Goal: Task Accomplishment & Management: Complete application form

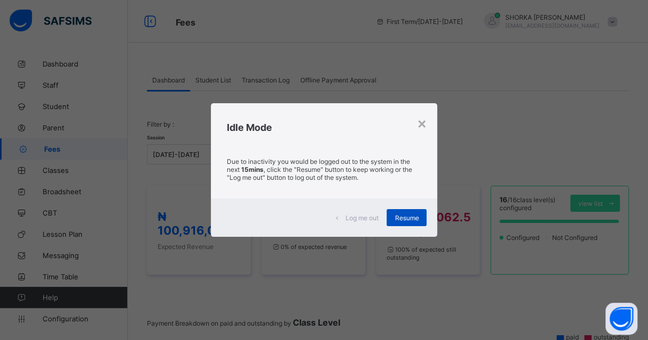
click at [394, 217] on div "Resume" at bounding box center [406, 217] width 40 height 17
click at [398, 212] on div "Resume" at bounding box center [406, 217] width 40 height 17
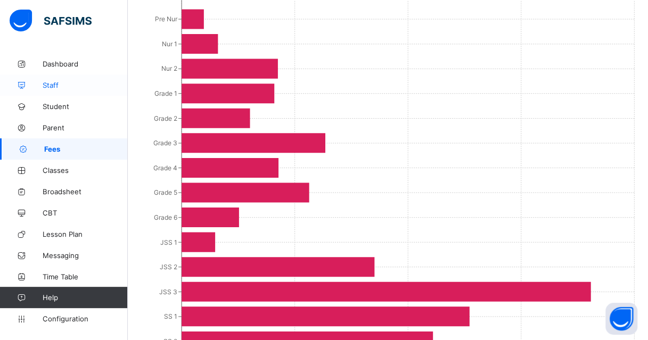
scroll to position [160, 0]
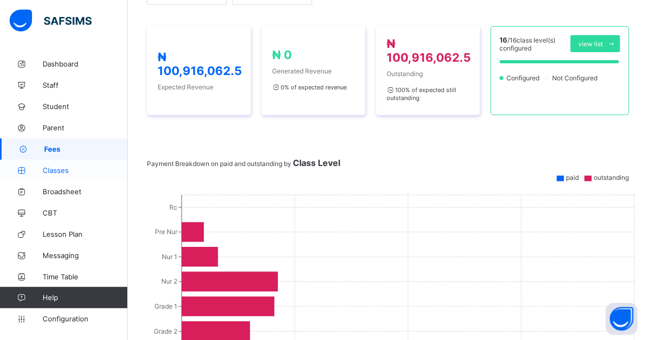
click at [61, 170] on span "Classes" at bounding box center [85, 170] width 85 height 9
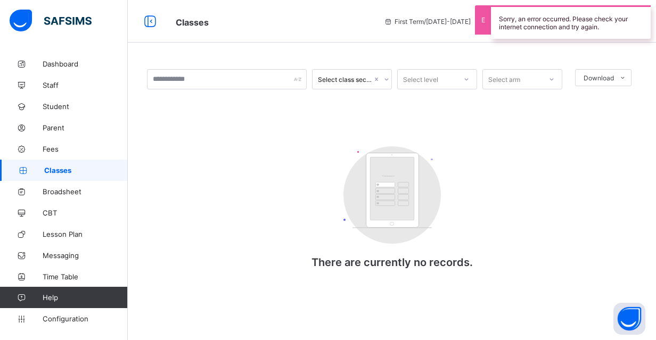
click at [63, 172] on span "Classes" at bounding box center [86, 170] width 84 height 9
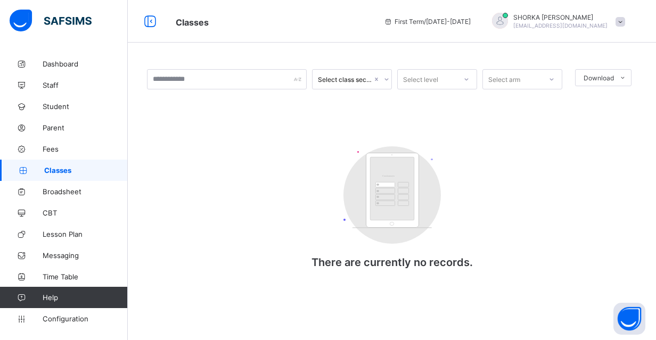
click at [622, 18] on span at bounding box center [620, 22] width 10 height 10
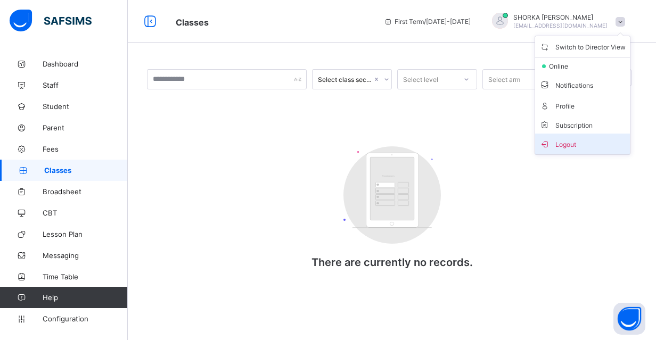
click at [566, 144] on span "Logout" at bounding box center [582, 144] width 86 height 12
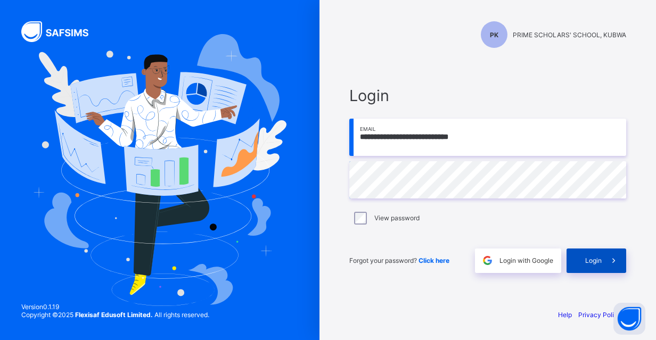
click at [590, 262] on span "Login" at bounding box center [593, 261] width 16 height 8
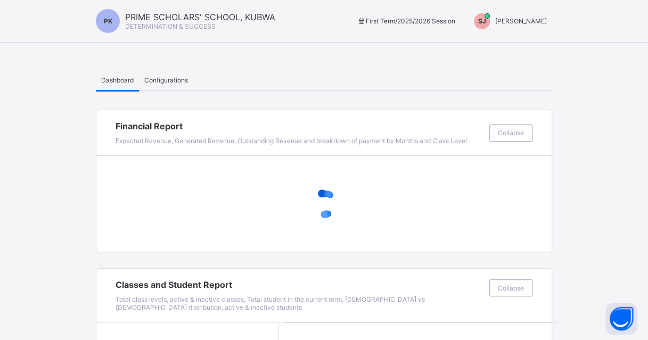
click at [538, 20] on span "SHORKA JOEL" at bounding box center [521, 21] width 52 height 8
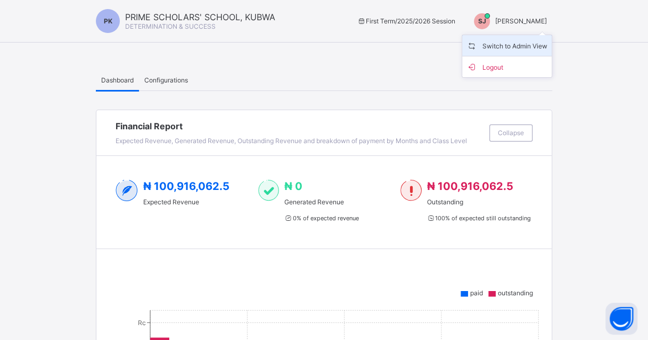
click at [545, 41] on span "Switch to Admin View" at bounding box center [506, 45] width 81 height 12
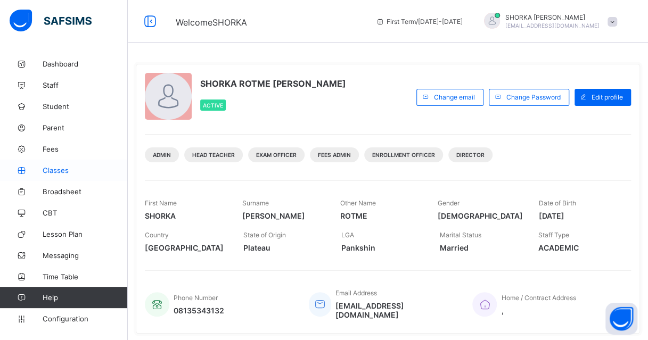
click at [55, 166] on span "Classes" at bounding box center [85, 170] width 85 height 9
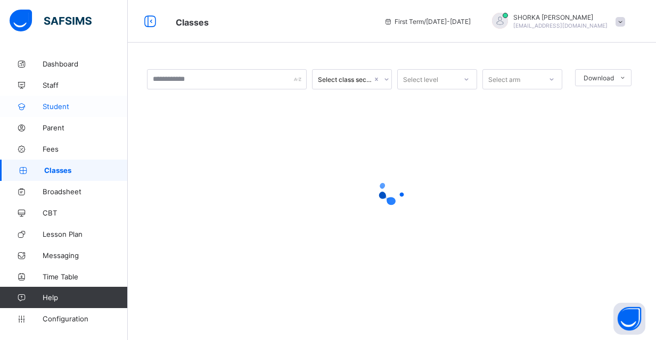
click at [59, 109] on span "Student" at bounding box center [85, 106] width 85 height 9
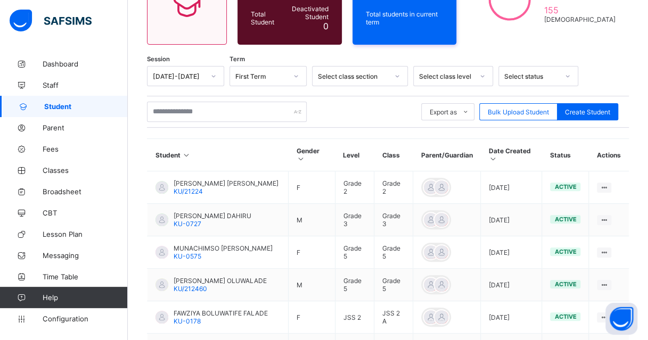
scroll to position [78, 0]
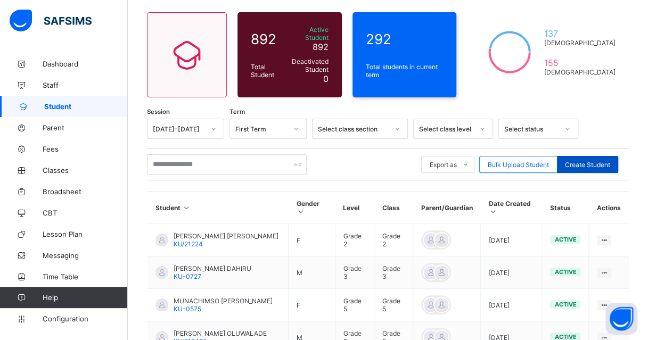
click at [583, 166] on div "Create Student" at bounding box center [587, 164] width 61 height 17
select select "**"
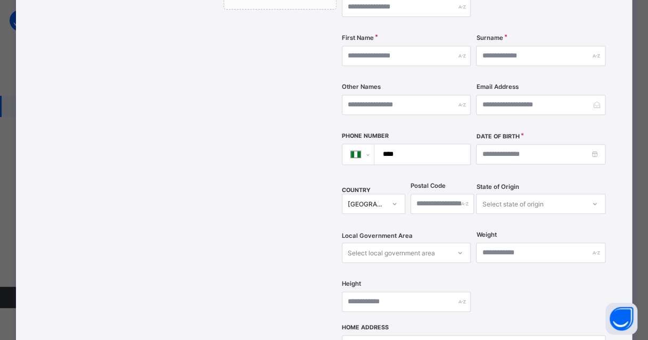
scroll to position [0, 0]
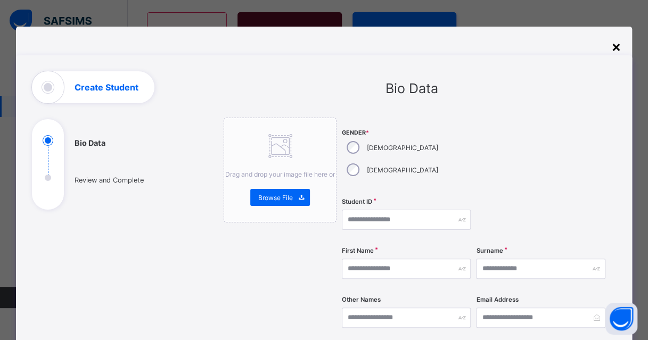
click at [614, 47] on div "×" at bounding box center [616, 46] width 10 height 18
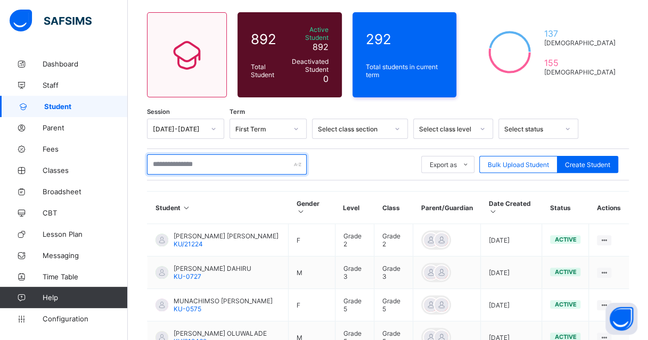
click at [220, 164] on input "text" at bounding box center [227, 164] width 160 height 20
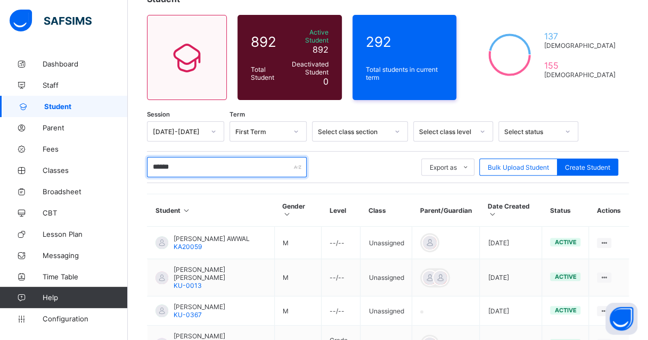
scroll to position [78, 0]
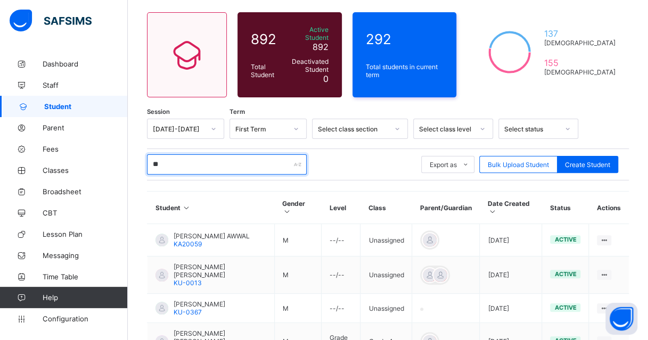
type input "*"
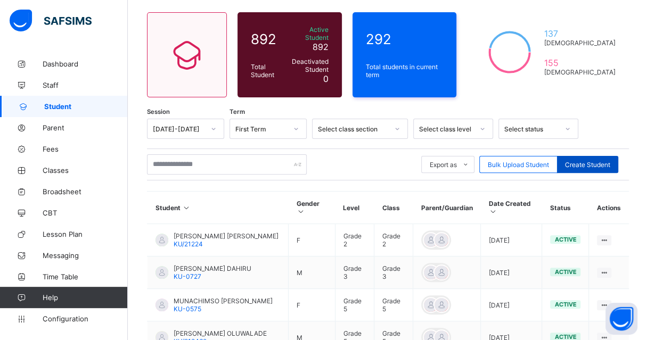
click at [589, 161] on span "Create Student" at bounding box center [587, 165] width 45 height 8
select select "**"
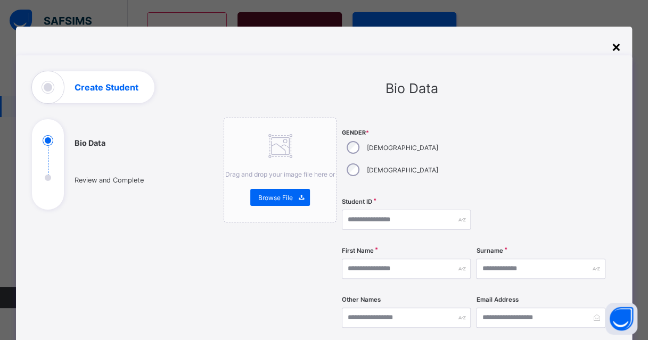
click at [619, 47] on div "×" at bounding box center [616, 46] width 10 height 18
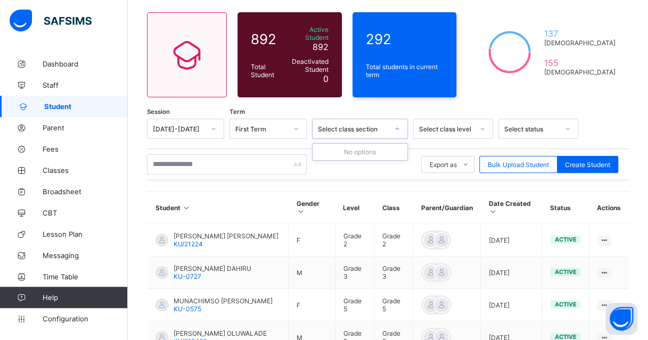
click at [398, 127] on div at bounding box center [397, 128] width 18 height 17
click at [398, 126] on icon at bounding box center [397, 128] width 6 height 11
click at [439, 127] on div "Select class level" at bounding box center [442, 128] width 59 height 15
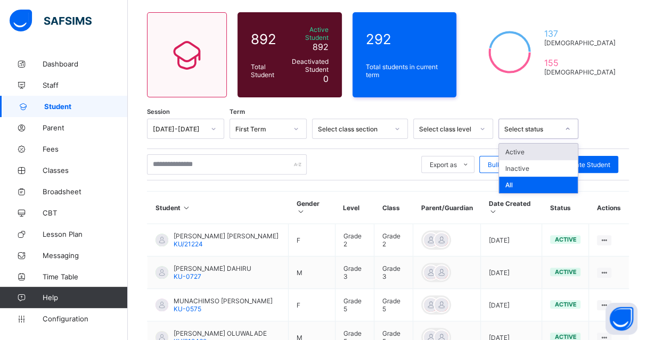
click at [561, 125] on div at bounding box center [567, 128] width 18 height 17
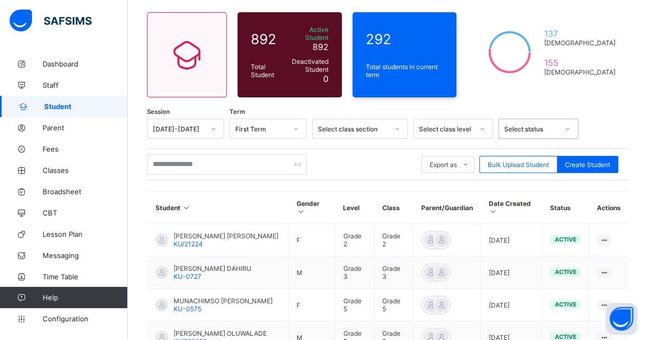
click at [561, 124] on div at bounding box center [567, 128] width 18 height 17
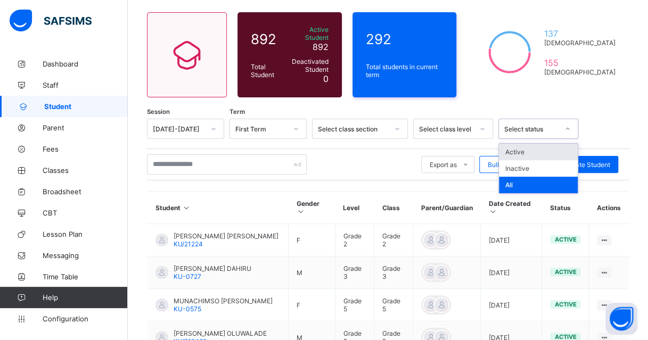
click at [561, 124] on div at bounding box center [567, 128] width 18 height 17
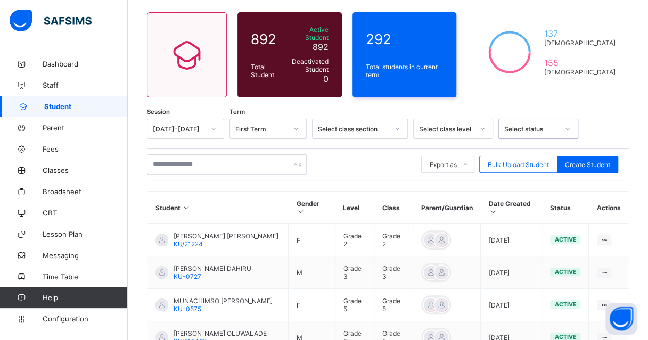
click at [448, 121] on div "Select class level" at bounding box center [442, 128] width 59 height 15
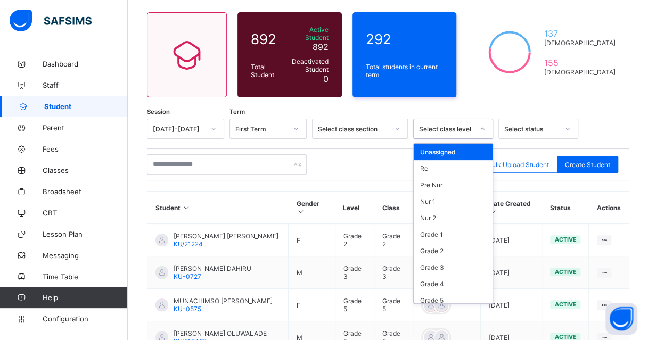
click at [439, 145] on div "Unassigned" at bounding box center [452, 152] width 79 height 16
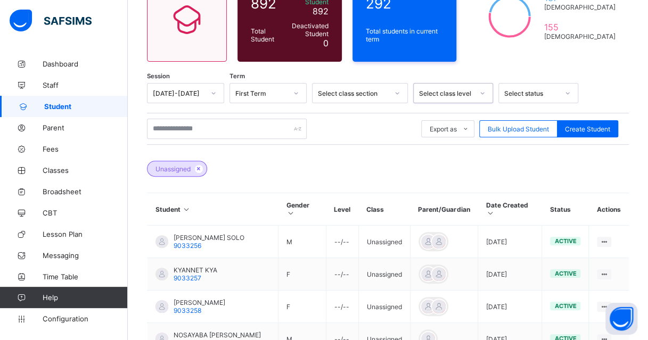
scroll to position [112, 0]
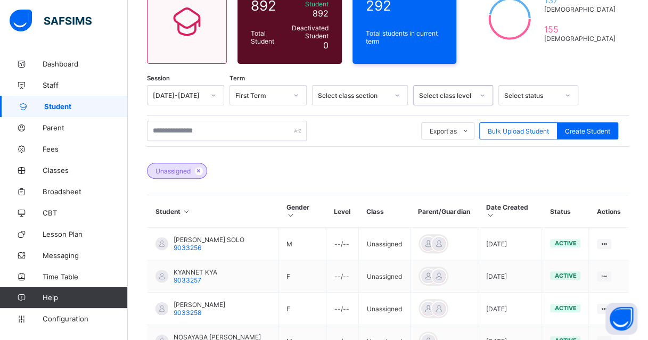
click at [494, 211] on icon at bounding box center [489, 215] width 9 height 8
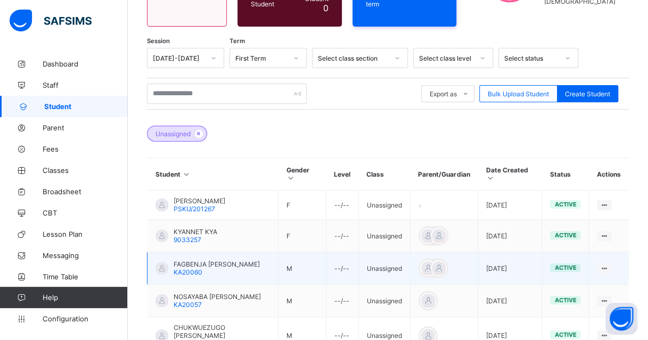
scroll to position [165, 0]
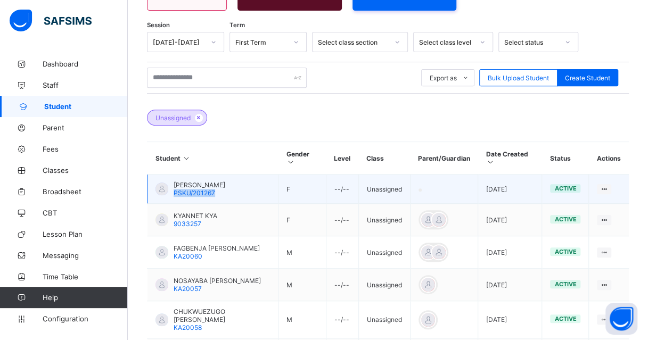
drag, startPoint x: 171, startPoint y: 185, endPoint x: 228, endPoint y: 187, distance: 57.0
click at [225, 187] on div "ASMAU SAEED UMAR PSKU/201267" at bounding box center [190, 189] width 70 height 16
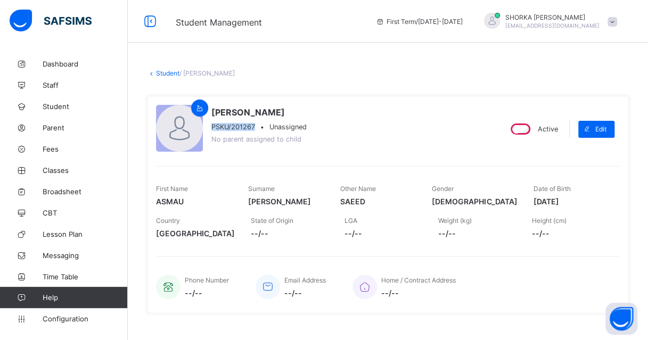
drag, startPoint x: 211, startPoint y: 126, endPoint x: 255, endPoint y: 127, distance: 44.7
click at [255, 127] on div "ASMAU SAEED UMAR PSKU/201267 • Unassigned No parent assigned to child" at bounding box center [324, 129] width 336 height 48
copy span "PSKU/201267"
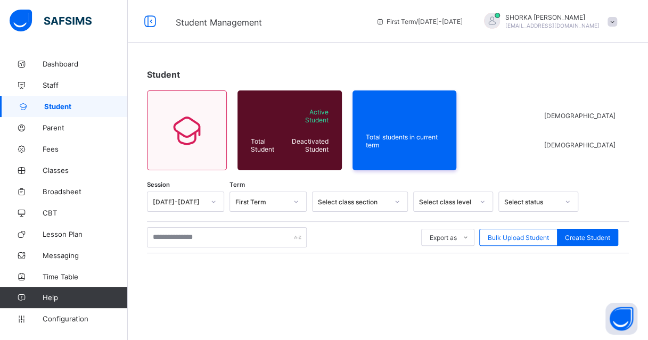
scroll to position [130, 0]
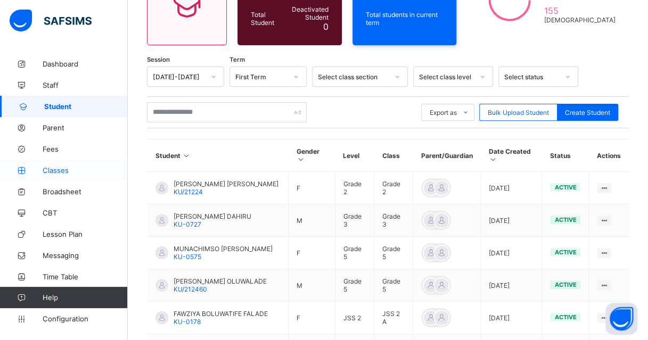
click at [61, 172] on span "Classes" at bounding box center [85, 170] width 85 height 9
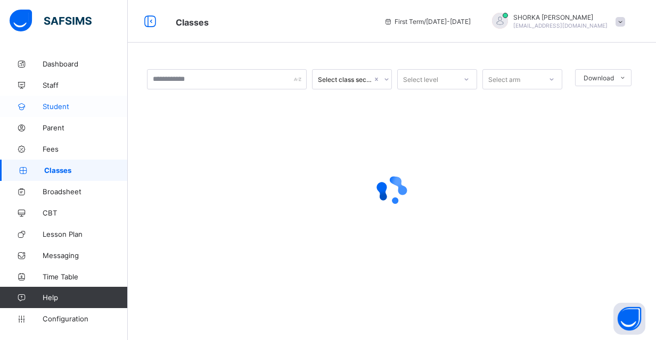
click at [53, 106] on span "Student" at bounding box center [85, 106] width 85 height 9
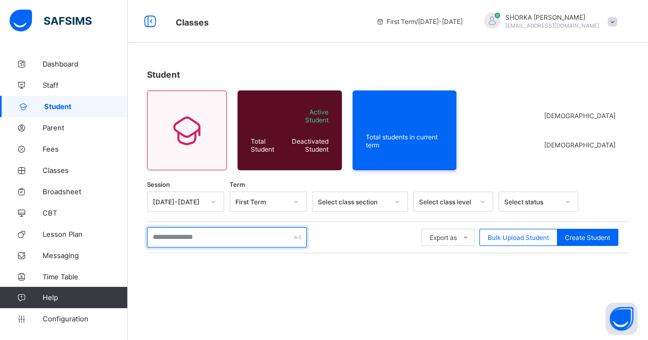
click at [210, 235] on input "text" at bounding box center [227, 237] width 160 height 20
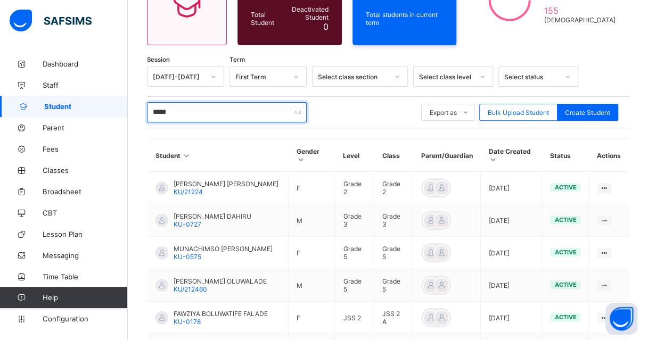
type input "*****"
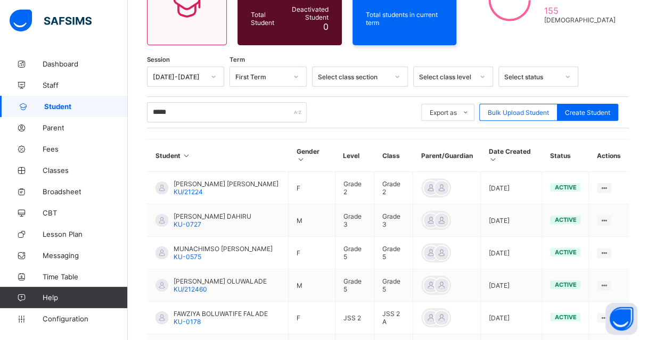
click at [498, 155] on icon at bounding box center [493, 159] width 9 height 8
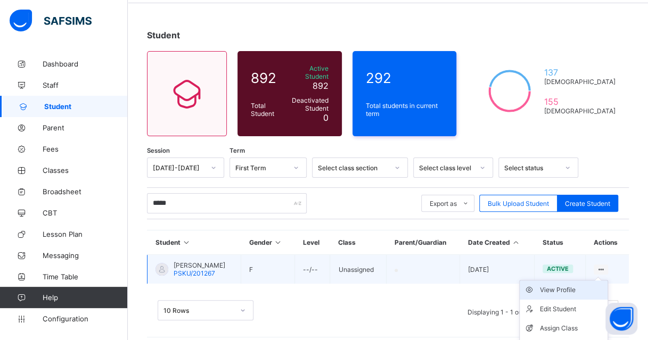
scroll to position [68, 0]
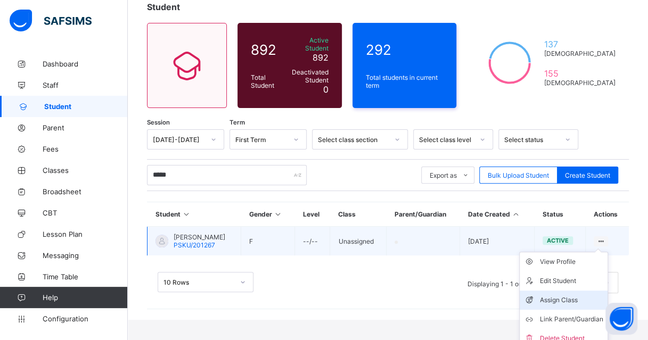
click at [585, 295] on div "Assign Class" at bounding box center [571, 300] width 63 height 11
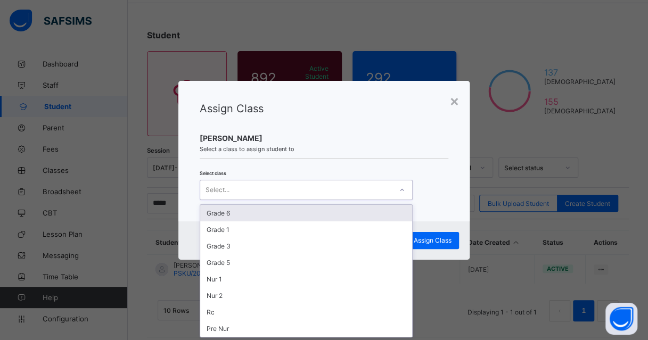
click at [326, 193] on div "Select..." at bounding box center [296, 190] width 192 height 15
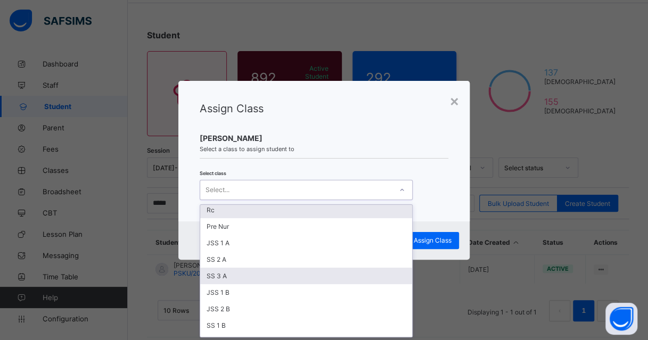
scroll to position [106, 0]
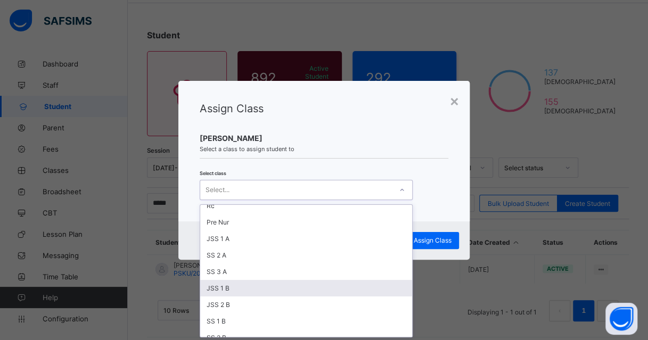
click at [228, 282] on div "JSS 1 B" at bounding box center [306, 288] width 212 height 16
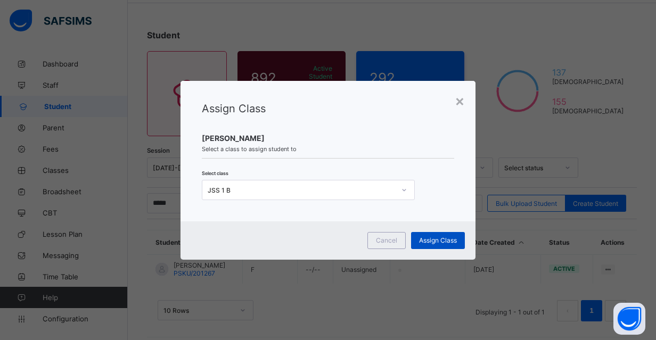
click at [445, 240] on span "Assign Class" at bounding box center [438, 240] width 38 height 8
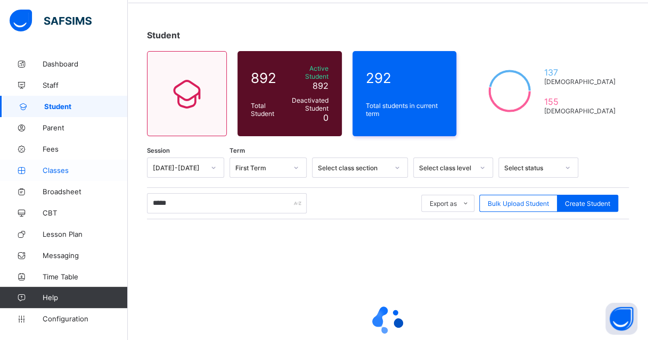
drag, startPoint x: 54, startPoint y: 168, endPoint x: 103, endPoint y: 169, distance: 49.0
click at [54, 168] on span "Classes" at bounding box center [85, 170] width 85 height 9
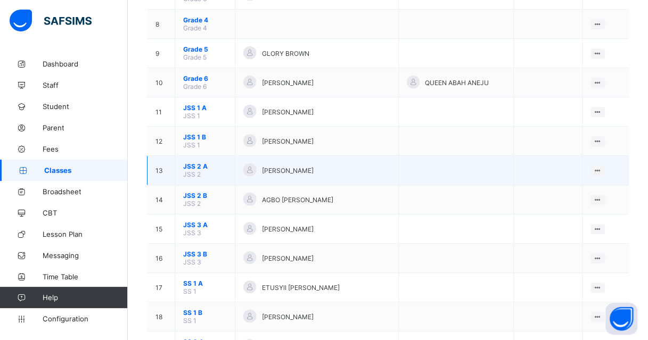
scroll to position [214, 0]
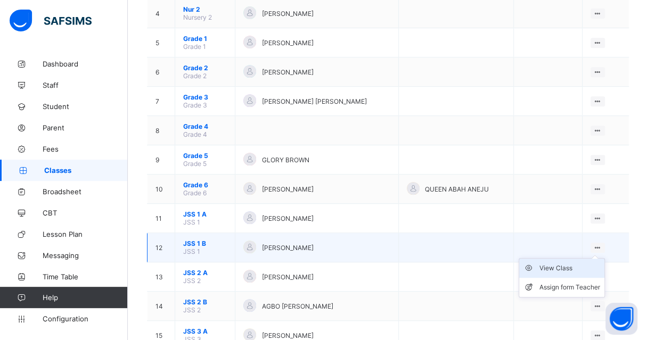
click at [569, 263] on div "View Class" at bounding box center [569, 268] width 61 height 11
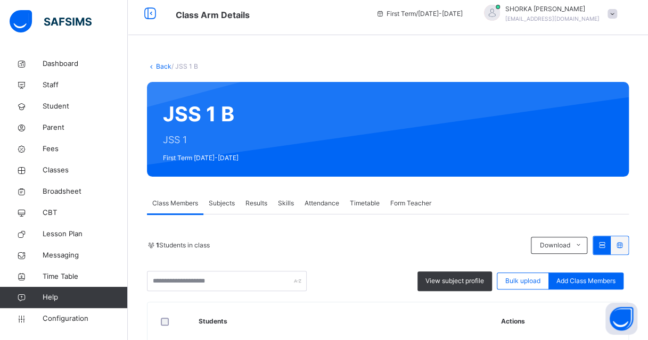
scroll to position [101, 0]
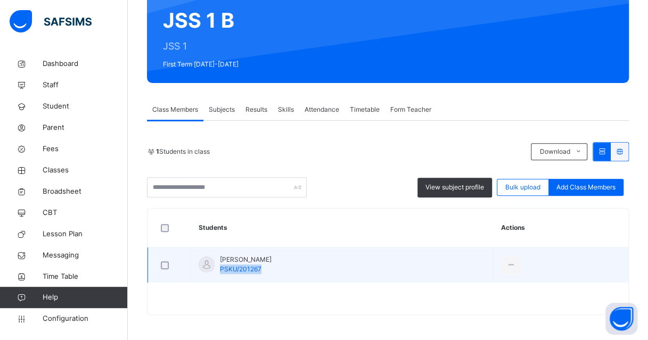
drag, startPoint x: 220, startPoint y: 269, endPoint x: 272, endPoint y: 270, distance: 51.6
click at [271, 270] on div "Asmau Saeed Umar PSKU/201267" at bounding box center [246, 264] width 52 height 19
copy span "PSKU/201267"
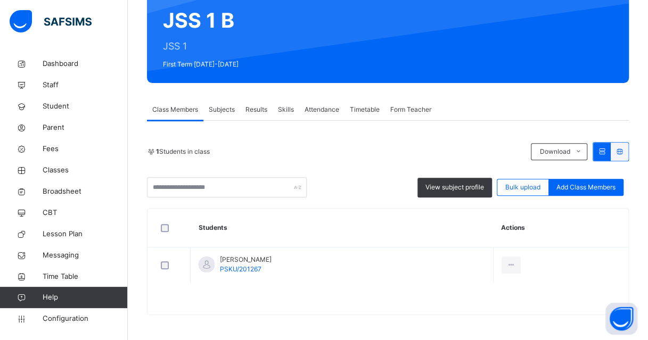
click at [317, 214] on th "Students" at bounding box center [342, 228] width 303 height 39
click at [61, 104] on span "Student" at bounding box center [85, 106] width 85 height 11
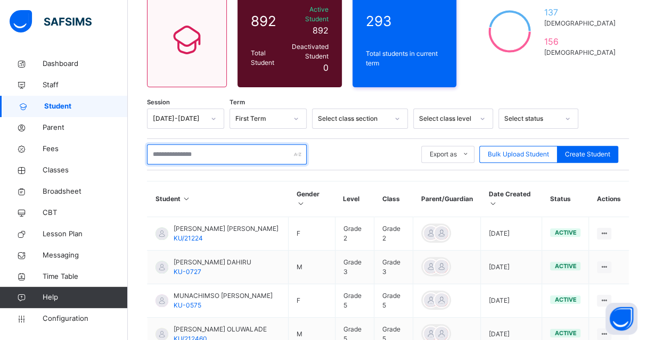
click at [226, 145] on input "text" at bounding box center [227, 154] width 160 height 20
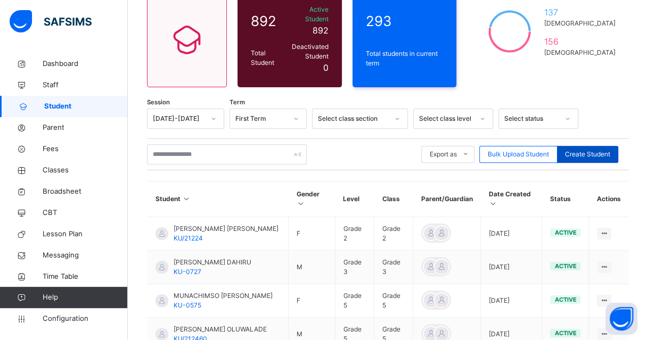
click at [592, 150] on span "Create Student" at bounding box center [587, 155] width 45 height 10
select select "**"
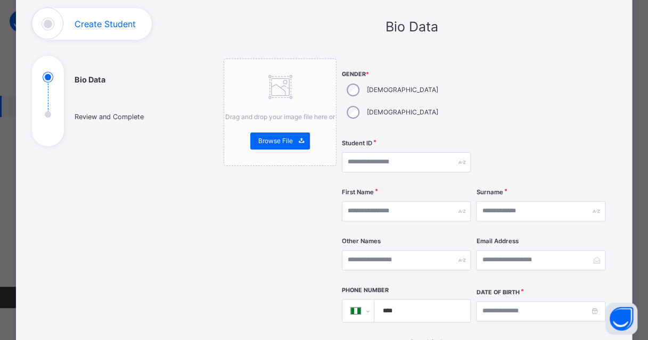
scroll to position [106, 0]
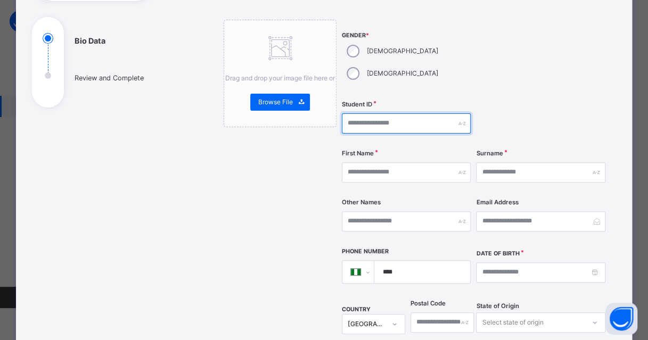
click at [429, 113] on input "text" at bounding box center [406, 123] width 129 height 20
paste input "**********"
type input "**********"
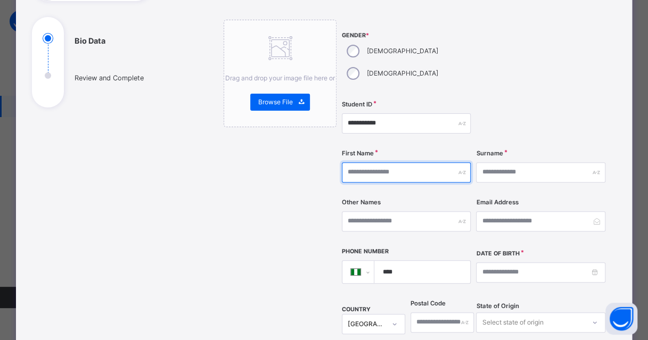
click at [407, 162] on input "text" at bounding box center [406, 172] width 129 height 20
type input "*******"
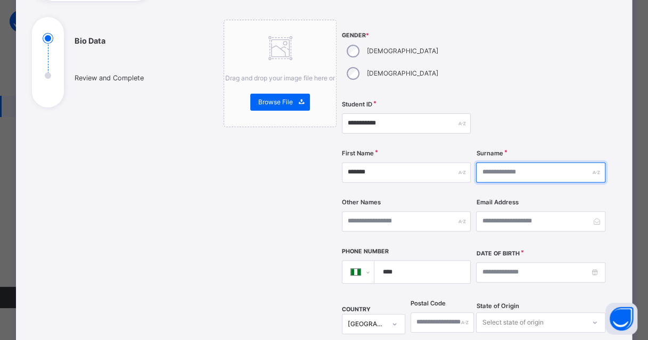
click at [537, 162] on input "text" at bounding box center [540, 172] width 129 height 20
type input "******"
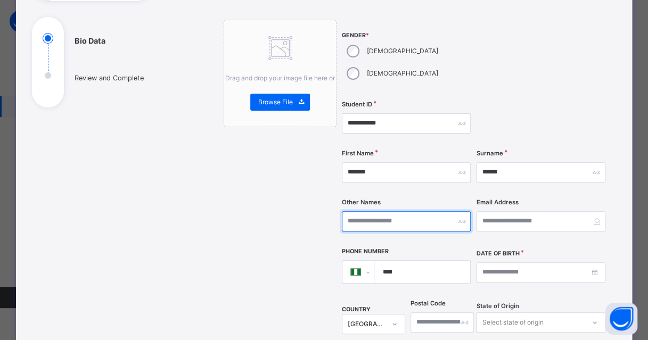
click at [423, 211] on input "text" at bounding box center [406, 221] width 129 height 20
type input "******"
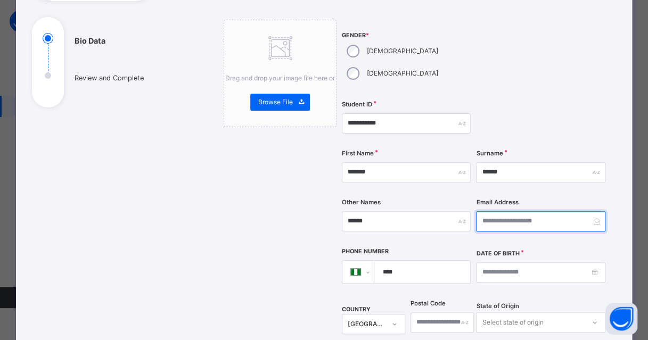
click at [539, 211] on input "email" at bounding box center [540, 221] width 129 height 20
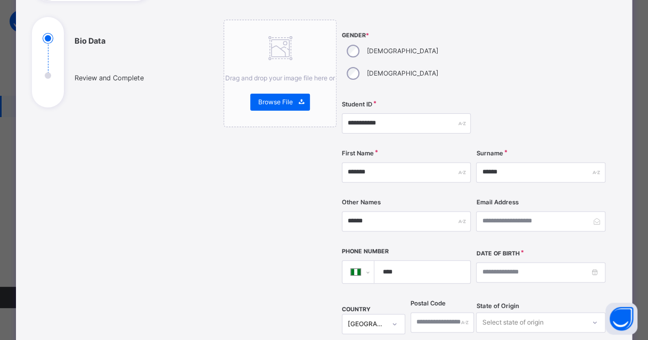
click at [295, 203] on div "Drag and drop your image file here or Browse File" at bounding box center [280, 326] width 113 height 613
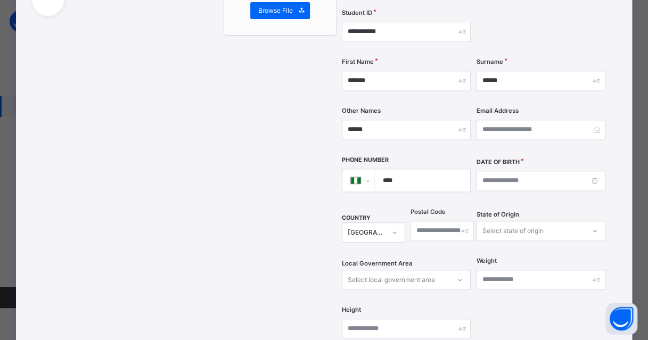
scroll to position [213, 0]
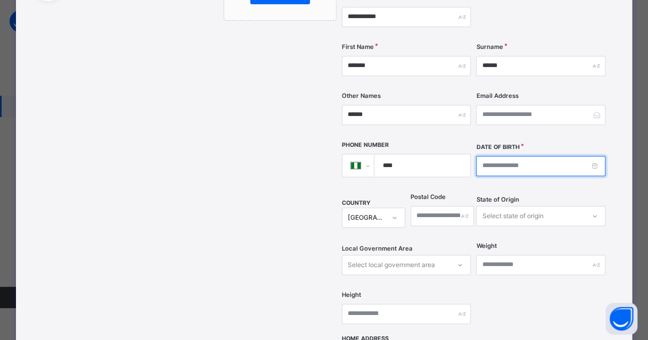
click at [595, 156] on input at bounding box center [540, 166] width 129 height 20
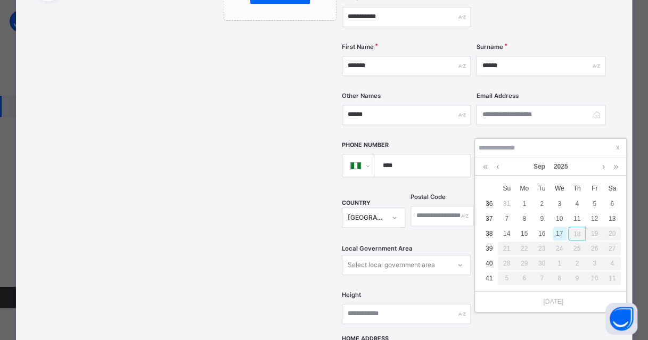
click at [489, 202] on td "36" at bounding box center [489, 203] width 18 height 15
click at [490, 202] on td "36" at bounding box center [489, 203] width 18 height 15
click at [559, 218] on div "10" at bounding box center [559, 219] width 14 height 14
type input "**********"
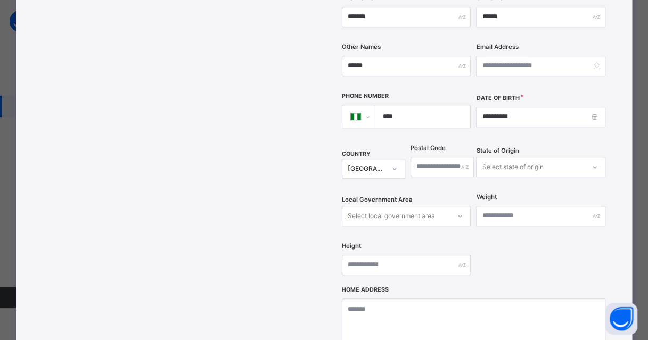
scroll to position [475, 0]
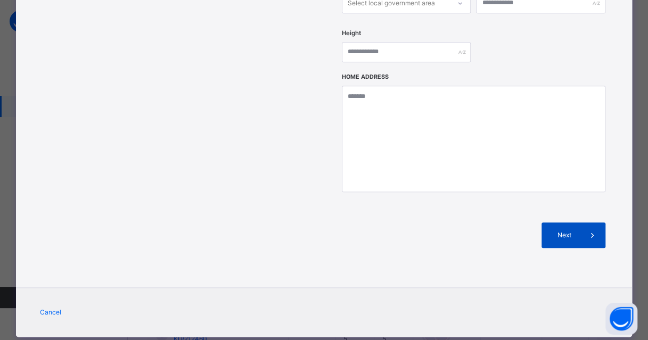
click at [556, 222] on div "Next" at bounding box center [573, 235] width 64 height 26
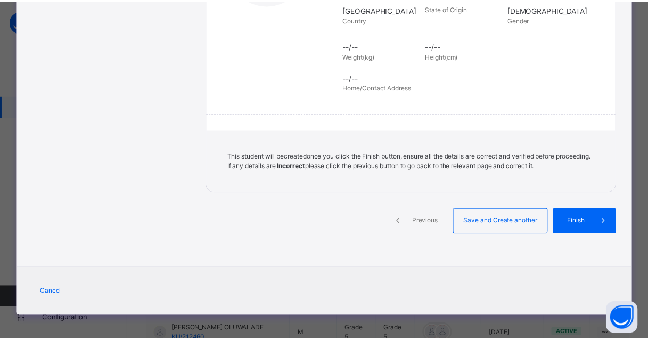
scroll to position [244, 0]
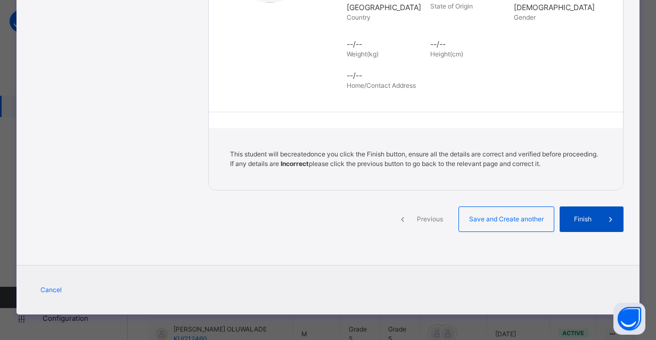
click at [584, 214] on span "Finish" at bounding box center [582, 219] width 30 height 10
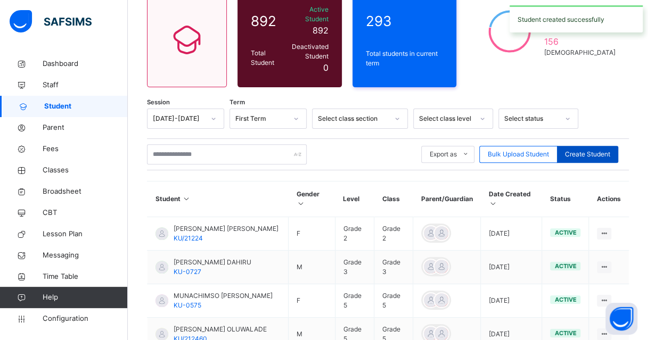
click at [592, 150] on span "Create Student" at bounding box center [587, 155] width 45 height 10
select select "**"
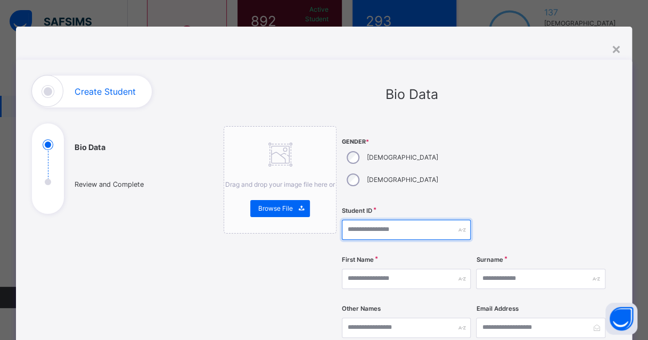
click at [396, 220] on input "text" at bounding box center [406, 230] width 129 height 20
paste input "**********"
type input "**********"
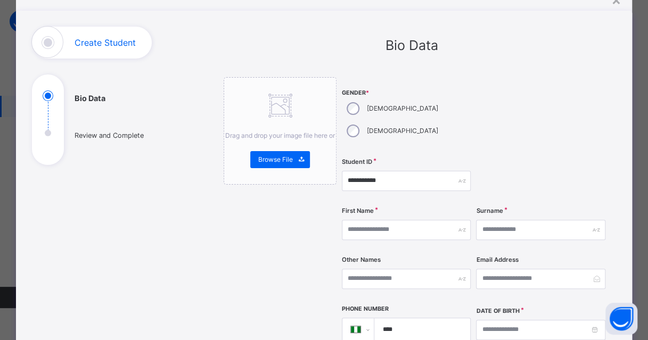
scroll to position [53, 0]
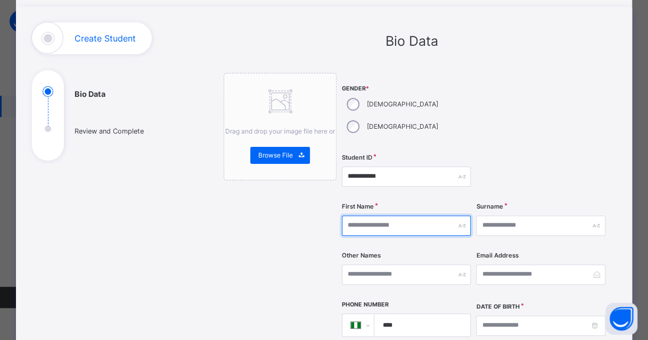
click at [375, 216] on input "text" at bounding box center [406, 226] width 129 height 20
type input "**********"
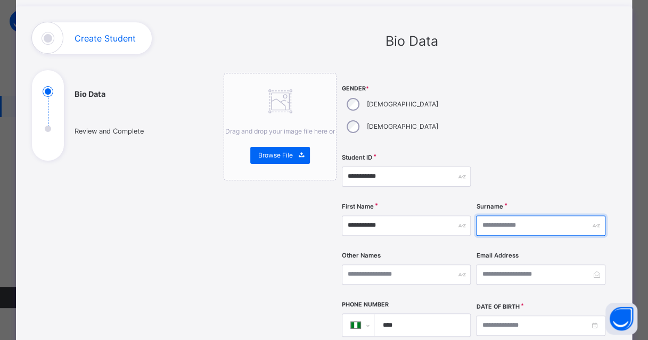
click at [495, 216] on input "text" at bounding box center [540, 226] width 129 height 20
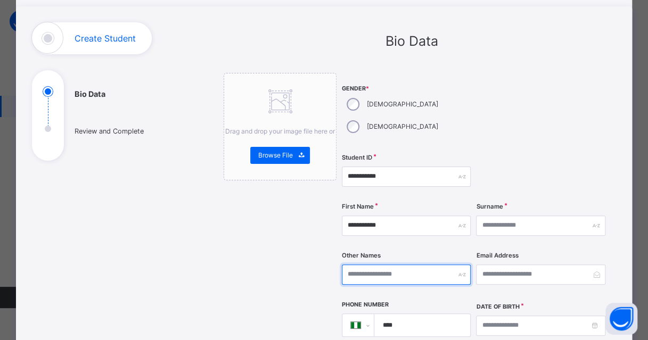
click at [392, 264] on input "text" at bounding box center [406, 274] width 129 height 20
type input "***"
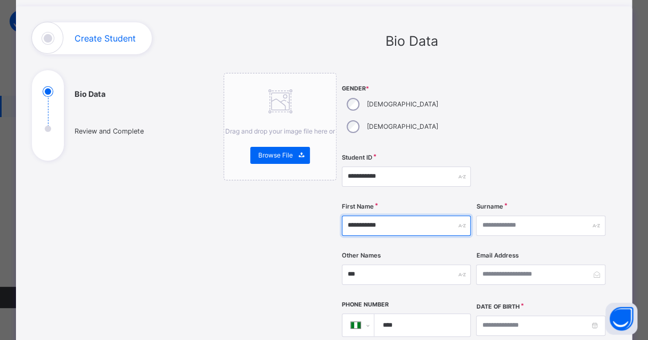
click at [401, 216] on input "**********" at bounding box center [406, 226] width 129 height 20
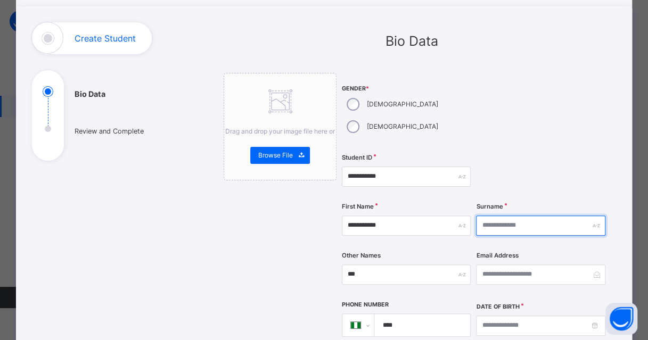
click at [487, 216] on input "text" at bounding box center [540, 226] width 129 height 20
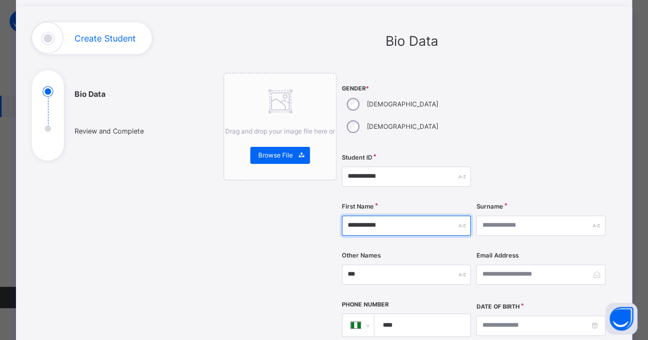
drag, startPoint x: 413, startPoint y: 204, endPoint x: 333, endPoint y: 196, distance: 80.2
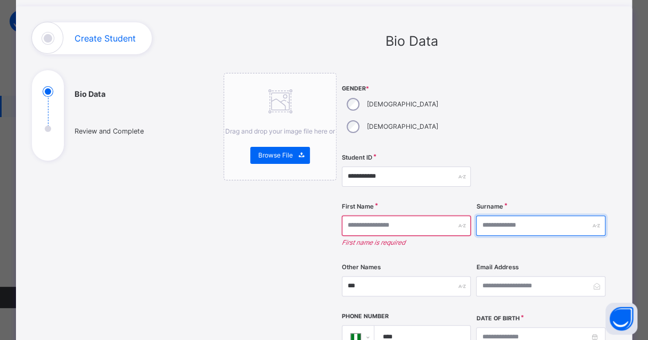
click at [529, 216] on input "text" at bounding box center [540, 226] width 129 height 20
paste input "**********"
type input "**********"
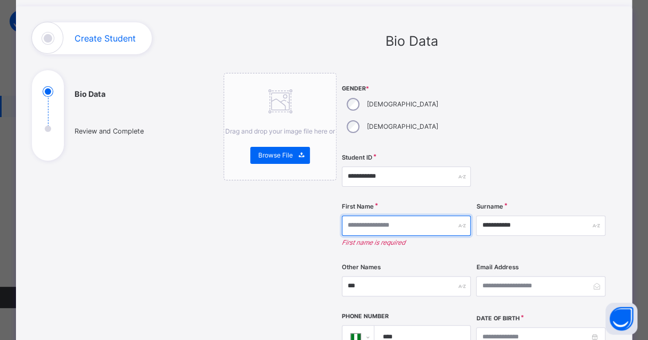
click at [426, 216] on input "text" at bounding box center [406, 226] width 129 height 20
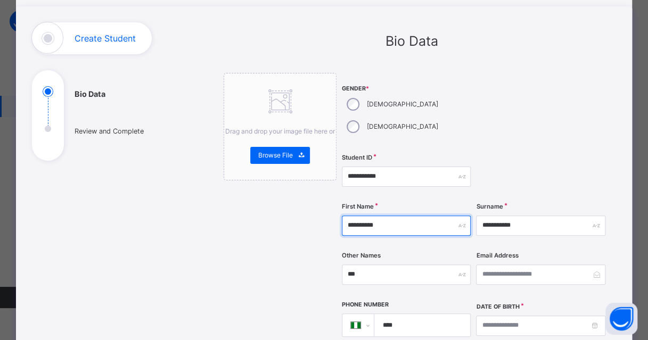
type input "**********"
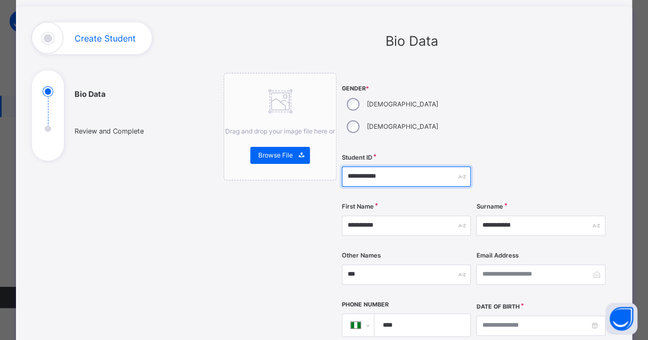
click at [391, 167] on input "**********" at bounding box center [406, 177] width 129 height 20
click at [519, 155] on div at bounding box center [540, 177] width 129 height 44
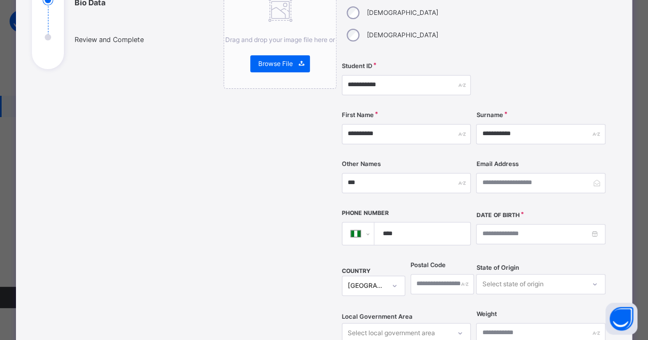
scroll to position [160, 0]
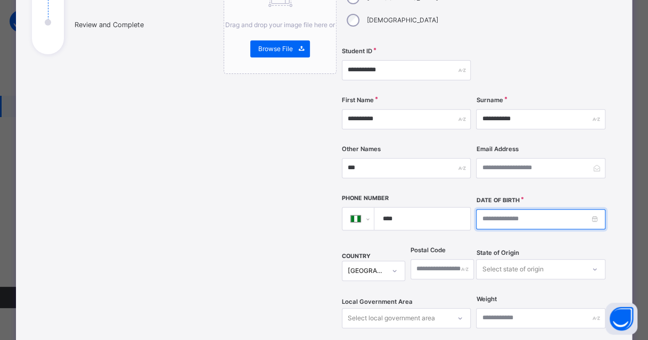
click at [497, 209] on input at bounding box center [540, 219] width 129 height 20
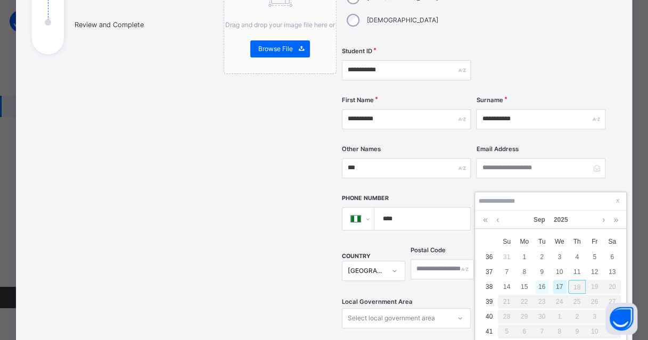
click at [545, 287] on div "16" at bounding box center [542, 287] width 14 height 14
type input "**********"
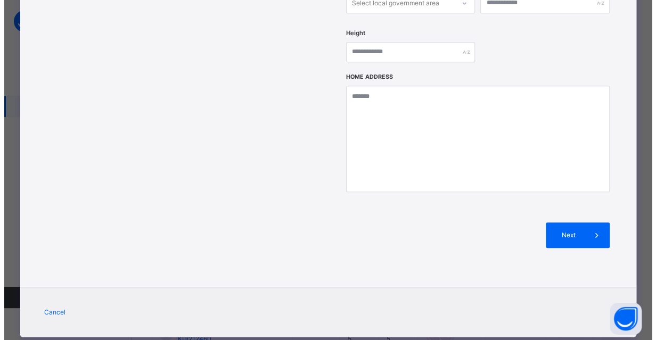
scroll to position [154, 0]
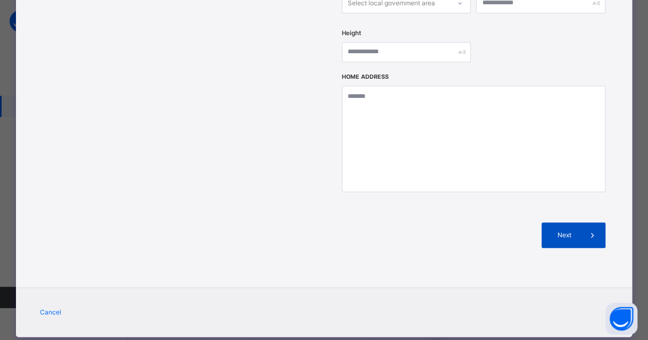
click at [562, 222] on div "Next" at bounding box center [573, 235] width 64 height 26
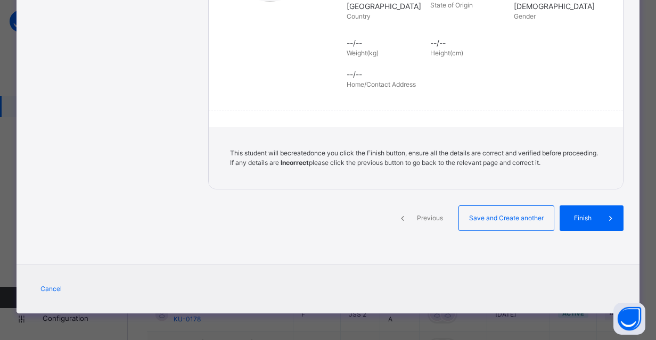
scroll to position [244, 0]
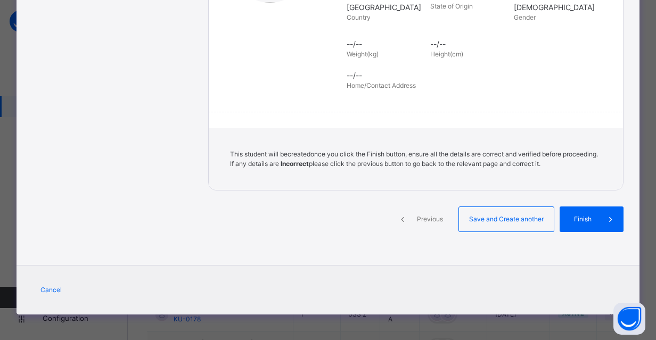
click at [594, 233] on div "Previous Save and Create another Finish" at bounding box center [415, 228] width 415 height 44
click at [588, 226] on div "Finish" at bounding box center [591, 219] width 64 height 26
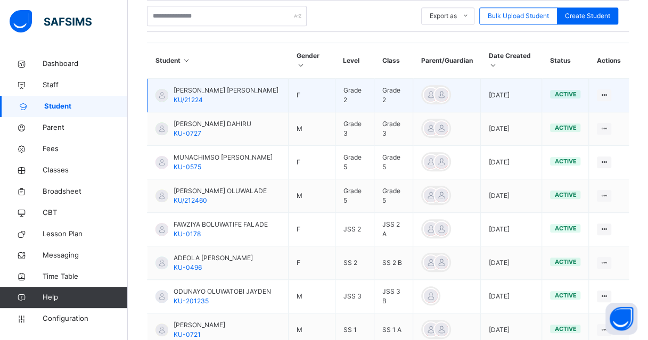
scroll to position [53, 0]
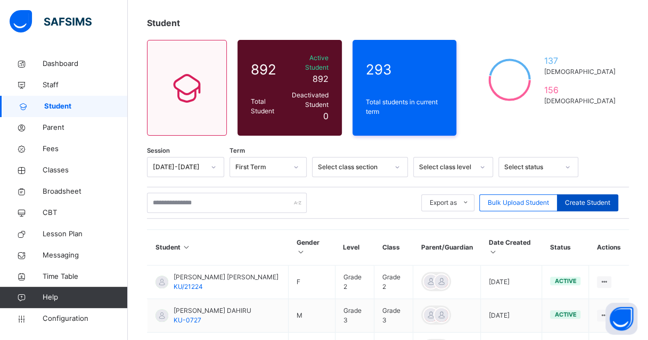
click at [600, 200] on div "Create Student" at bounding box center [587, 202] width 61 height 17
select select "**"
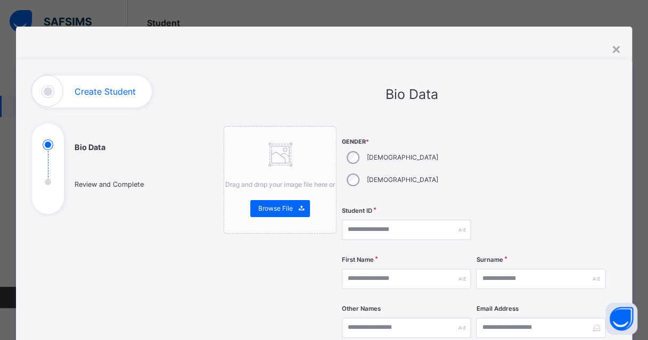
scroll to position [53, 0]
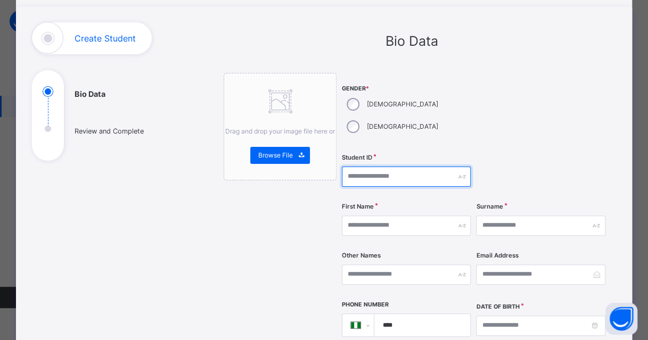
click at [405, 167] on input "text" at bounding box center [406, 177] width 129 height 20
paste input "**********"
type input "**********"
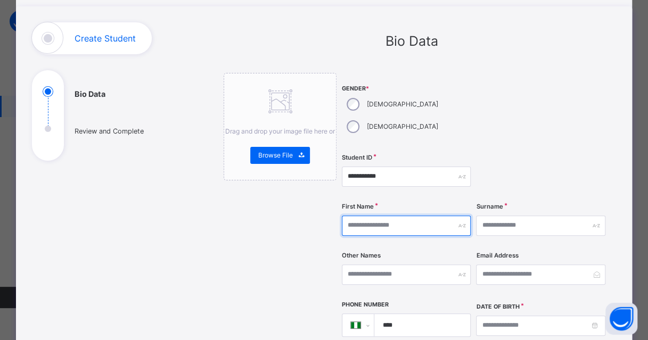
click at [384, 216] on input "text" at bounding box center [406, 226] width 129 height 20
click at [578, 155] on div at bounding box center [540, 177] width 129 height 44
click at [366, 216] on input "text" at bounding box center [406, 226] width 129 height 20
type input "*****"
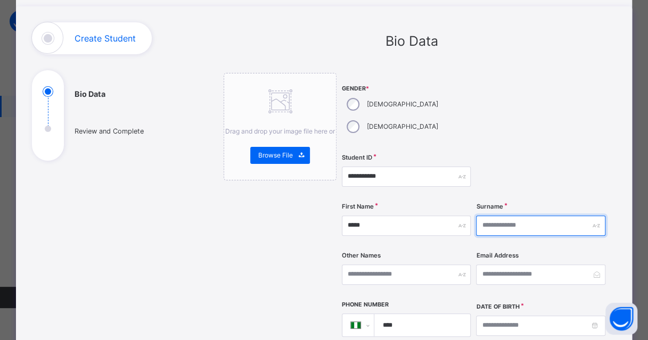
click at [520, 216] on input "text" at bounding box center [540, 226] width 129 height 20
type input "****"
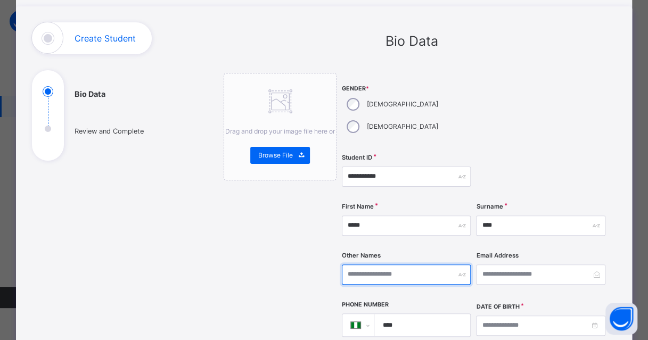
click at [390, 264] on input "text" at bounding box center [406, 274] width 129 height 20
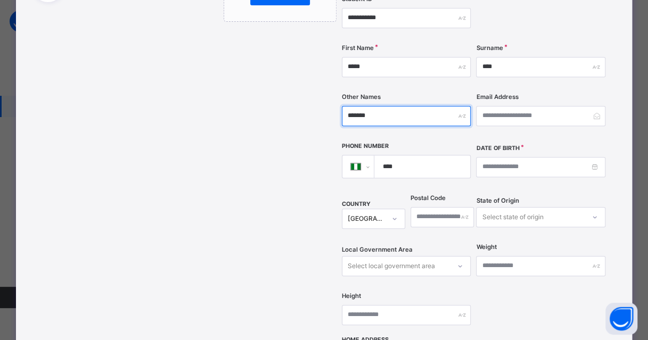
scroll to position [213, 0]
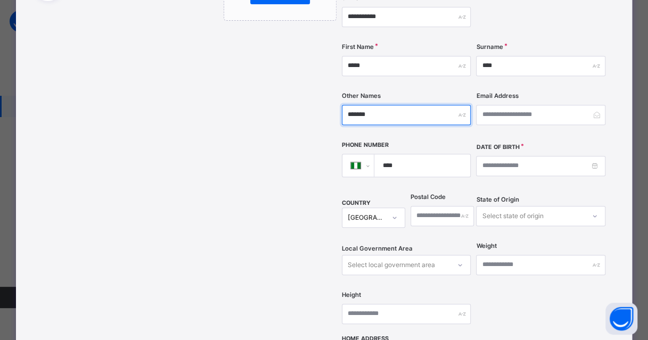
type input "*******"
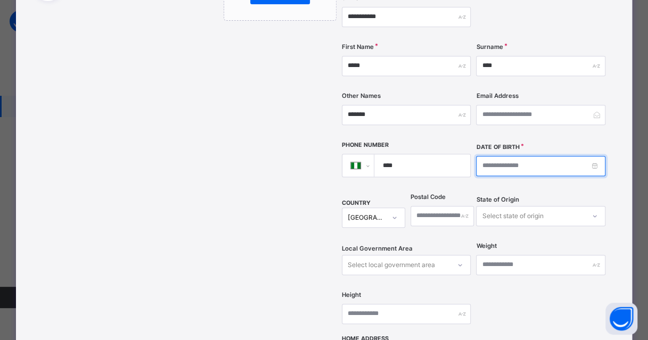
click at [500, 156] on input at bounding box center [540, 166] width 129 height 20
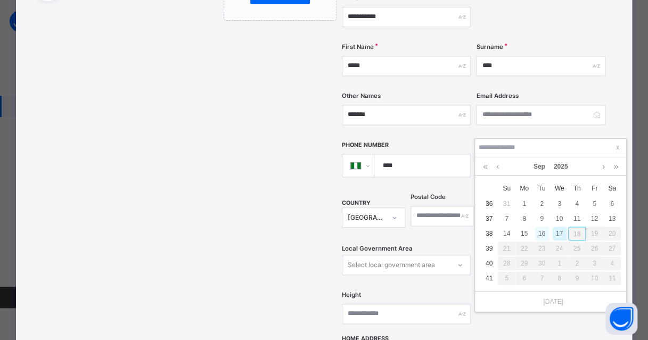
click at [543, 230] on div "16" at bounding box center [542, 234] width 14 height 14
type input "**********"
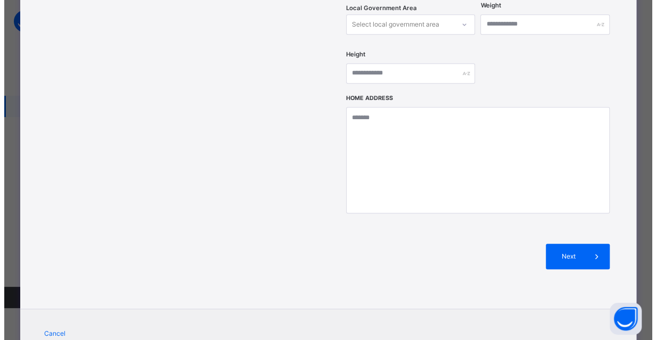
scroll to position [475, 0]
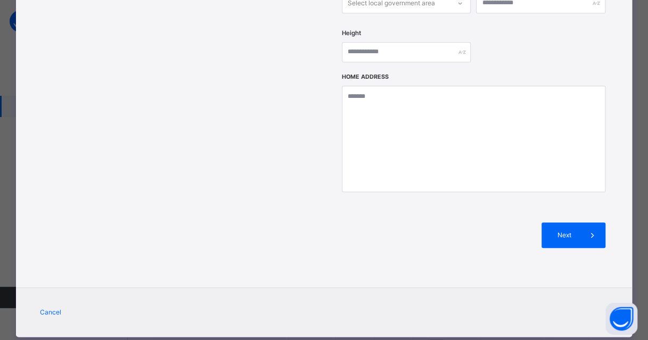
click at [555, 230] on span "Next" at bounding box center [564, 235] width 30 height 10
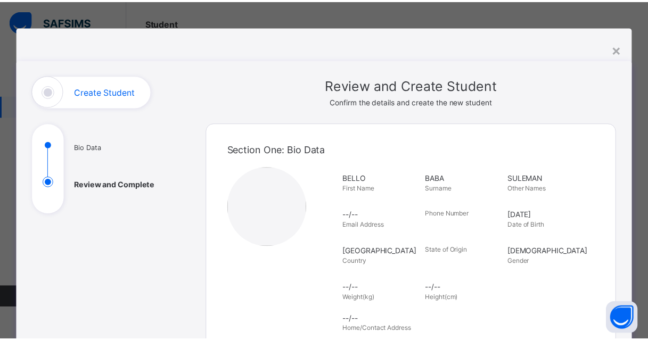
scroll to position [244, 0]
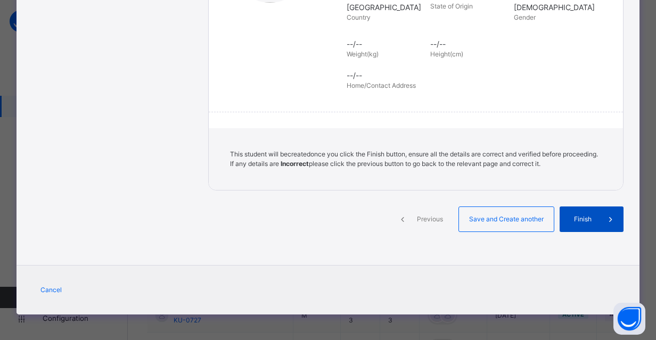
click at [583, 224] on div "Finish" at bounding box center [591, 219] width 64 height 26
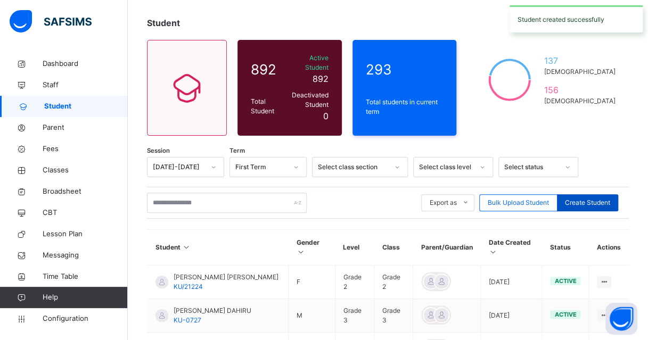
click at [591, 198] on span "Create Student" at bounding box center [587, 203] width 45 height 10
select select "**"
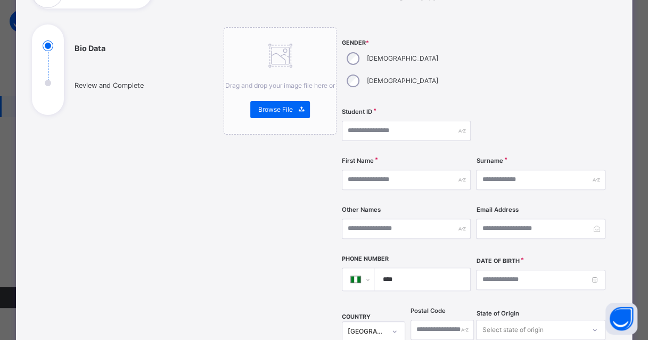
scroll to position [106, 0]
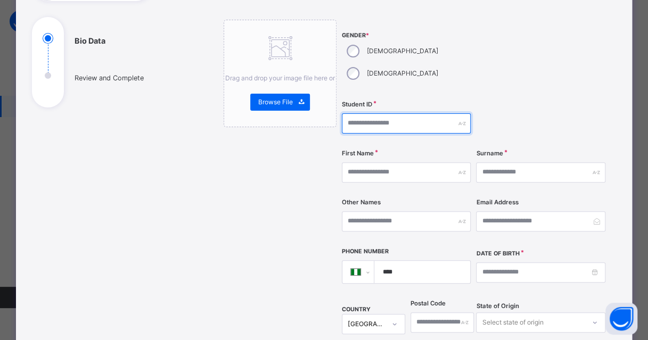
click at [417, 113] on input "text" at bounding box center [406, 123] width 129 height 20
paste input "**********"
type input "**********"
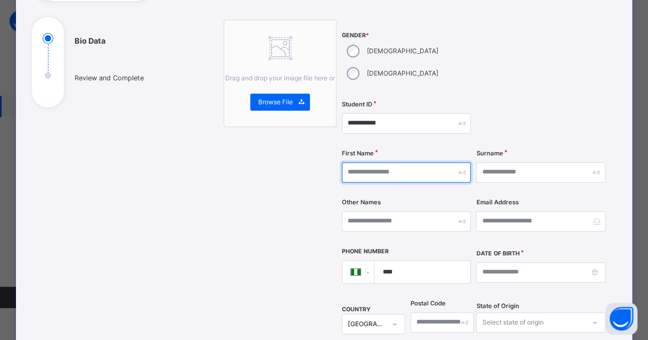
drag, startPoint x: 394, startPoint y: 153, endPoint x: 398, endPoint y: 149, distance: 5.7
click at [394, 162] on input "text" at bounding box center [406, 172] width 129 height 20
type input "******"
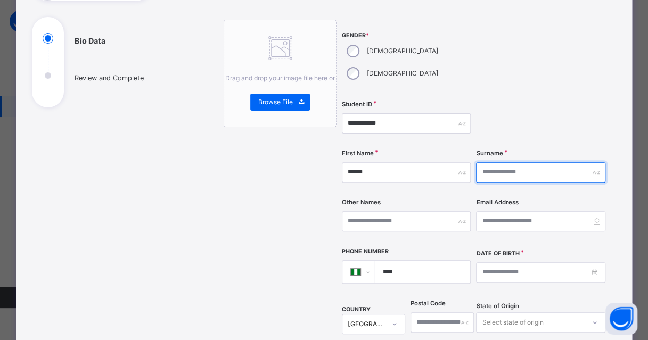
click at [489, 162] on input "text" at bounding box center [540, 172] width 129 height 20
type input "****"
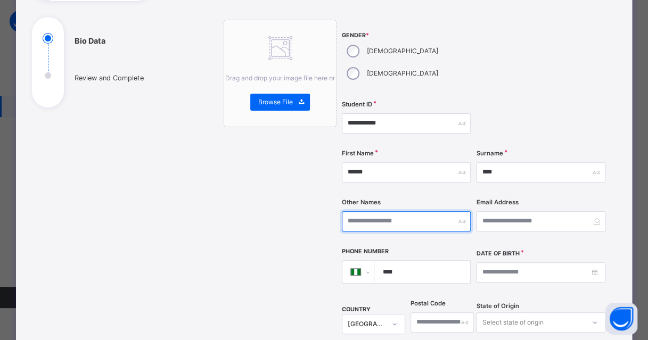
click at [407, 211] on input "text" at bounding box center [406, 221] width 129 height 20
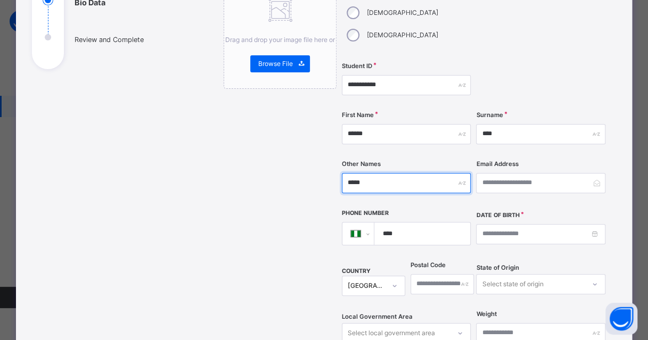
scroll to position [213, 0]
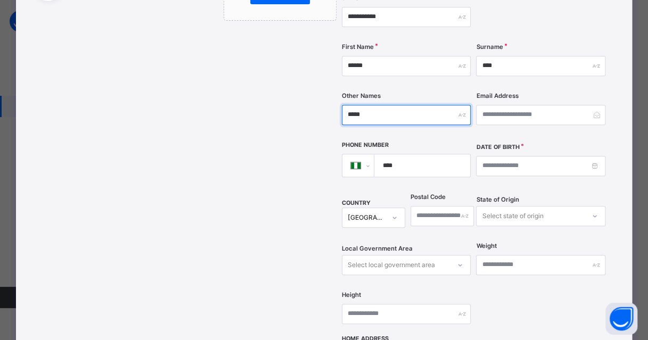
type input "*****"
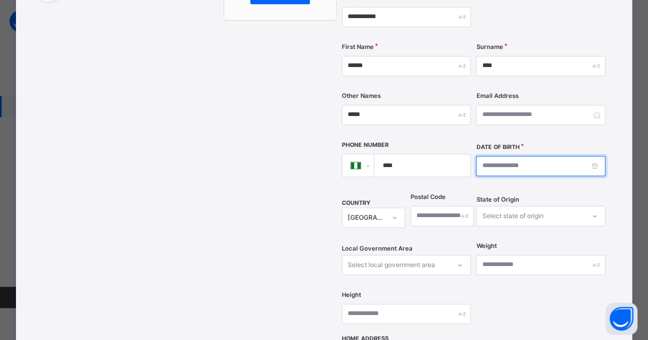
click at [500, 156] on input at bounding box center [540, 166] width 129 height 20
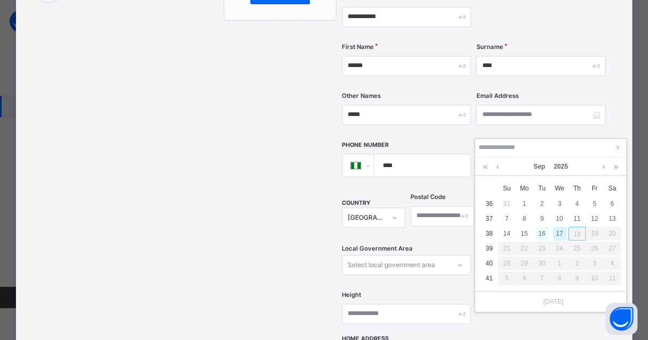
click at [542, 231] on div "16" at bounding box center [542, 234] width 14 height 14
type input "**********"
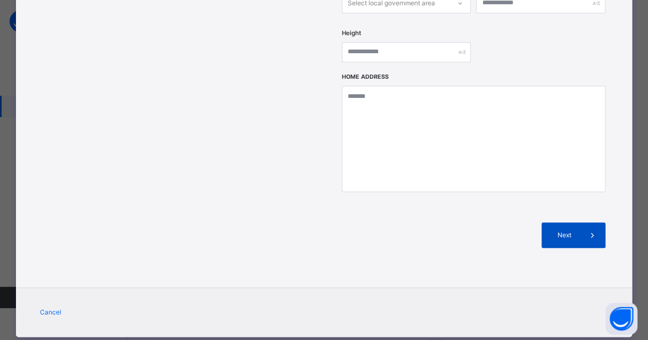
click at [553, 230] on span "Next" at bounding box center [564, 235] width 30 height 10
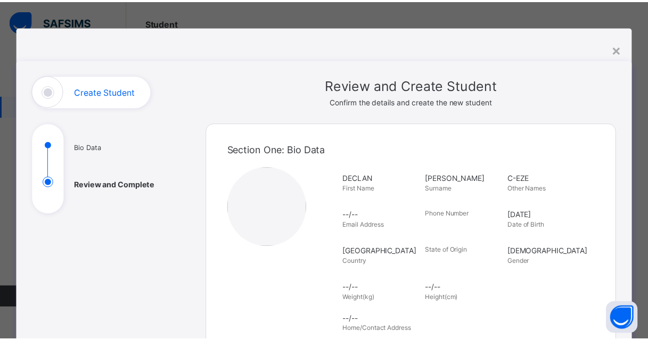
scroll to position [244, 0]
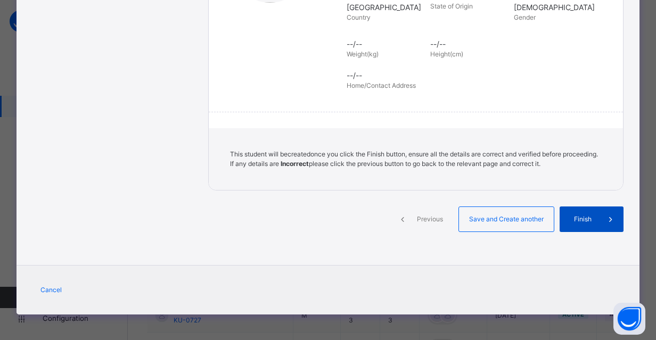
click at [582, 221] on span "Finish" at bounding box center [582, 219] width 30 height 10
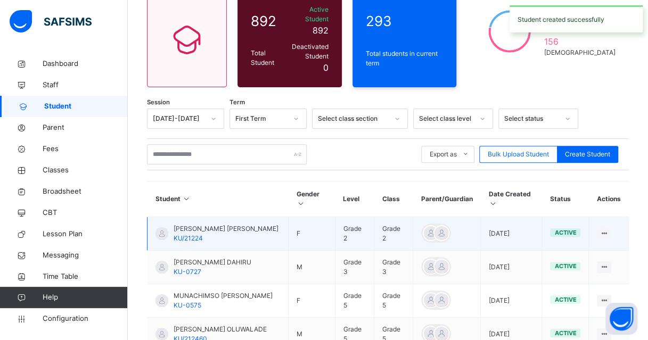
scroll to position [106, 0]
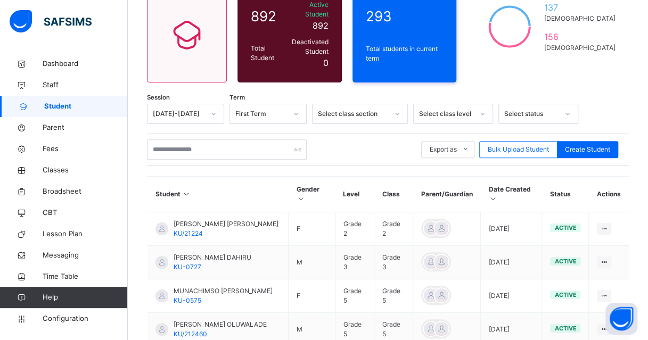
click at [540, 109] on div "Select status" at bounding box center [531, 114] width 54 height 10
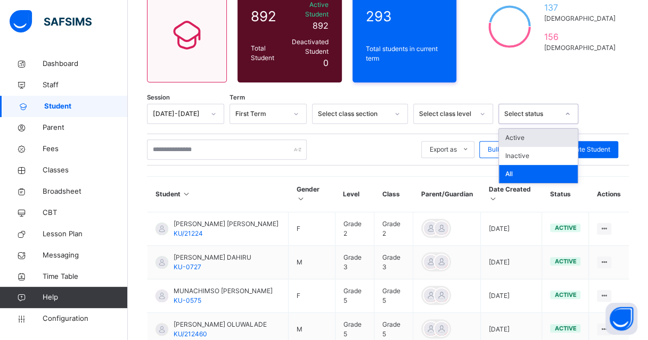
click at [540, 109] on div "Select status" at bounding box center [531, 114] width 54 height 10
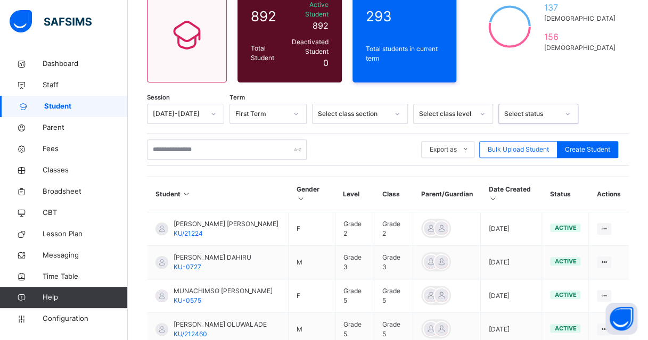
click at [540, 109] on div "Select status" at bounding box center [531, 114] width 54 height 10
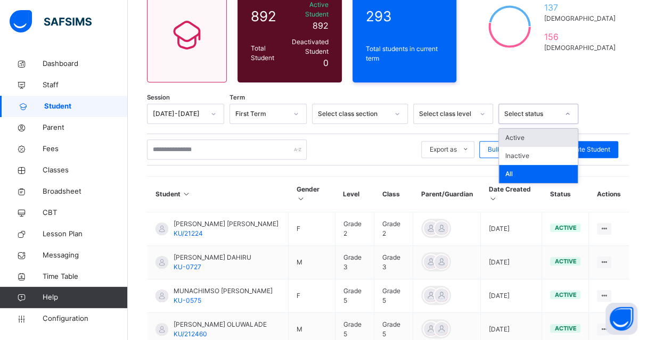
click at [540, 109] on div "Select status" at bounding box center [531, 114] width 54 height 10
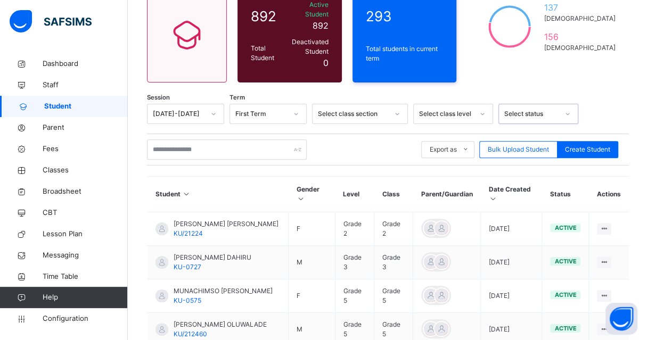
click at [390, 106] on div at bounding box center [397, 113] width 18 height 17
click at [392, 105] on div at bounding box center [397, 113] width 18 height 17
click at [441, 109] on div "Select class level" at bounding box center [446, 114] width 54 height 10
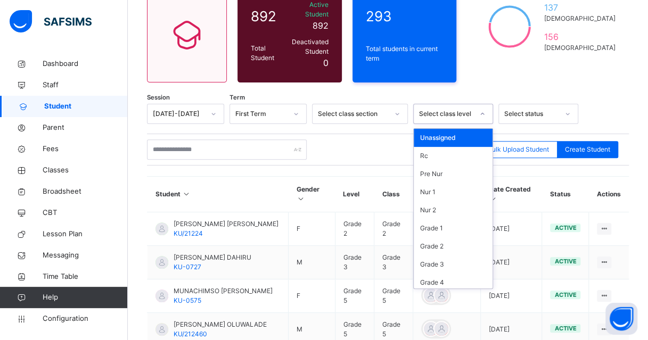
click at [456, 109] on div "Select class level" at bounding box center [446, 114] width 54 height 10
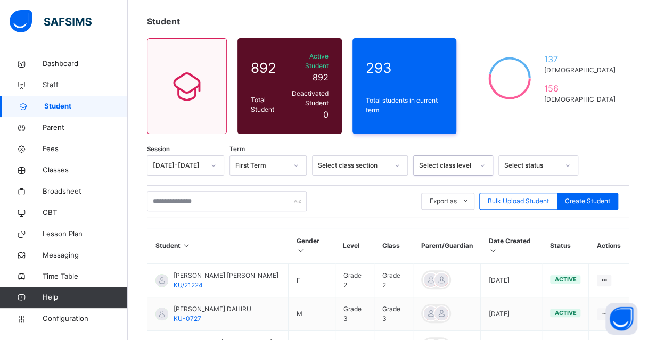
scroll to position [53, 0]
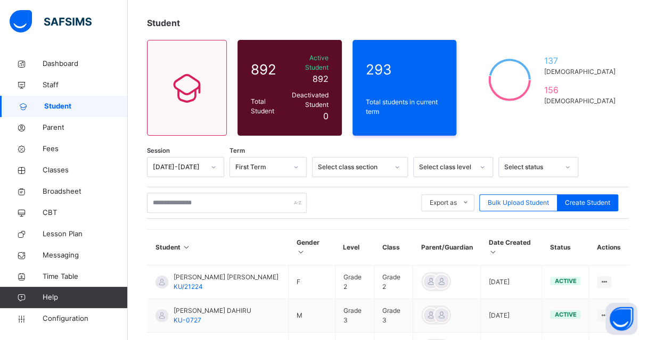
click at [525, 145] on div "Student 892 Total Student Active Student 892 Deactivated Student 0 293 Total st…" at bounding box center [388, 337] width 520 height 673
click at [525, 157] on div "Select status" at bounding box center [538, 167] width 80 height 20
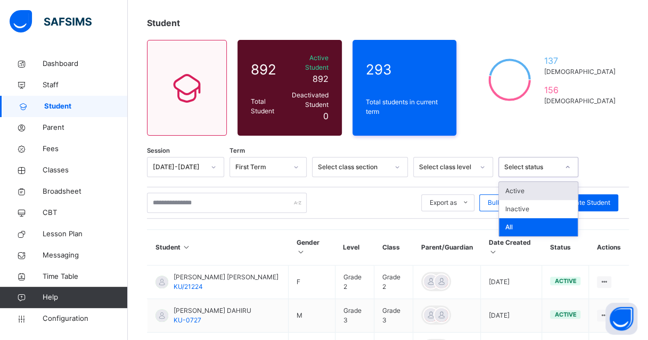
click at [524, 162] on div "Select status" at bounding box center [531, 167] width 54 height 10
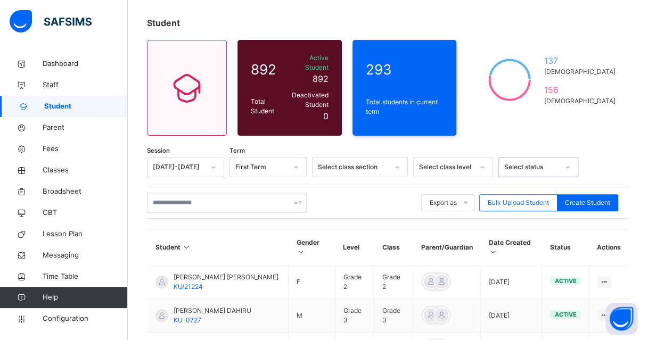
click at [382, 162] on div "Select class section" at bounding box center [353, 167] width 70 height 10
click at [395, 162] on icon at bounding box center [397, 167] width 6 height 11
click at [469, 164] on div "Select class level" at bounding box center [442, 167] width 59 height 16
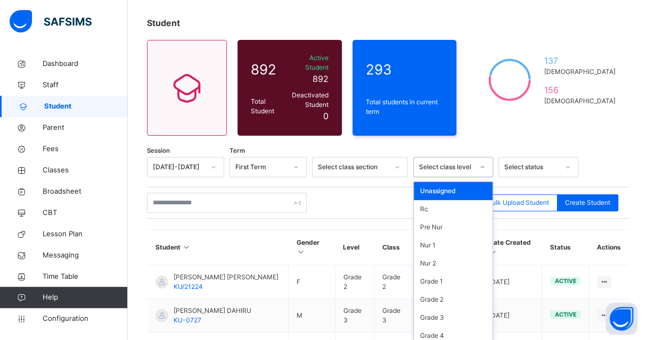
click at [460, 182] on div "Unassigned" at bounding box center [452, 191] width 79 height 18
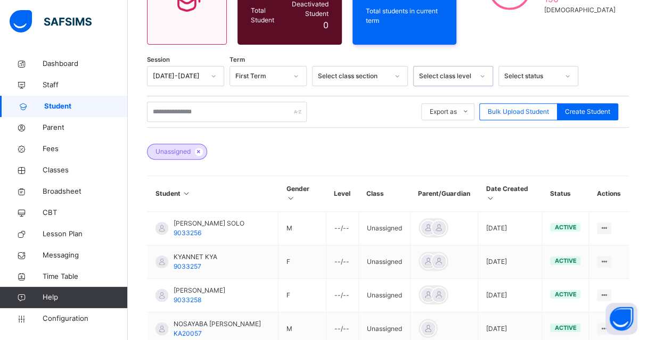
scroll to position [212, 0]
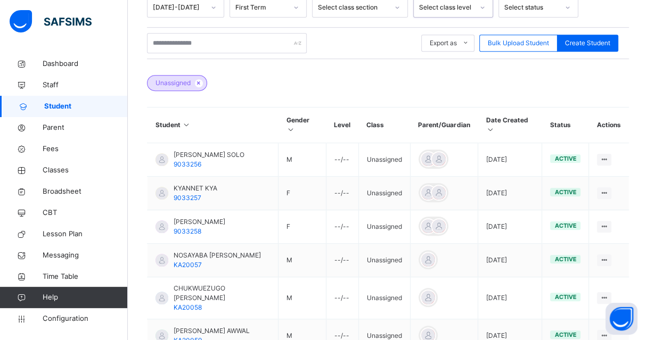
click at [494, 126] on icon at bounding box center [489, 130] width 9 height 8
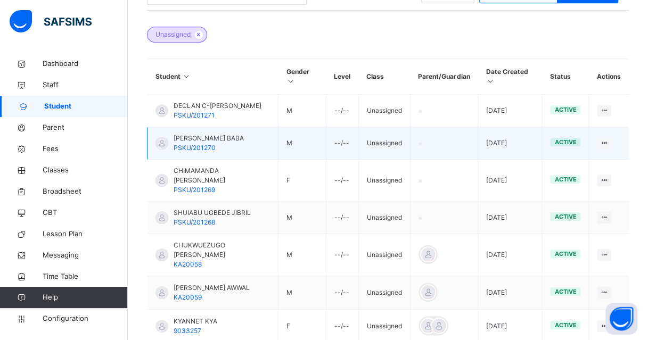
scroll to position [266, 0]
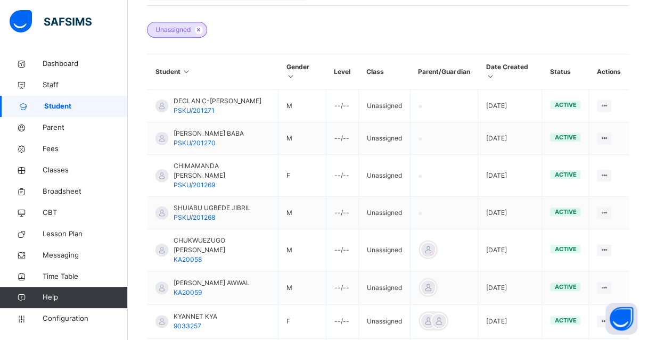
click at [146, 83] on div "Student 892 Total Student Active Student 892 Deactivated Student 0 293 Total st…" at bounding box center [388, 145] width 520 height 715
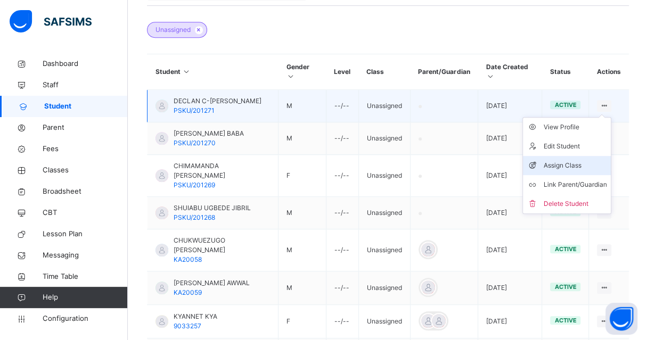
click at [567, 160] on div "Assign Class" at bounding box center [574, 165] width 63 height 11
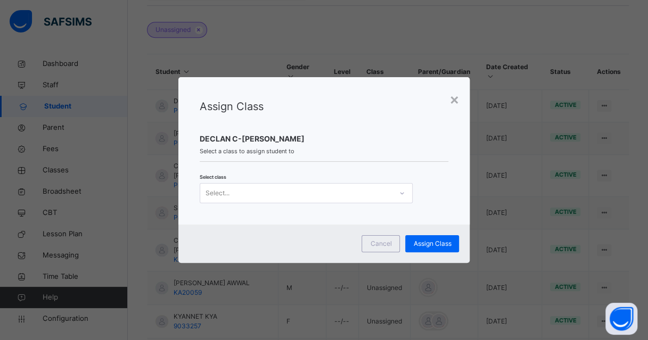
click at [313, 195] on div "Select..." at bounding box center [296, 193] width 192 height 16
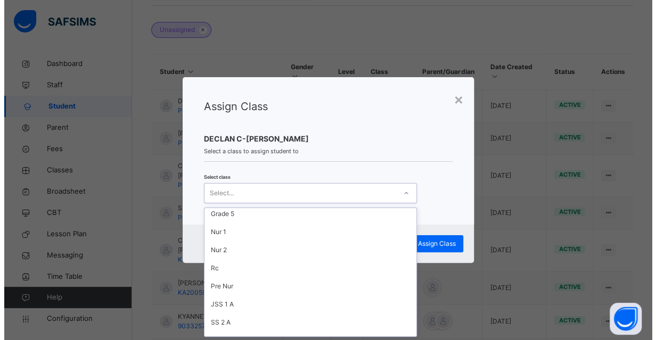
scroll to position [56, 0]
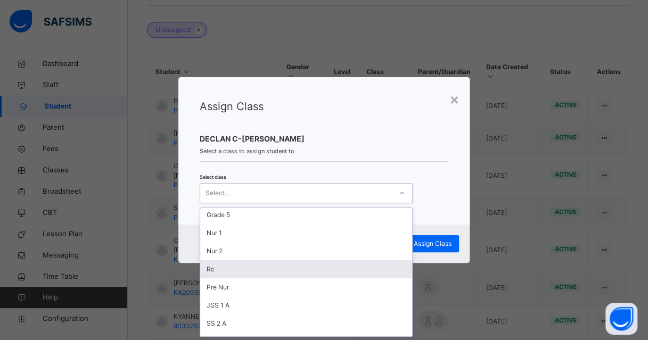
click at [230, 271] on div "Rc" at bounding box center [306, 269] width 212 height 18
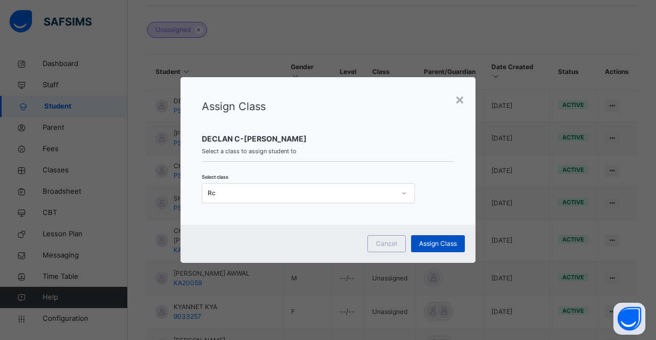
click at [442, 243] on span "Assign Class" at bounding box center [438, 244] width 38 height 10
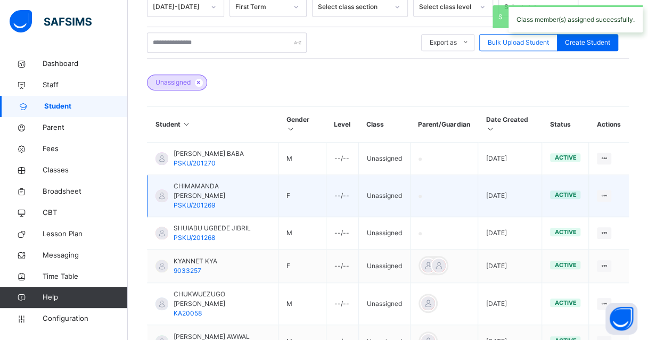
scroll to position [212, 0]
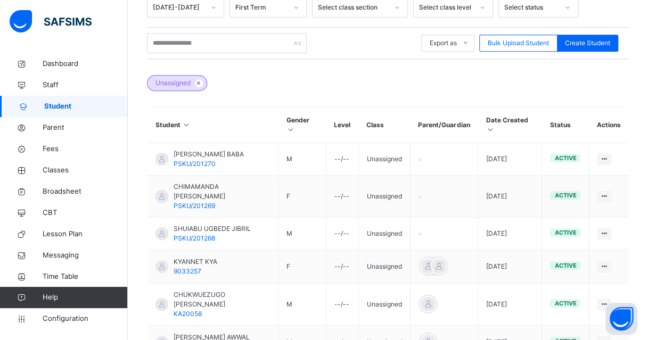
click at [0, 0] on div "Assign Class" at bounding box center [0, 0] width 0 height 0
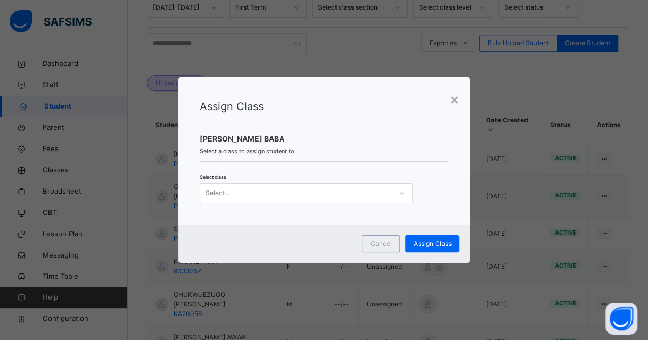
click at [393, 193] on div at bounding box center [402, 193] width 18 height 17
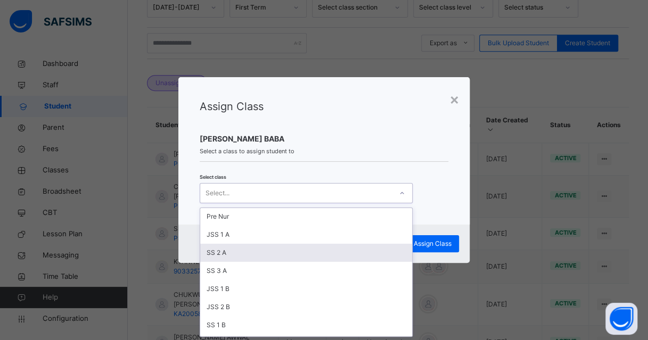
scroll to position [110, 0]
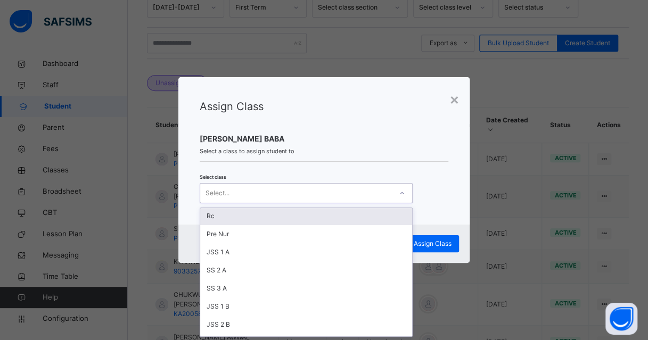
drag, startPoint x: 246, startPoint y: 214, endPoint x: 327, endPoint y: 230, distance: 82.3
click at [245, 214] on div "Rc" at bounding box center [306, 216] width 212 height 18
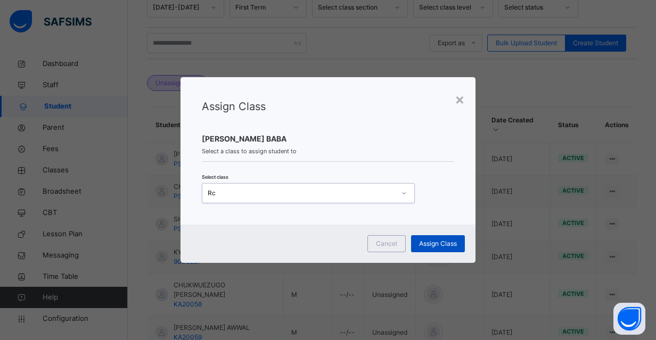
click at [449, 249] on div "Assign Class" at bounding box center [438, 243] width 54 height 17
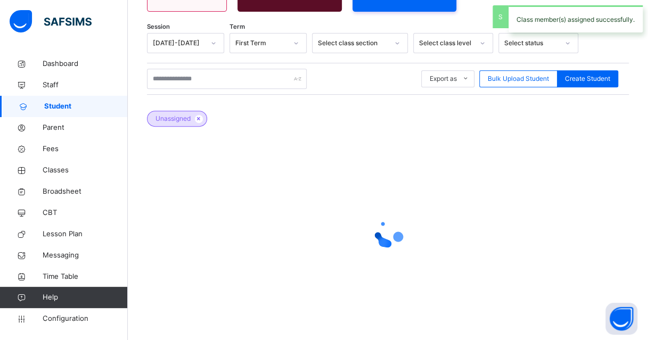
scroll to position [212, 0]
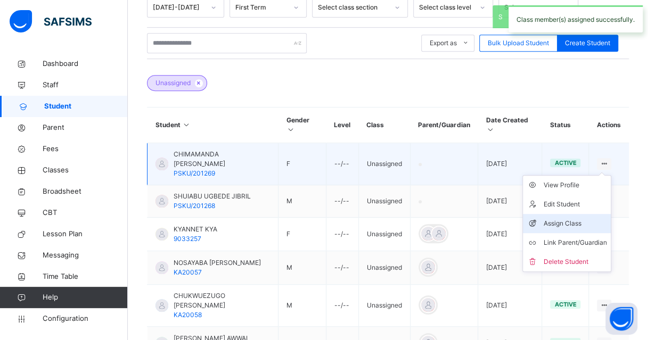
click at [576, 218] on div "Assign Class" at bounding box center [574, 223] width 63 height 11
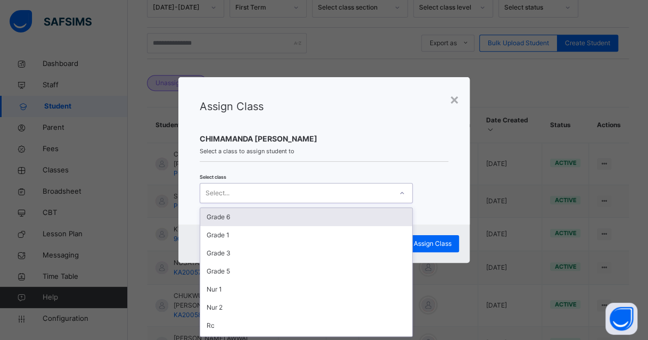
click at [342, 191] on div "Select..." at bounding box center [296, 193] width 192 height 16
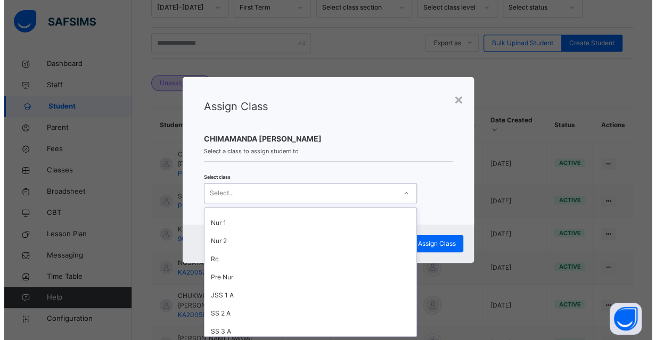
scroll to position [56, 0]
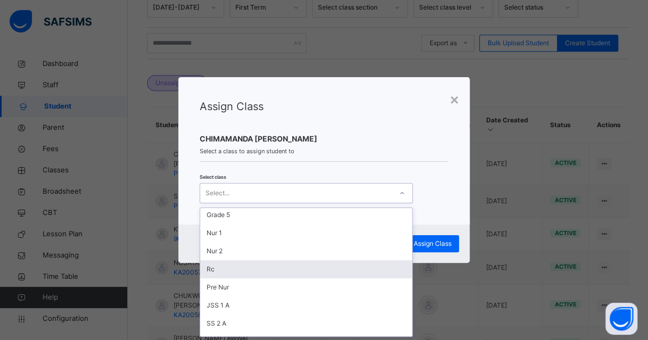
click at [258, 268] on div "Rc" at bounding box center [306, 269] width 212 height 18
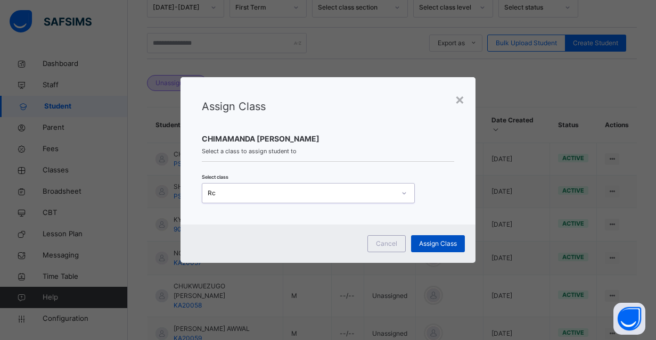
click at [434, 246] on span "Assign Class" at bounding box center [438, 244] width 38 height 10
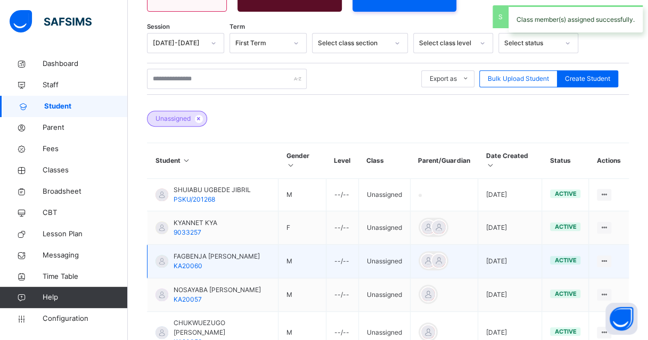
scroll to position [212, 0]
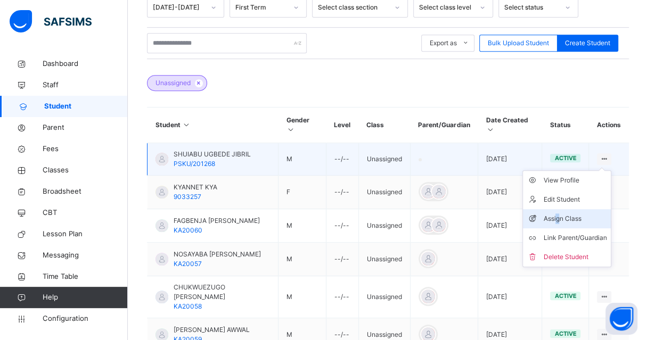
click at [565, 213] on div "Assign Class" at bounding box center [574, 218] width 63 height 11
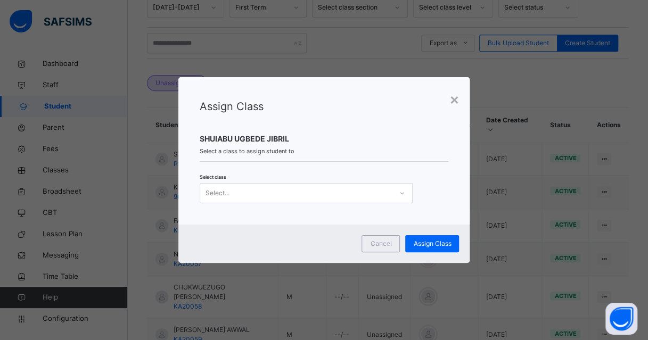
click at [359, 206] on div "Assign Class SHUIABU UGBEDE JIBRIL Select a class to assign student to Select c…" at bounding box center [324, 150] width 292 height 147
click at [361, 198] on div "Select..." at bounding box center [296, 193] width 192 height 16
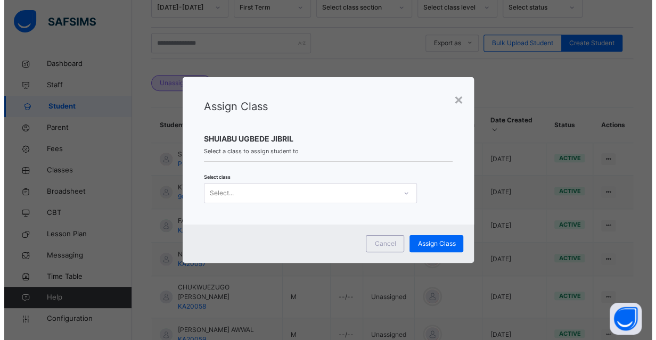
scroll to position [0, 0]
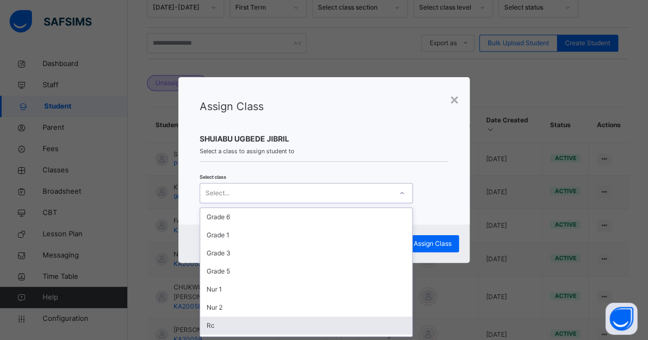
click at [219, 327] on div "Rc" at bounding box center [306, 326] width 212 height 18
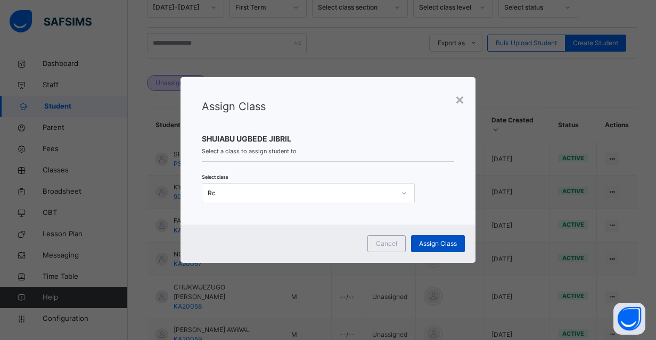
click at [448, 242] on span "Assign Class" at bounding box center [438, 244] width 38 height 10
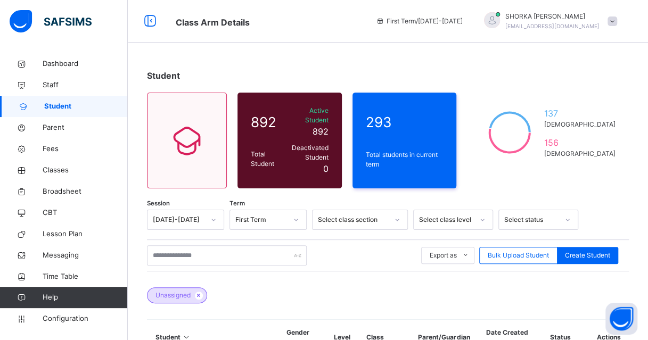
click at [381, 249] on div "Export as Pdf Report Excel Report Excel Report (LMS) Bulk Upload Student Create…" at bounding box center [388, 255] width 482 height 20
click at [61, 169] on span "Classes" at bounding box center [85, 170] width 85 height 11
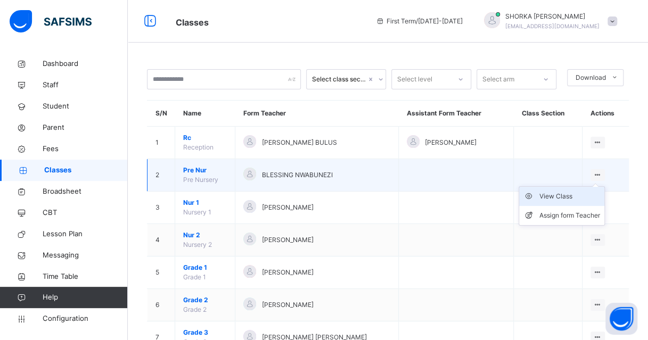
click at [565, 197] on div "View Class" at bounding box center [569, 196] width 61 height 11
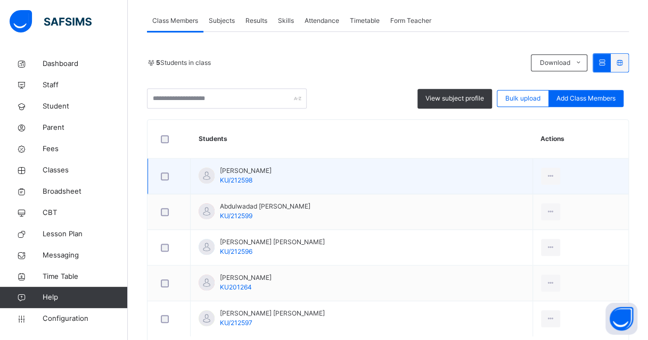
scroll to position [243, 0]
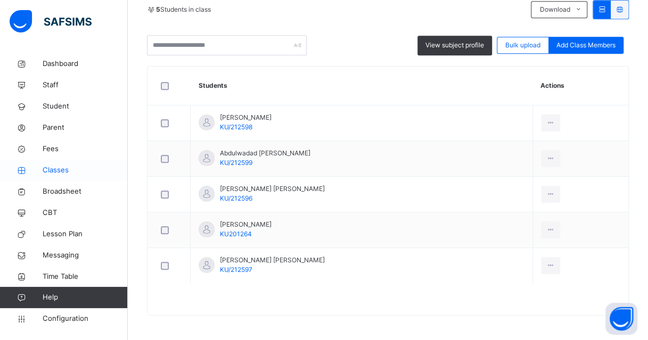
drag, startPoint x: 54, startPoint y: 176, endPoint x: 88, endPoint y: 179, distance: 34.2
click at [54, 176] on link "Classes" at bounding box center [64, 170] width 128 height 21
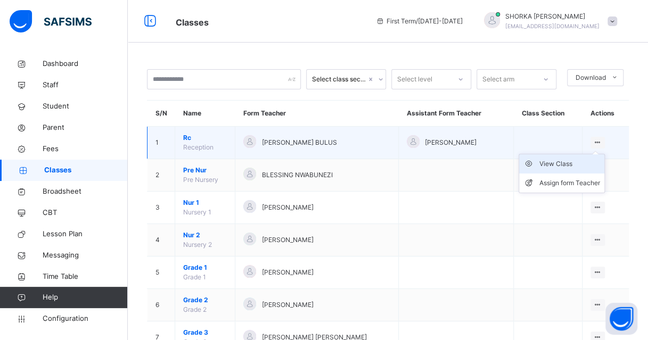
click at [575, 165] on div "View Class" at bounding box center [569, 164] width 61 height 11
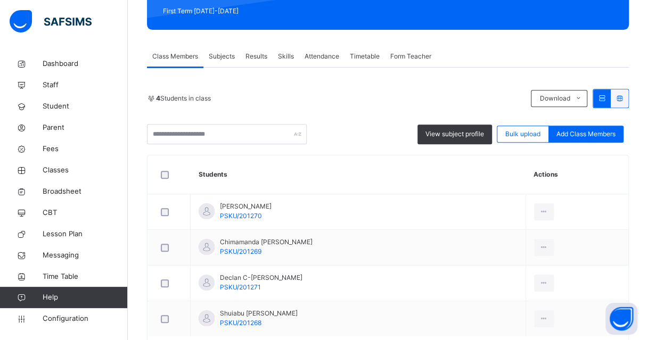
scroll to position [208, 0]
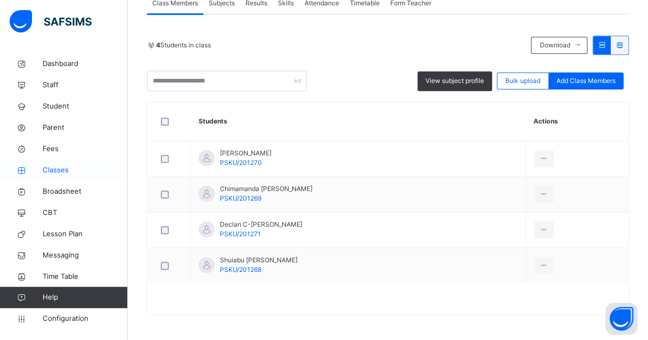
click at [59, 168] on span "Classes" at bounding box center [85, 170] width 85 height 11
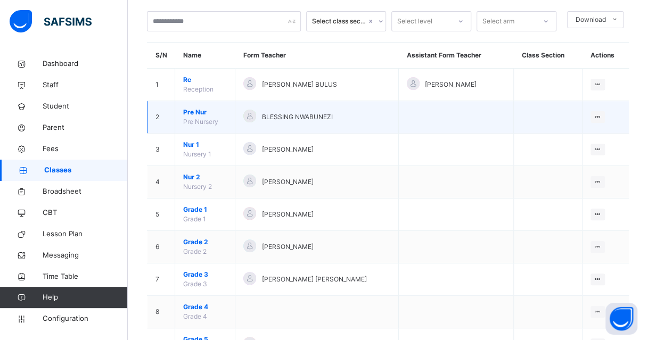
scroll to position [53, 0]
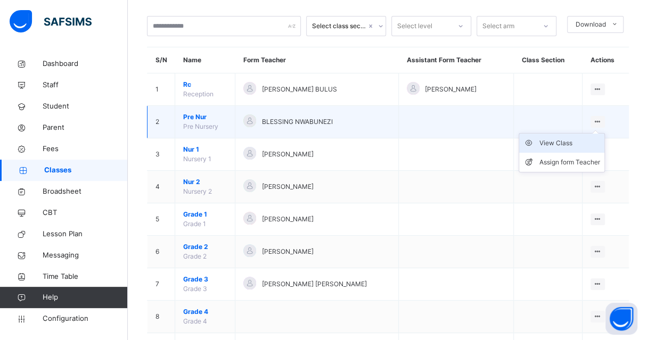
click at [560, 144] on div "View Class" at bounding box center [569, 143] width 61 height 11
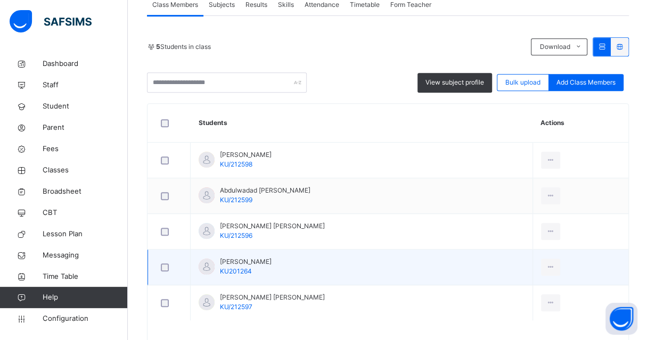
scroll to position [243, 0]
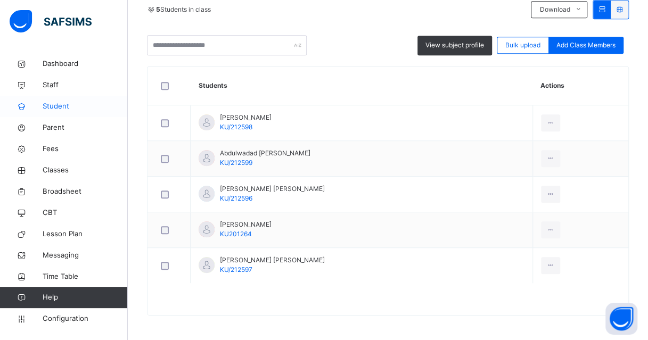
click at [57, 108] on span "Student" at bounding box center [85, 106] width 85 height 11
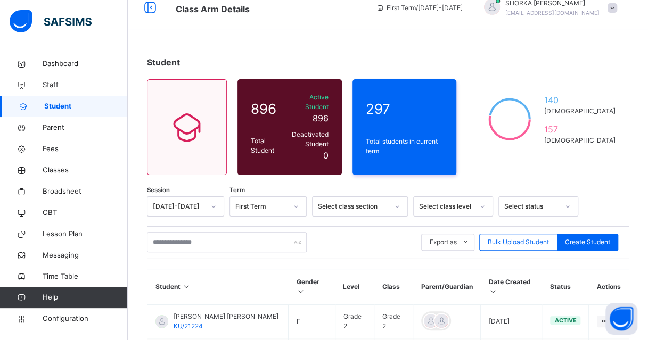
scroll to position [53, 0]
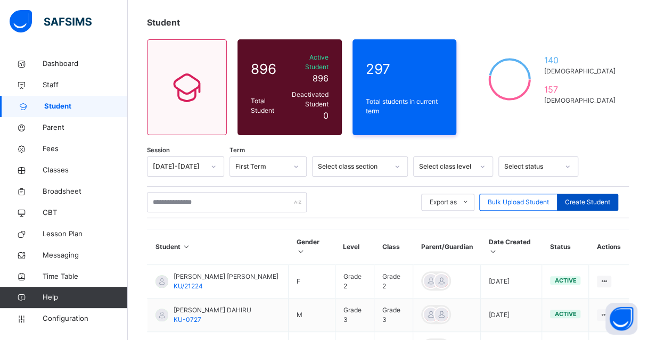
click at [587, 197] on span "Create Student" at bounding box center [587, 202] width 45 height 10
select select "**"
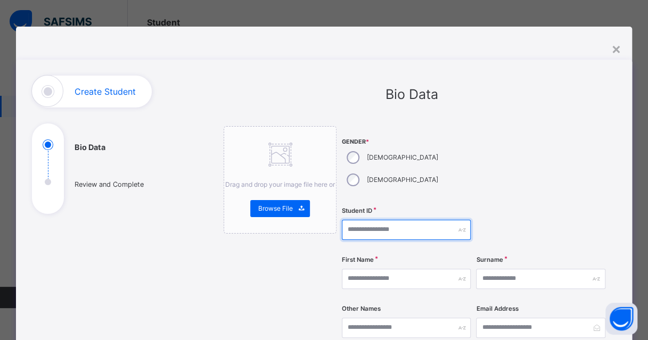
click at [362, 220] on input "text" at bounding box center [406, 230] width 129 height 20
paste input "**********"
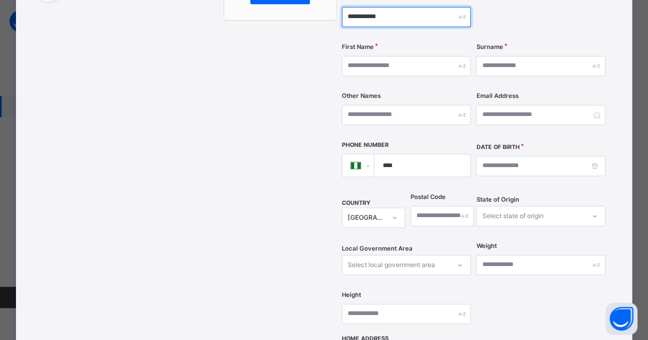
scroll to position [160, 0]
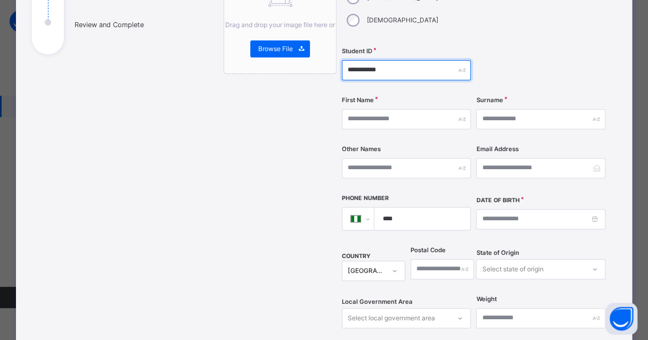
type input "**********"
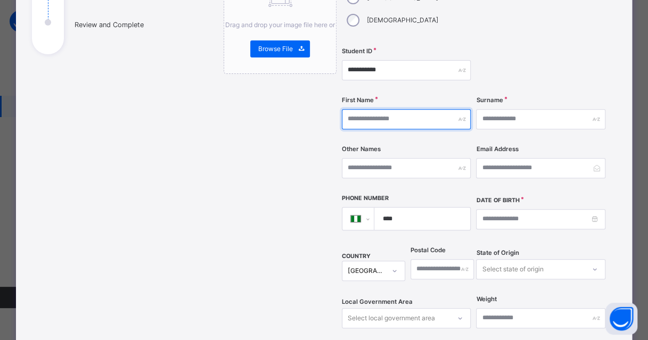
click at [407, 109] on input "text" at bounding box center [406, 119] width 129 height 20
type input "********"
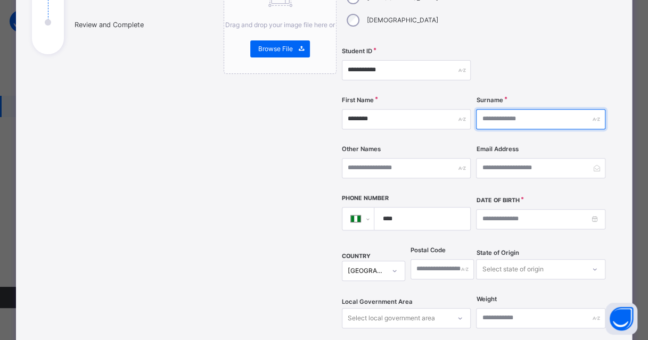
click at [515, 109] on input "text" at bounding box center [540, 119] width 129 height 20
type input "******"
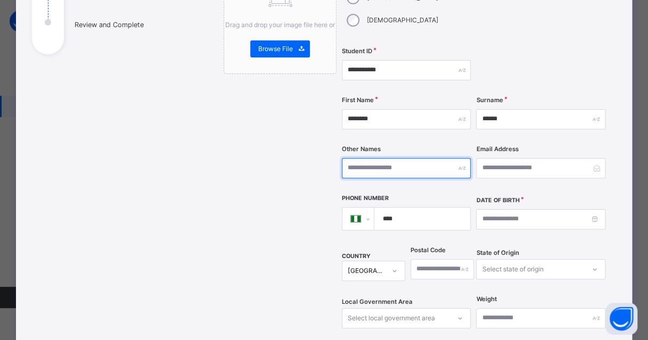
click at [394, 158] on input "text" at bounding box center [406, 168] width 129 height 20
type input "*****"
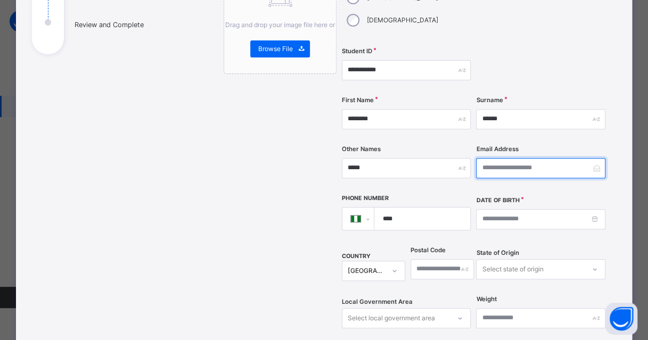
click at [516, 158] on input "email" at bounding box center [540, 168] width 129 height 20
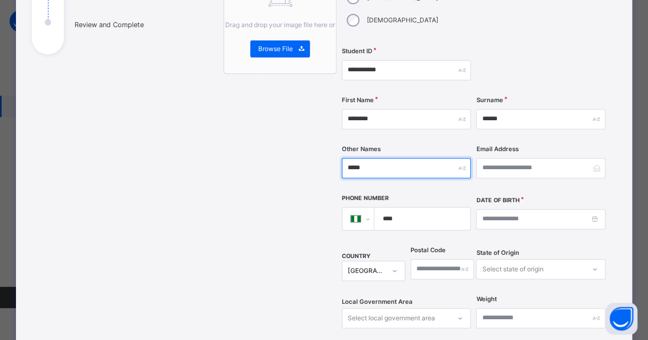
drag, startPoint x: 379, startPoint y: 142, endPoint x: 338, endPoint y: 140, distance: 40.5
click at [342, 158] on input "*****" at bounding box center [406, 168] width 129 height 20
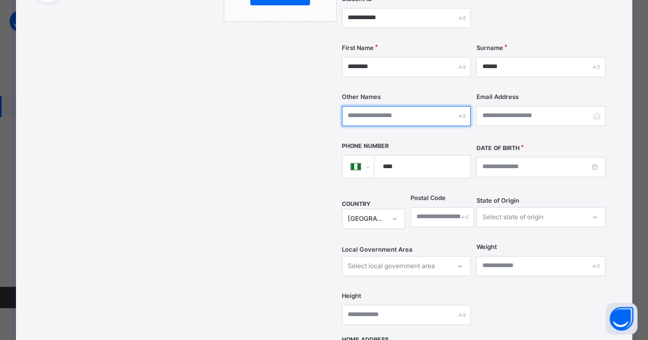
scroll to position [213, 0]
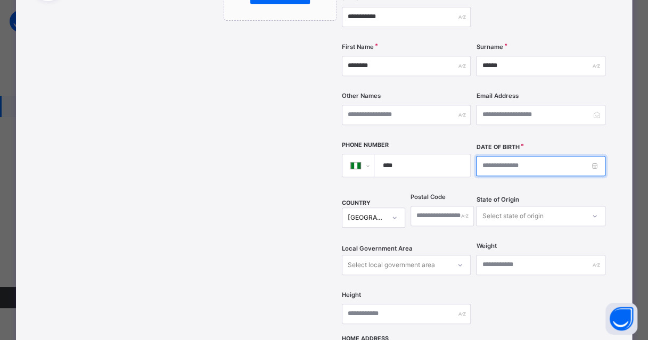
click at [504, 156] on input at bounding box center [540, 166] width 129 height 20
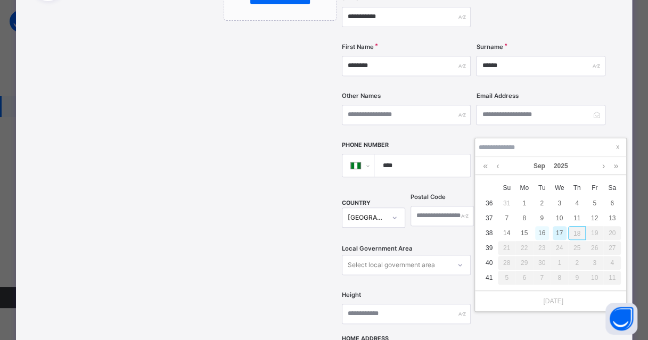
click at [543, 231] on div "16" at bounding box center [542, 233] width 14 height 14
type input "**********"
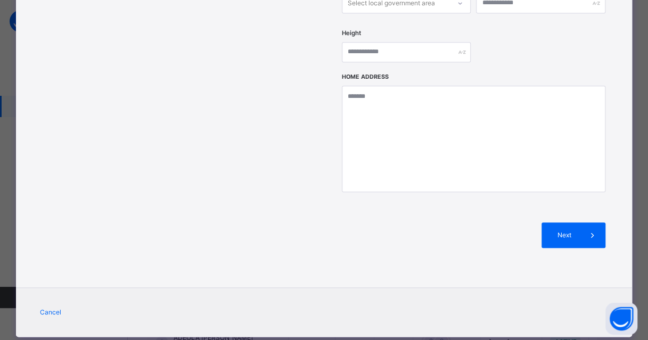
scroll to position [475, 0]
click at [566, 230] on span "Next" at bounding box center [564, 235] width 30 height 10
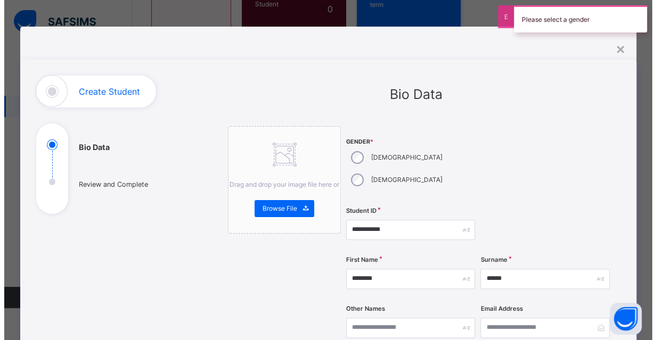
scroll to position [426, 0]
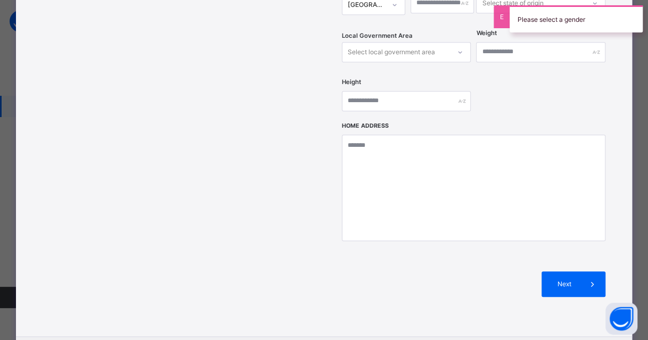
click at [569, 279] on span "Next" at bounding box center [564, 284] width 30 height 10
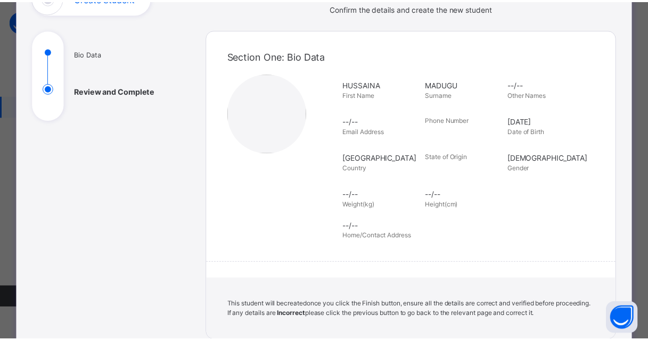
scroll to position [244, 0]
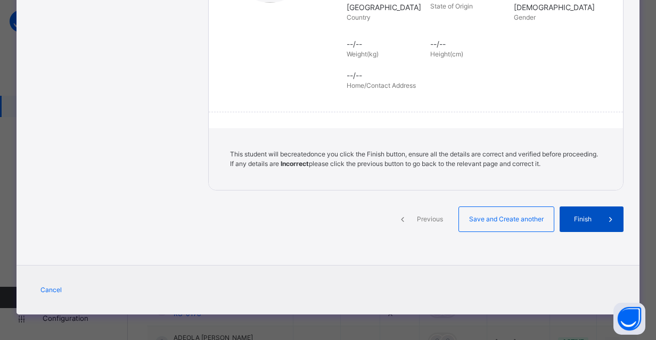
click at [579, 220] on span "Finish" at bounding box center [582, 219] width 30 height 10
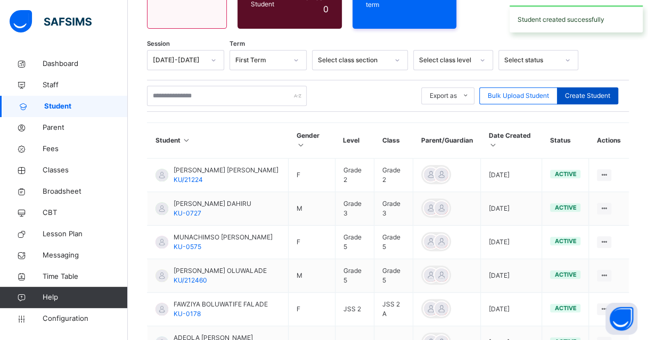
click at [597, 91] on span "Create Student" at bounding box center [587, 96] width 45 height 10
select select "**"
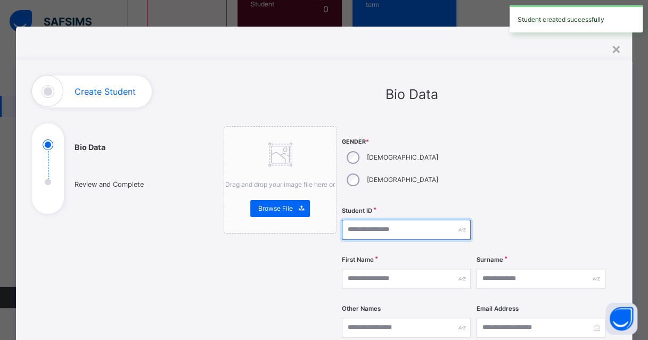
click at [406, 220] on input "text" at bounding box center [406, 230] width 129 height 20
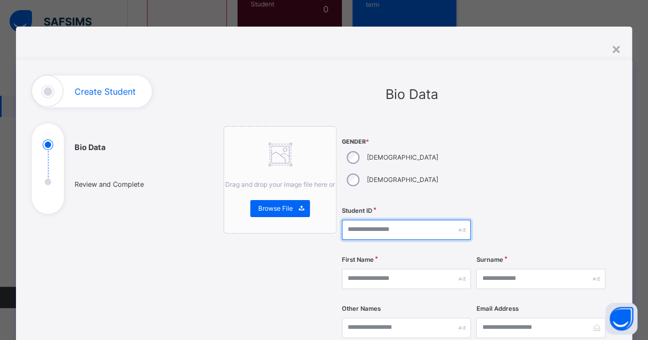
paste input "**********"
type input "**********"
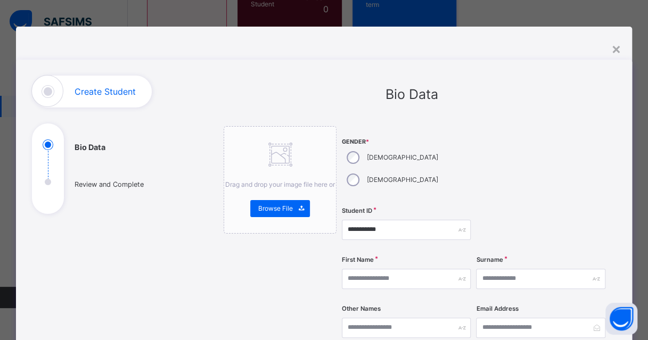
click at [524, 97] on div "Bio Data" at bounding box center [412, 95] width 376 height 20
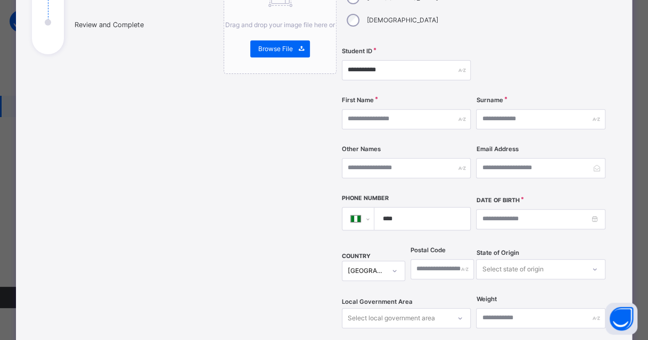
scroll to position [106, 0]
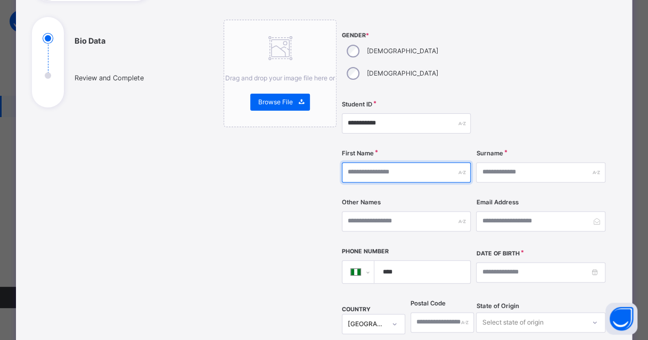
click at [425, 162] on input "text" at bounding box center [406, 172] width 129 height 20
type input "*"
type input "*****"
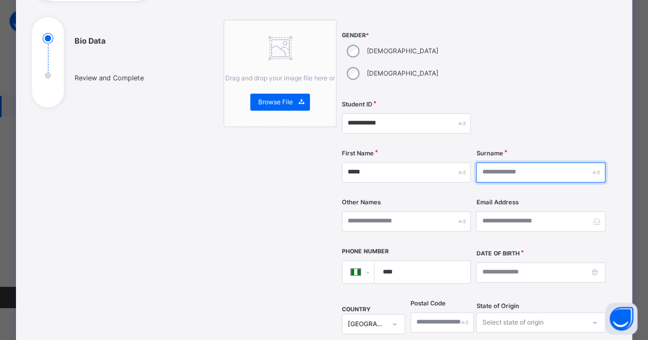
click at [522, 162] on input "text" at bounding box center [540, 172] width 129 height 20
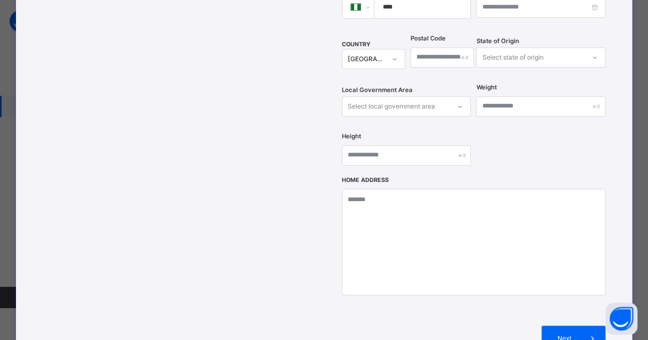
scroll to position [266, 0]
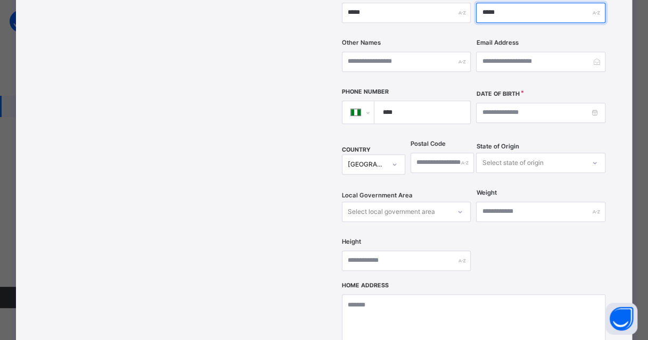
type input "*****"
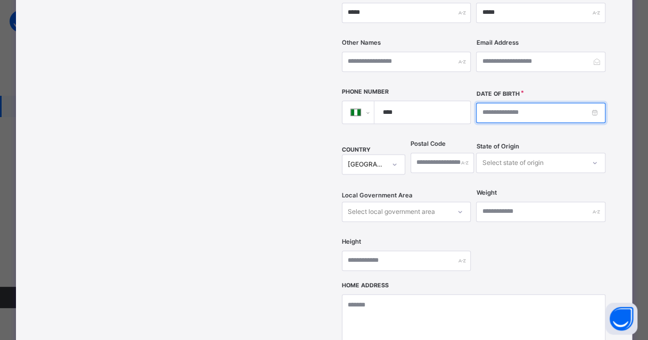
click at [565, 103] on input at bounding box center [540, 113] width 129 height 20
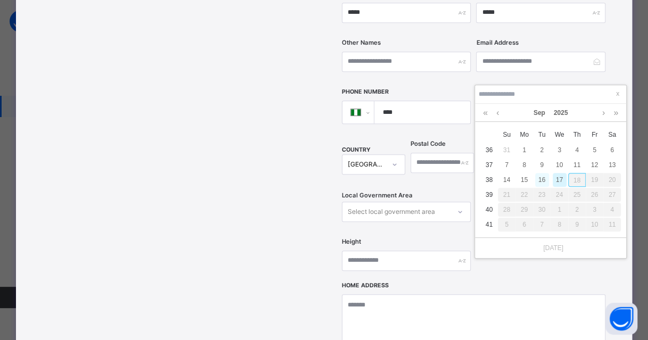
click at [542, 178] on div "16" at bounding box center [542, 180] width 14 height 14
type input "**********"
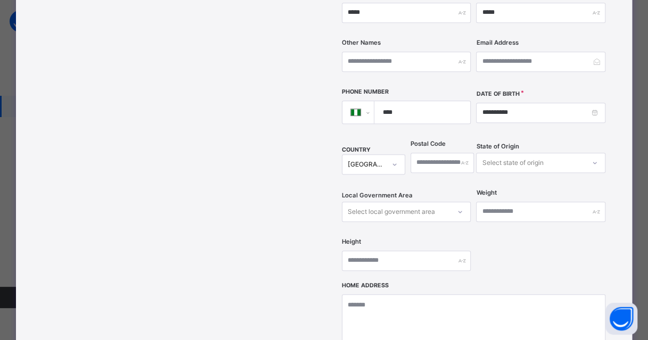
scroll to position [372, 0]
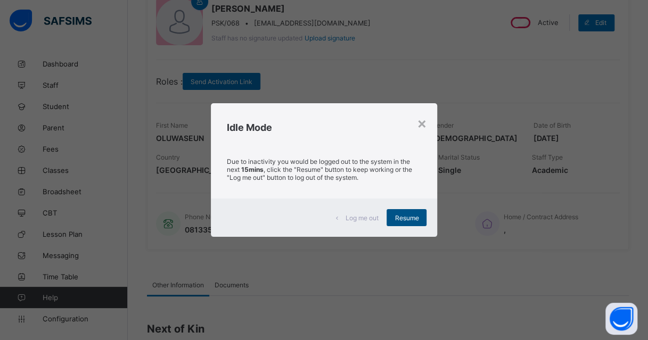
click at [414, 220] on span "Resume" at bounding box center [406, 218] width 24 height 8
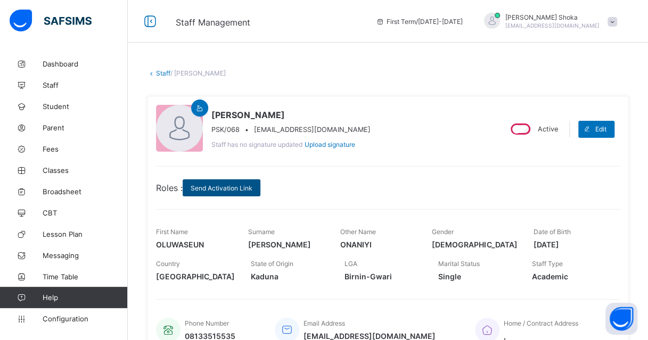
click at [220, 189] on span "Send Activation Link" at bounding box center [222, 188] width 62 height 8
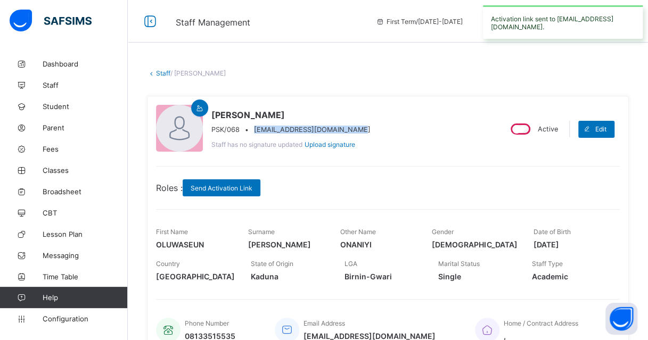
drag, startPoint x: 254, startPoint y: 129, endPoint x: 359, endPoint y: 130, distance: 104.8
click at [359, 130] on div "OLUWASEUN ONANIYI GEORGE PSK/068 • oluwaseungeorge70@gmail.com Staff has no sig…" at bounding box center [324, 129] width 336 height 48
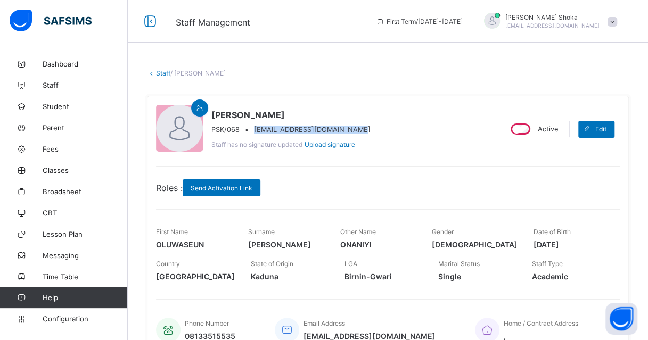
copy span "oluwaseungeorge70@gmail.com"
click at [310, 56] on div "Staff / OLUWASEUN ONANIYI GEORGE × Delete Staff This action would delete OLUWAS…" at bounding box center [388, 327] width 520 height 549
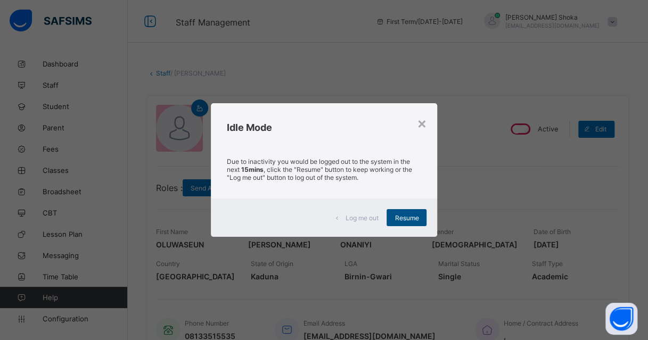
click at [413, 216] on span "Resume" at bounding box center [406, 218] width 24 height 8
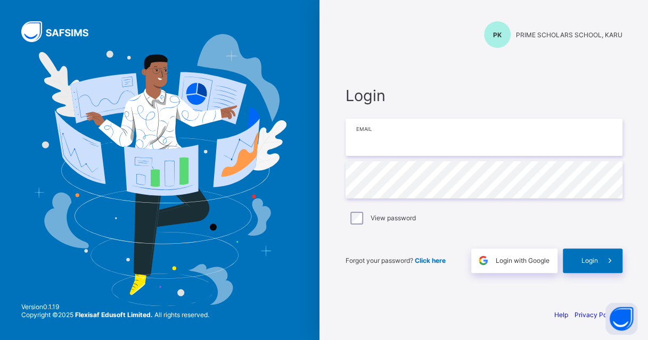
type input "**********"
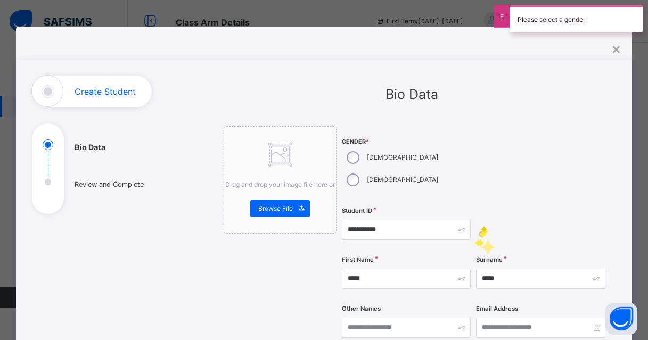
select select "**"
click at [351, 157] on div "**********" at bounding box center [473, 337] width 263 height 423
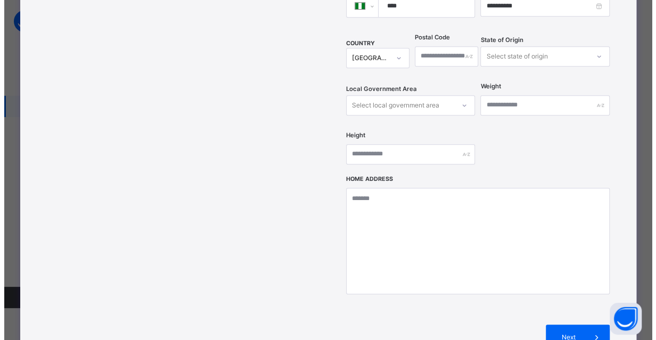
scroll to position [475, 0]
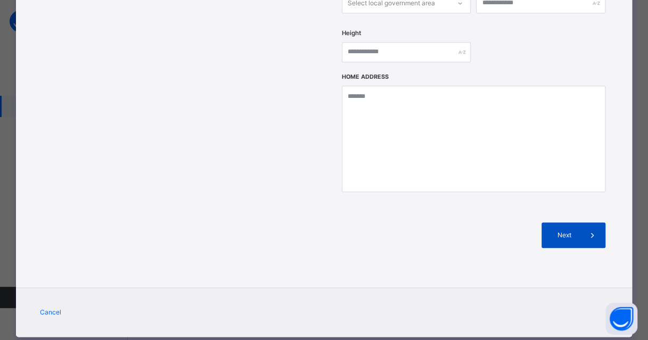
click at [574, 230] on span "Next" at bounding box center [564, 235] width 30 height 10
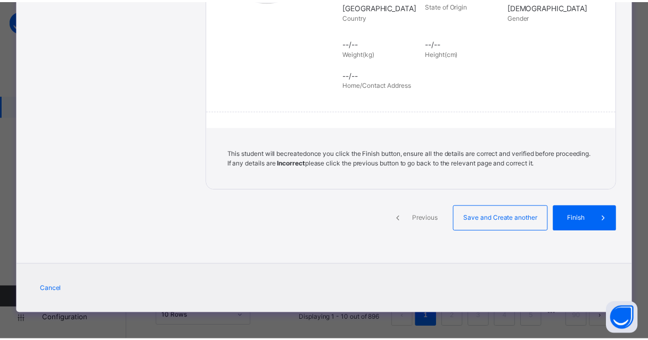
scroll to position [244, 0]
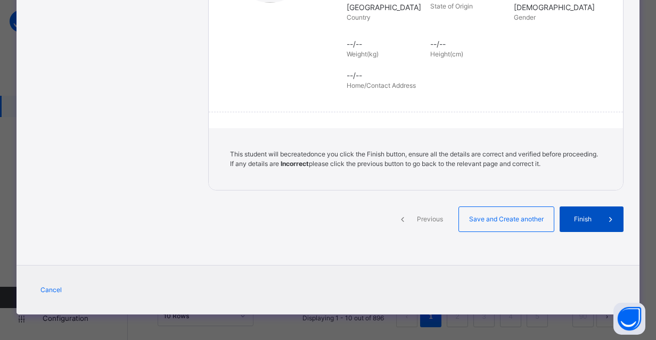
click at [580, 212] on div "Finish" at bounding box center [591, 219] width 64 height 26
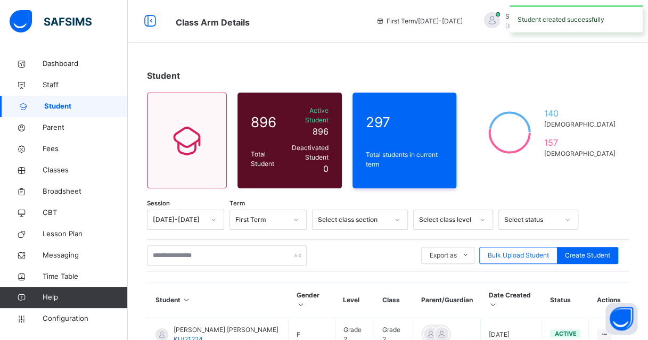
scroll to position [53, 0]
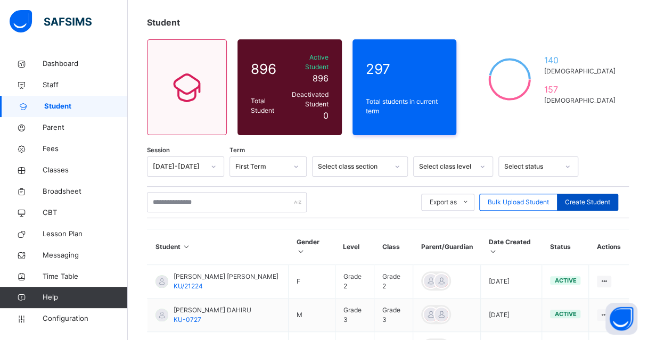
click at [594, 197] on span "Create Student" at bounding box center [587, 202] width 45 height 10
select select "**"
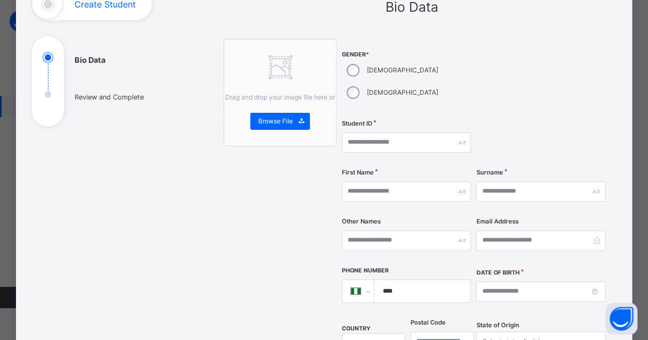
scroll to position [106, 0]
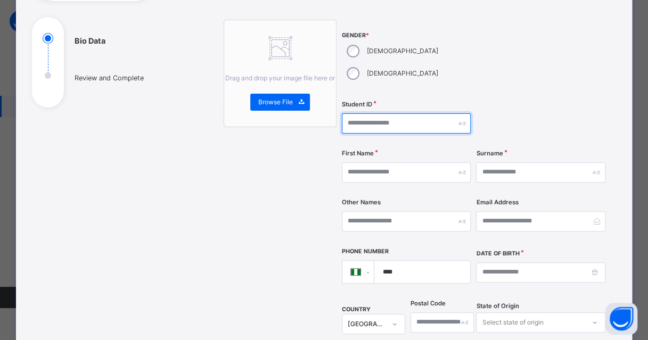
click at [435, 113] on input "text" at bounding box center [406, 123] width 129 height 20
paste input "**********"
type input "**********"
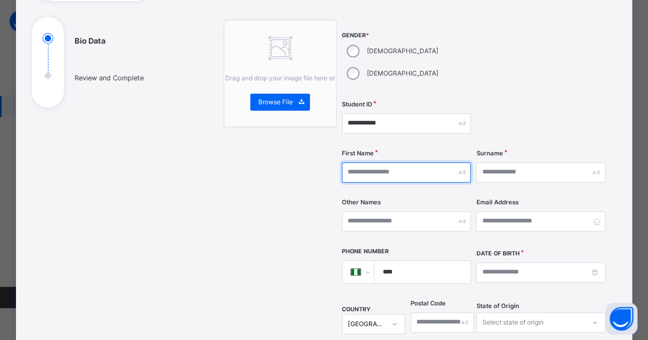
click at [401, 162] on input "text" at bounding box center [406, 172] width 129 height 20
type input "*******"
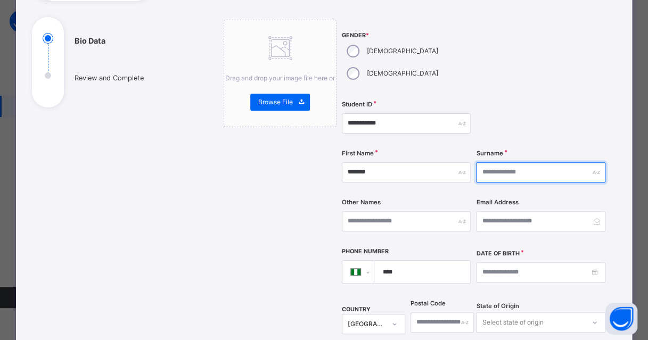
click at [510, 162] on input "text" at bounding box center [540, 172] width 129 height 20
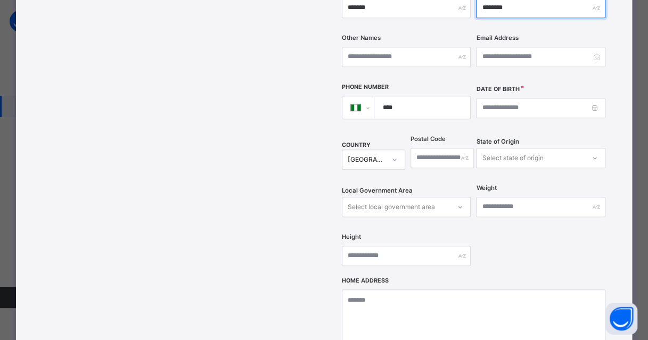
scroll to position [266, 0]
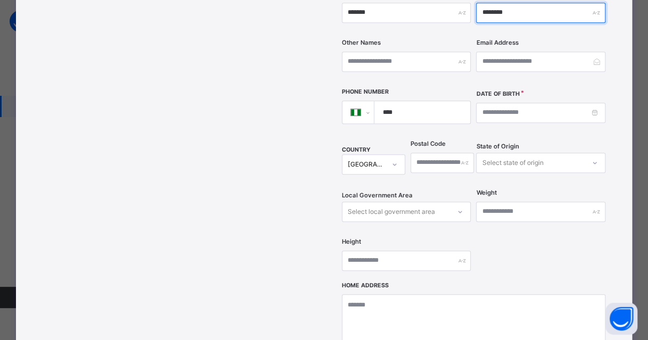
type input "********"
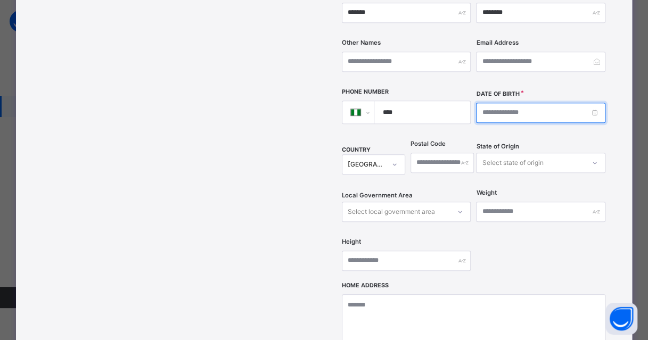
click at [507, 103] on input at bounding box center [540, 113] width 129 height 20
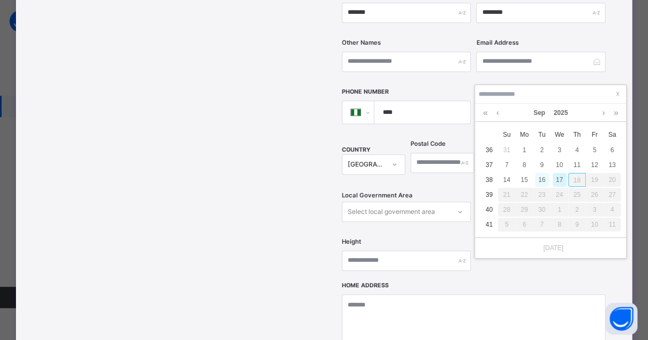
click at [540, 183] on div "16" at bounding box center [542, 180] width 14 height 14
type input "**********"
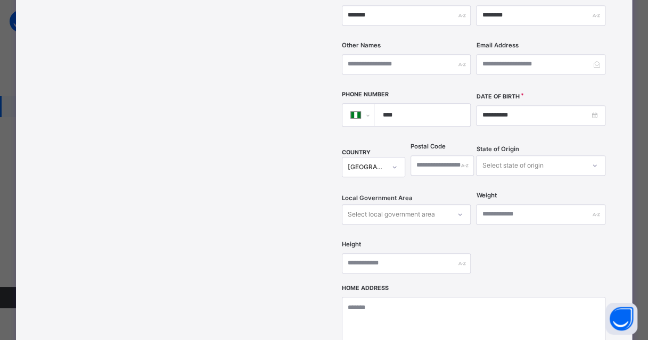
scroll to position [262, 0]
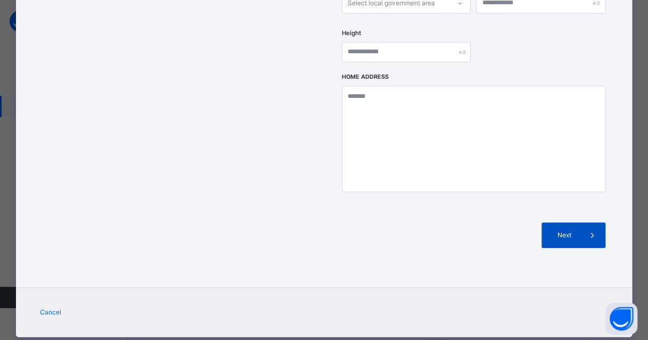
click at [567, 230] on span "Next" at bounding box center [564, 235] width 30 height 10
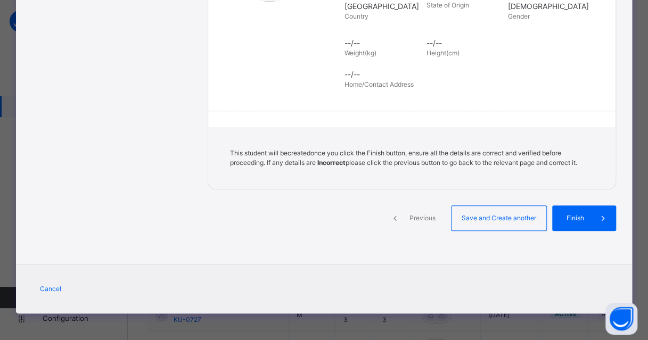
scroll to position [244, 0]
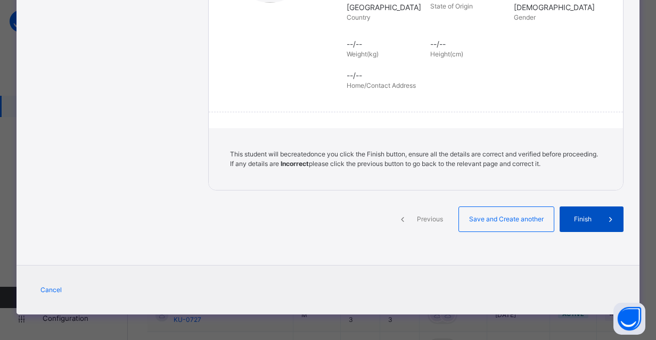
click at [605, 218] on icon at bounding box center [611, 219] width 12 height 13
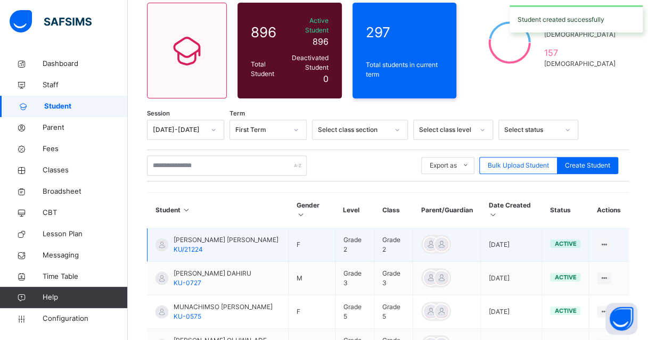
scroll to position [106, 0]
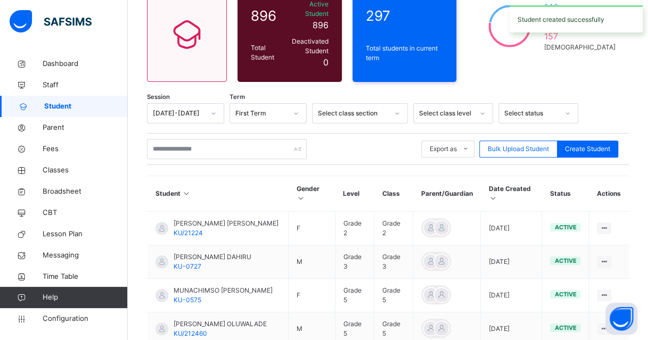
click at [498, 194] on icon at bounding box center [493, 198] width 9 height 8
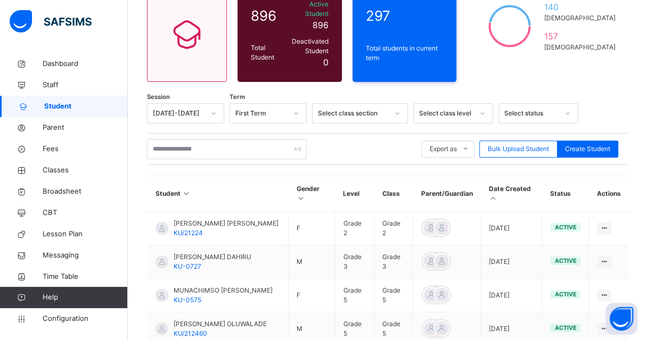
click at [497, 194] on icon at bounding box center [493, 198] width 9 height 8
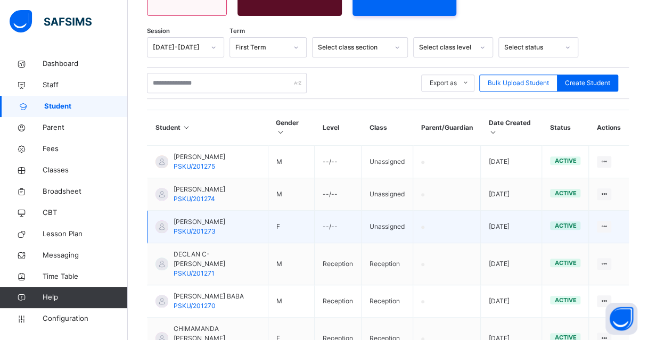
scroll to position [213, 0]
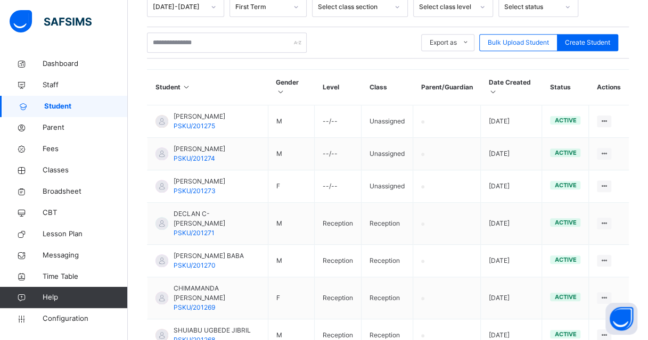
click at [0, 0] on div "Assign Class" at bounding box center [0, 0] width 0 height 0
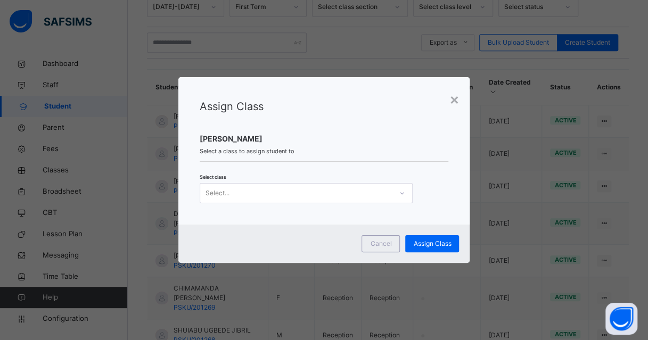
click at [339, 198] on div "Select..." at bounding box center [296, 193] width 192 height 16
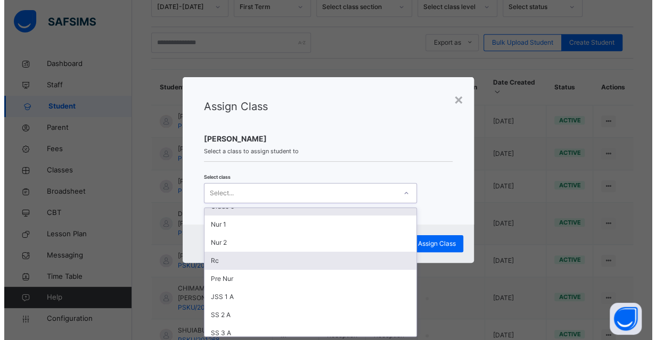
scroll to position [53, 0]
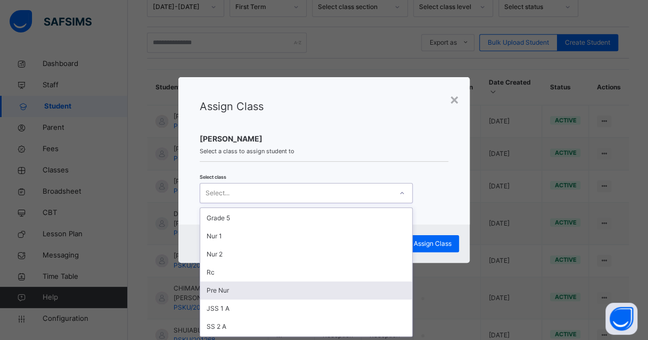
click at [226, 289] on div "Pre Nur" at bounding box center [306, 291] width 212 height 18
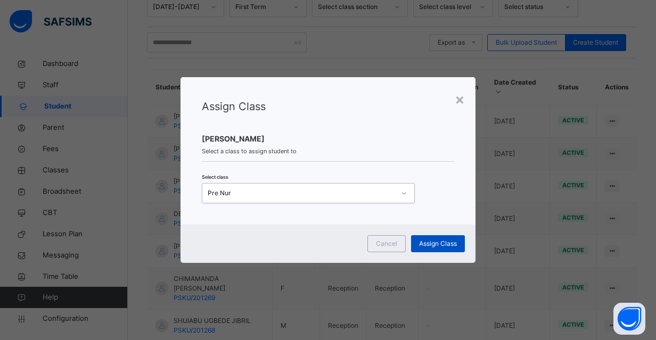
click at [443, 246] on span "Assign Class" at bounding box center [438, 244] width 38 height 10
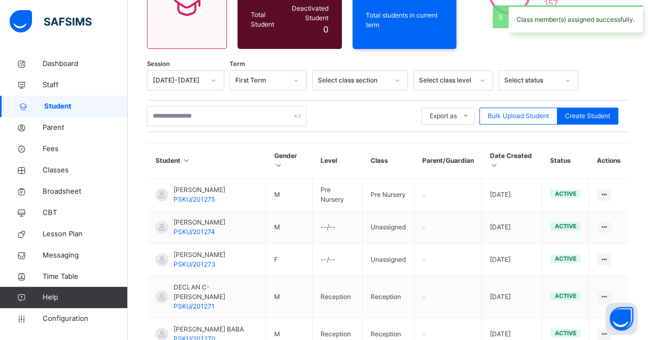
scroll to position [213, 0]
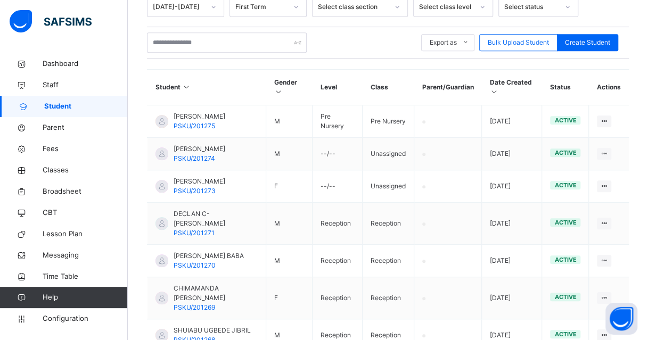
click at [639, 94] on div "Student 896 Total Student Active Student 896 Deactivated Student 0 297 Total st…" at bounding box center [388, 181] width 520 height 683
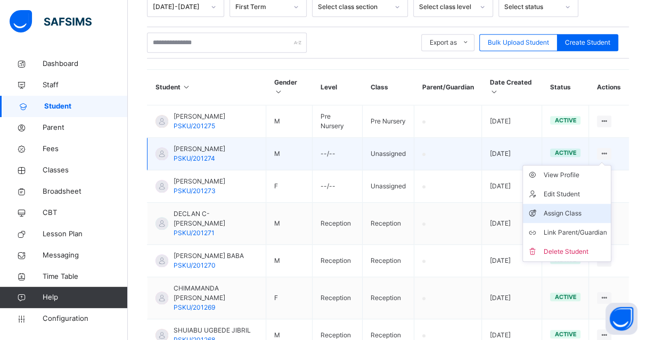
click at [566, 208] on div "Assign Class" at bounding box center [574, 213] width 63 height 11
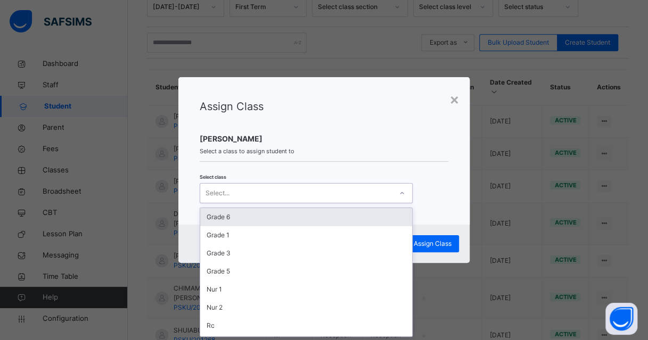
click at [389, 187] on div "Select..." at bounding box center [296, 193] width 192 height 16
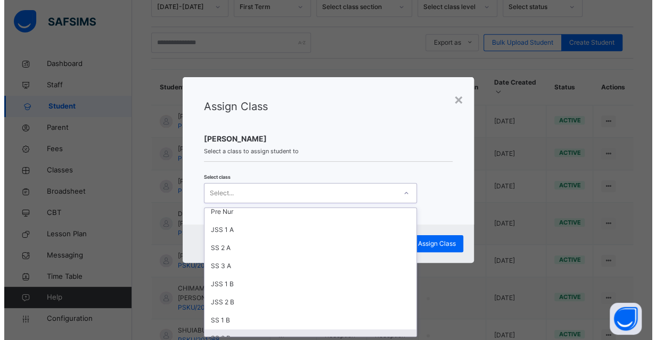
scroll to position [110, 0]
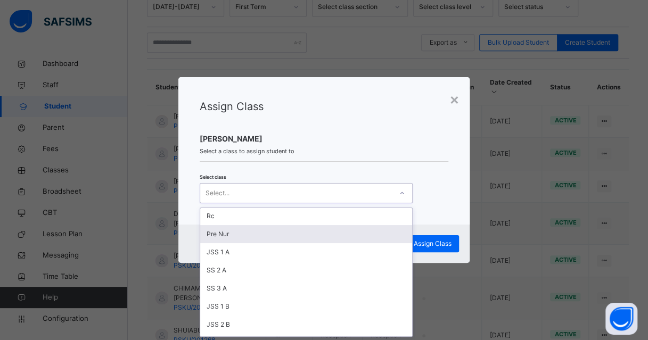
click at [234, 235] on div "Pre Nur" at bounding box center [306, 234] width 212 height 18
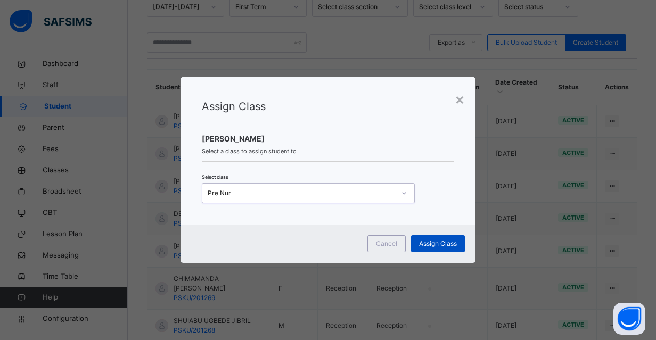
click at [442, 243] on span "Assign Class" at bounding box center [438, 244] width 38 height 10
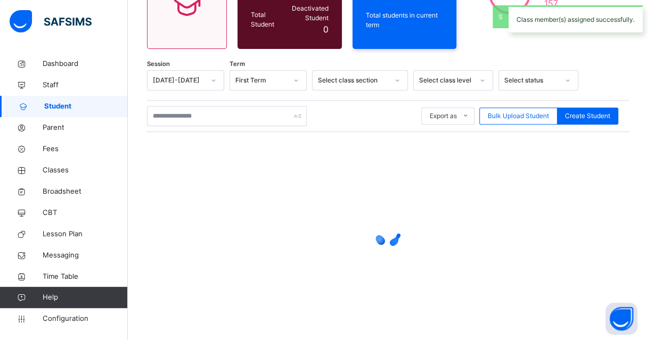
scroll to position [213, 0]
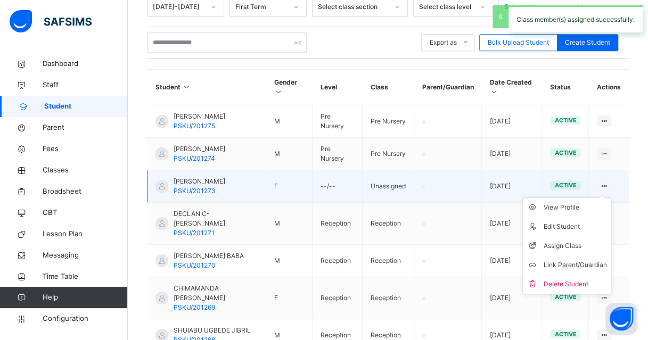
click at [611, 197] on ul "View Profile Edit Student Assign Class Link Parent/Guardian Delete Student" at bounding box center [566, 245] width 89 height 97
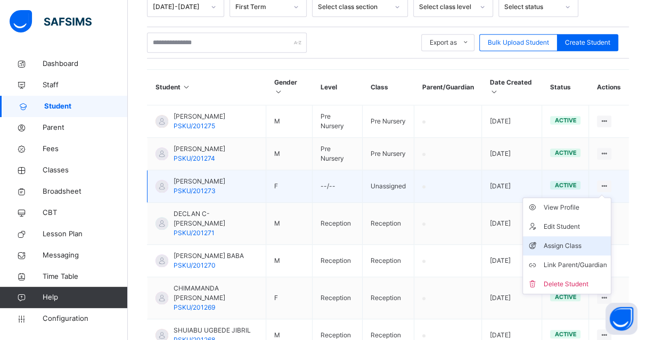
click at [574, 241] on div "Assign Class" at bounding box center [574, 246] width 63 height 11
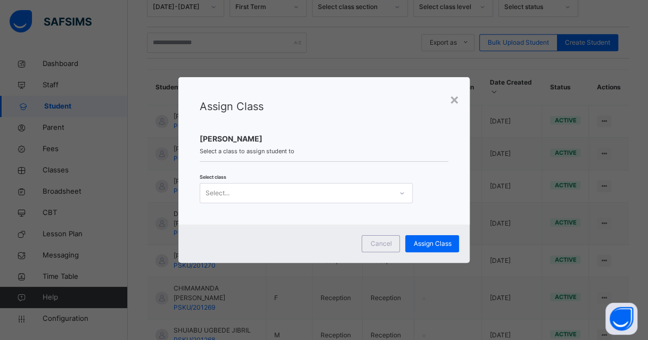
click at [354, 202] on div "Select..." at bounding box center [306, 193] width 213 height 20
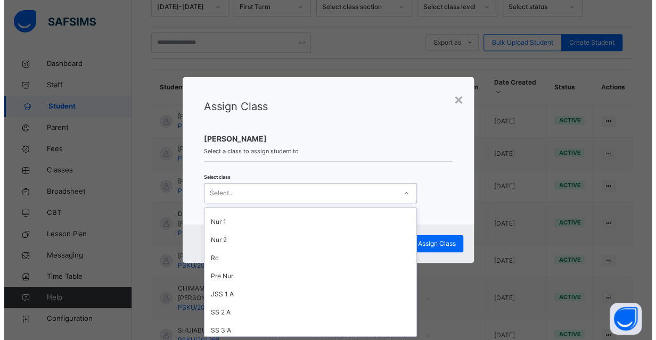
scroll to position [106, 0]
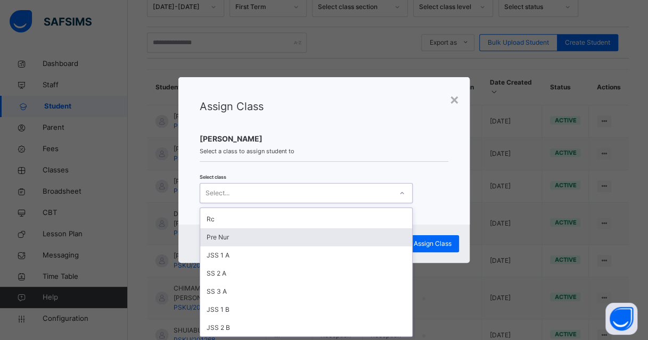
click at [228, 240] on div "Pre Nur" at bounding box center [306, 237] width 212 height 18
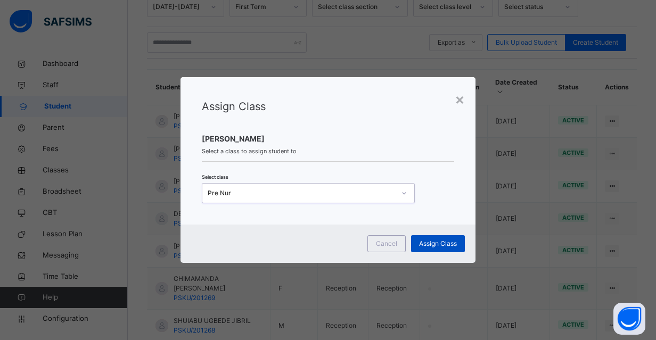
click at [451, 241] on span "Assign Class" at bounding box center [438, 244] width 38 height 10
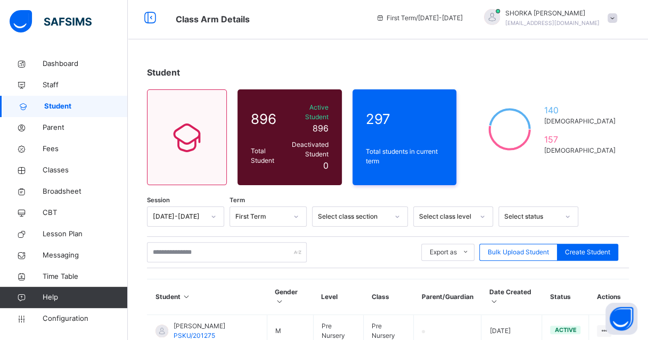
scroll to position [53, 0]
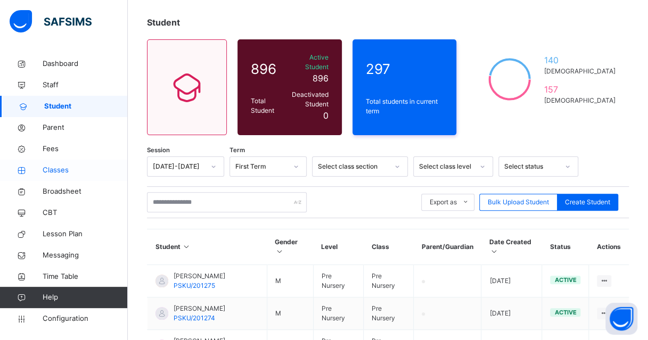
click at [59, 170] on span "Classes" at bounding box center [85, 170] width 85 height 11
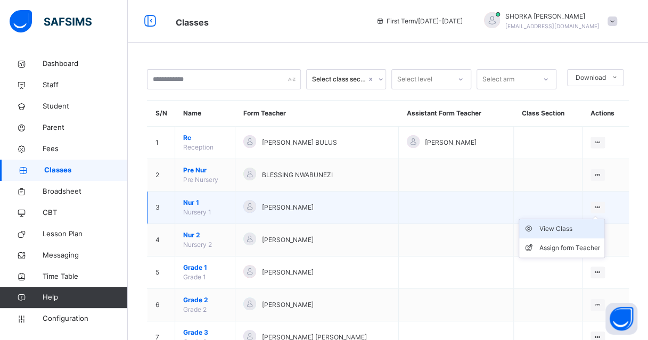
click at [576, 226] on div "View Class" at bounding box center [569, 229] width 61 height 11
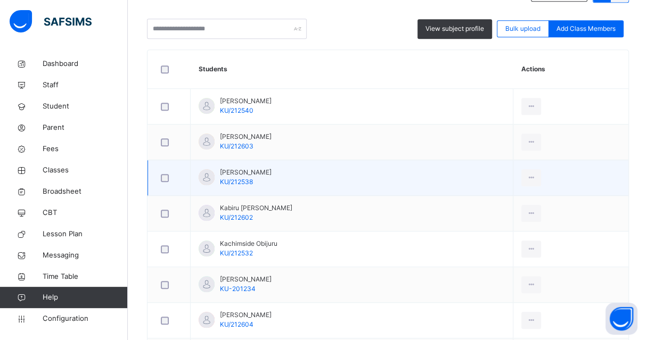
scroll to position [243, 0]
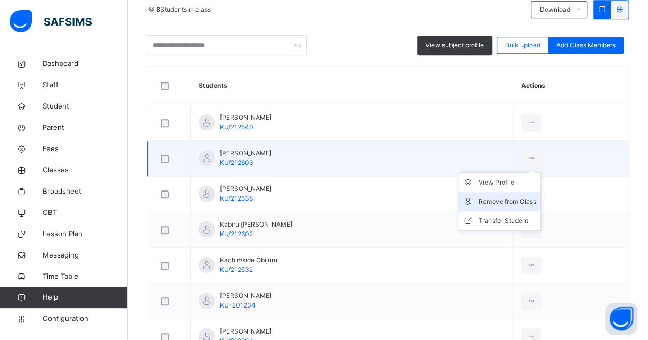
click at [514, 201] on div "Remove from Class" at bounding box center [506, 201] width 57 height 11
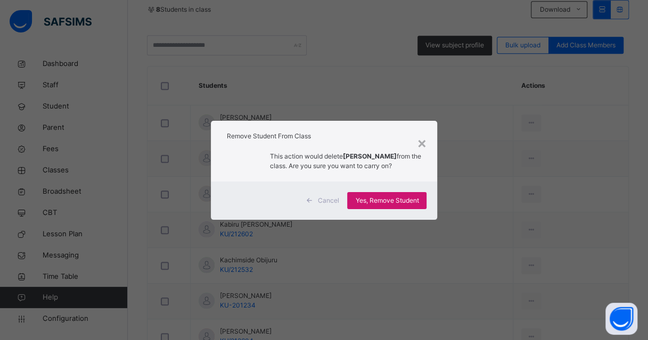
click at [373, 200] on span "Yes, Remove Student" at bounding box center [386, 201] width 63 height 10
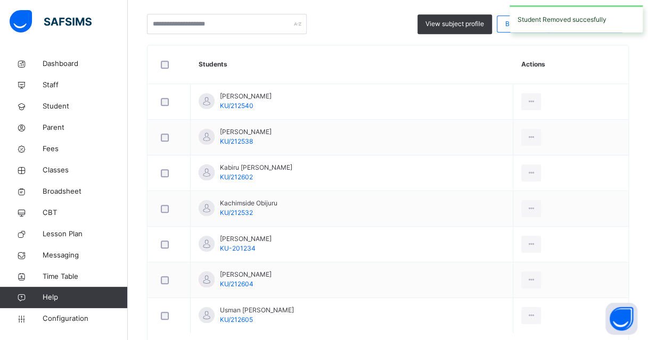
scroll to position [266, 0]
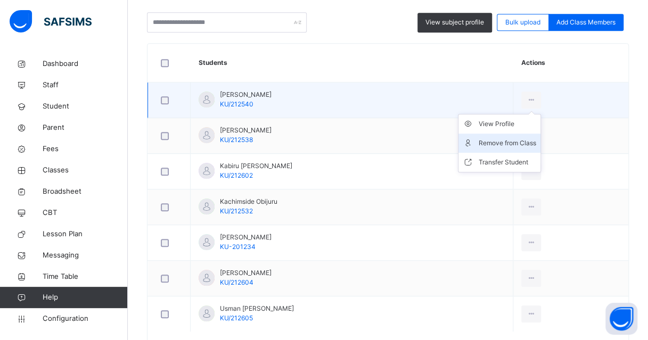
click at [536, 140] on div "Remove from Class" at bounding box center [506, 143] width 57 height 11
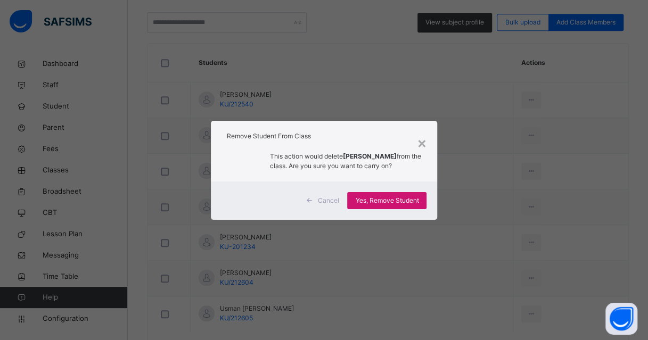
click at [390, 200] on span "Yes, Remove Student" at bounding box center [386, 201] width 63 height 10
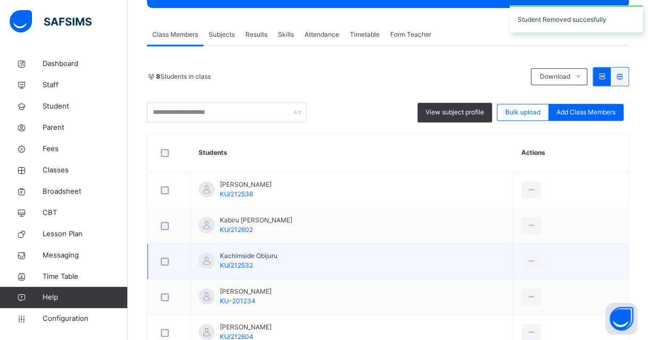
scroll to position [213, 0]
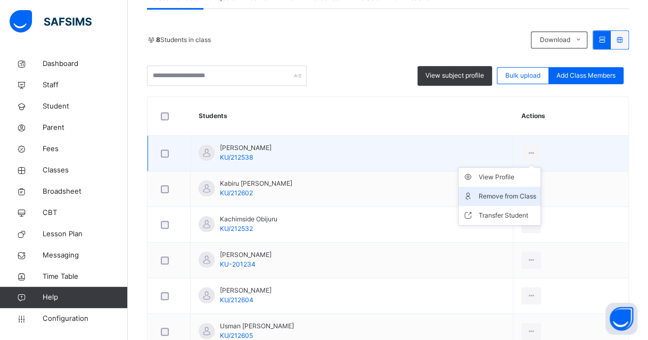
click at [508, 192] on div "Remove from Class" at bounding box center [506, 196] width 57 height 11
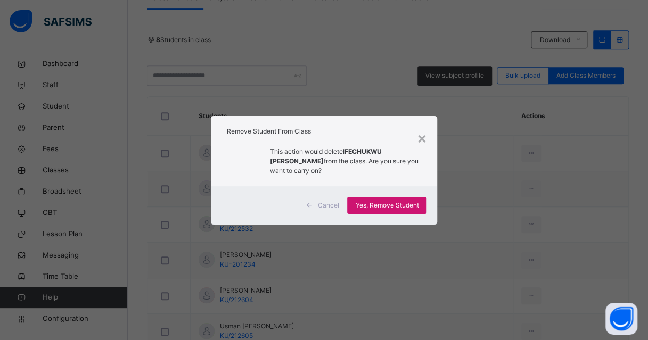
click at [390, 202] on span "Yes, Remove Student" at bounding box center [386, 206] width 63 height 10
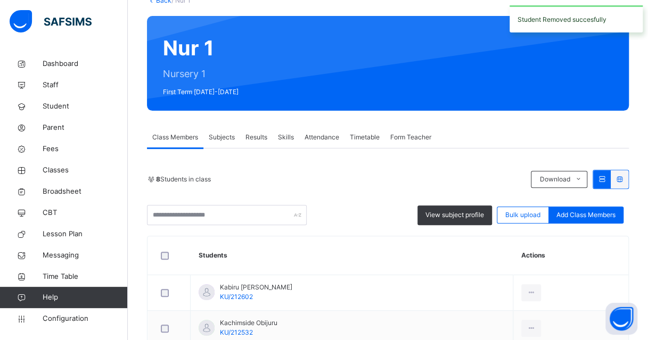
scroll to position [243, 0]
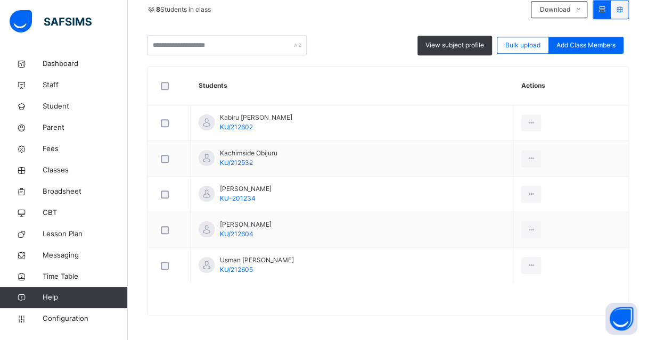
click at [0, 0] on div "Remove from Class" at bounding box center [0, 0] width 0 height 0
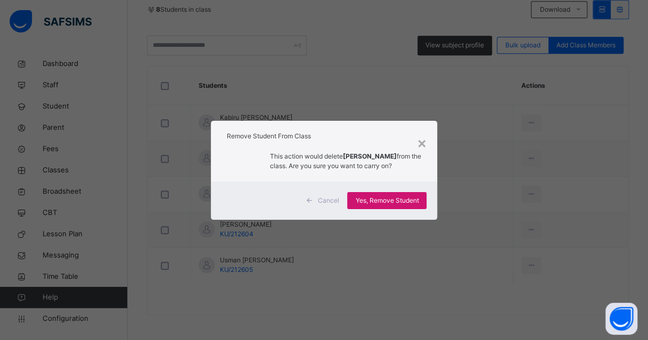
click at [403, 198] on span "Yes, Remove Student" at bounding box center [386, 201] width 63 height 10
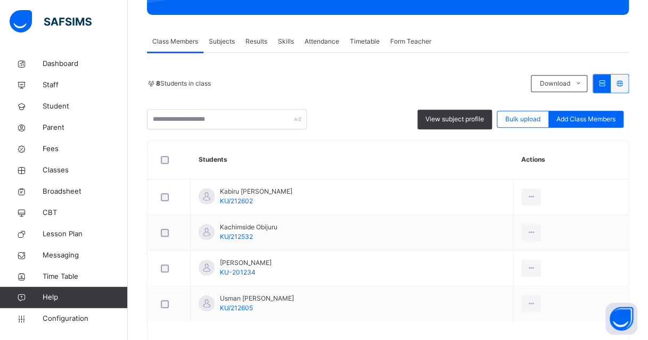
scroll to position [154, 0]
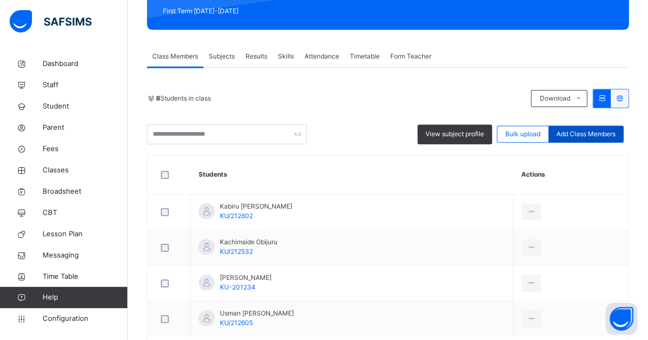
click at [594, 133] on span "Add Class Members" at bounding box center [585, 134] width 59 height 10
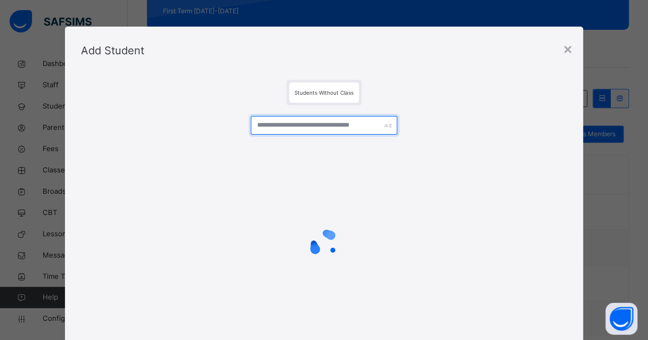
click at [332, 127] on input "text" at bounding box center [324, 125] width 146 height 19
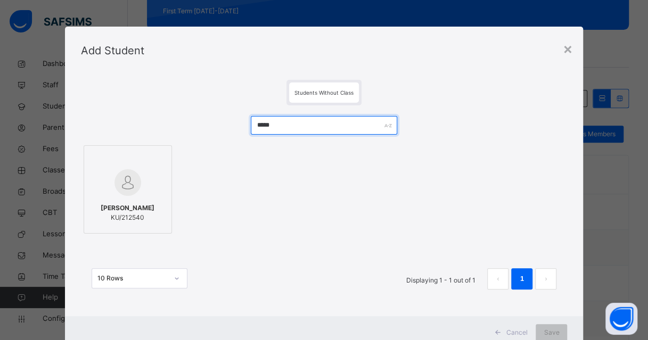
type input "*****"
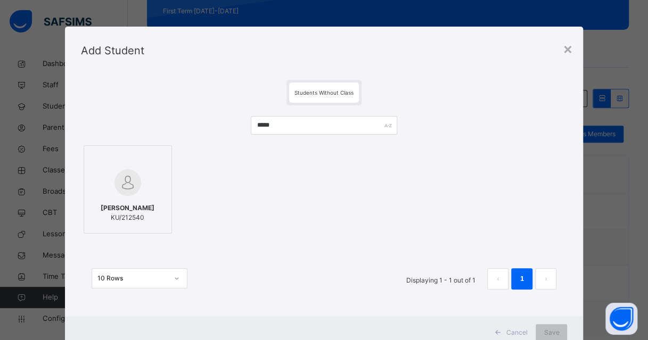
click at [123, 216] on span "KU/212540" at bounding box center [128, 218] width 54 height 10
click at [553, 333] on span "Save" at bounding box center [558, 333] width 15 height 10
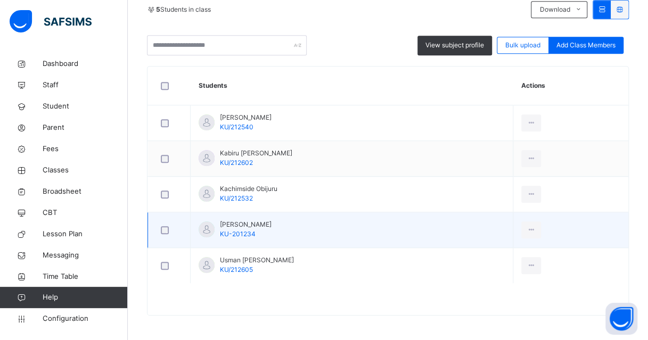
scroll to position [190, 0]
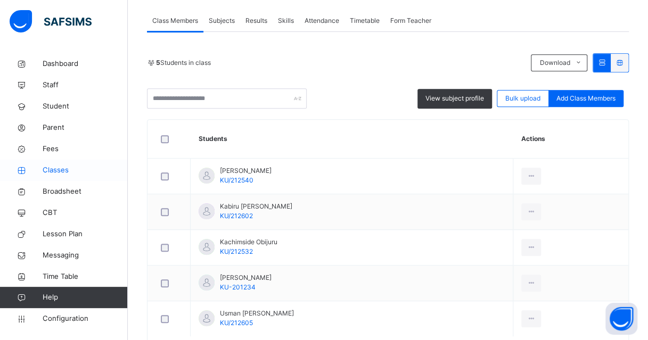
click at [51, 170] on span "Classes" at bounding box center [85, 170] width 85 height 11
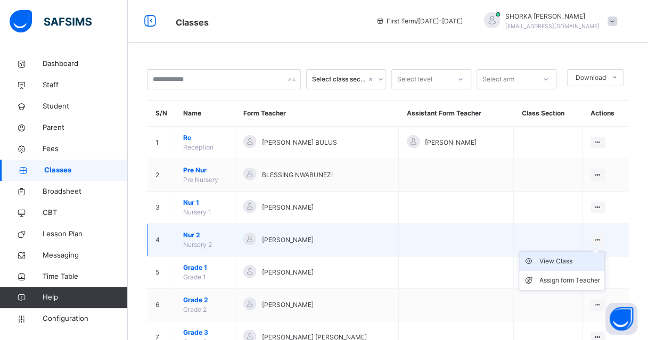
click at [560, 263] on div "View Class" at bounding box center [569, 261] width 61 height 11
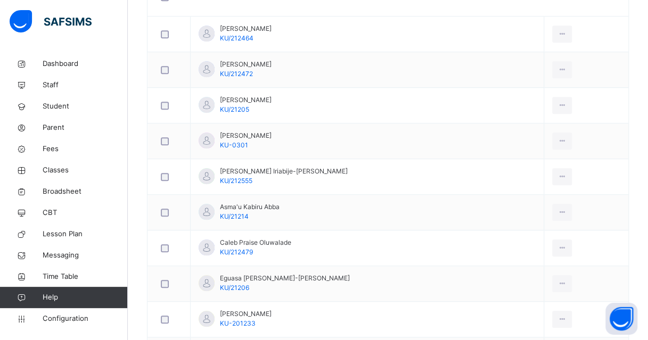
scroll to position [119, 0]
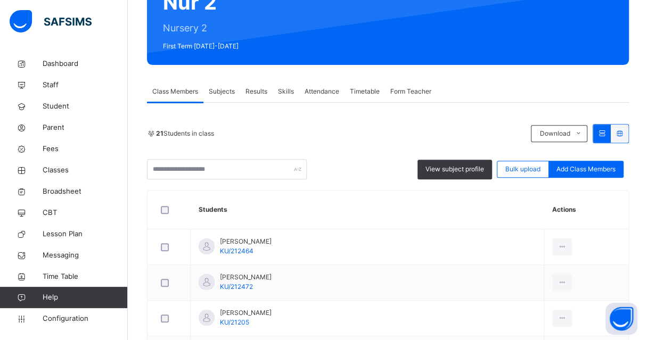
click at [372, 152] on div "21 Students in class Download Pdf Report Excel Report View subject profile Bulk…" at bounding box center [388, 151] width 482 height 55
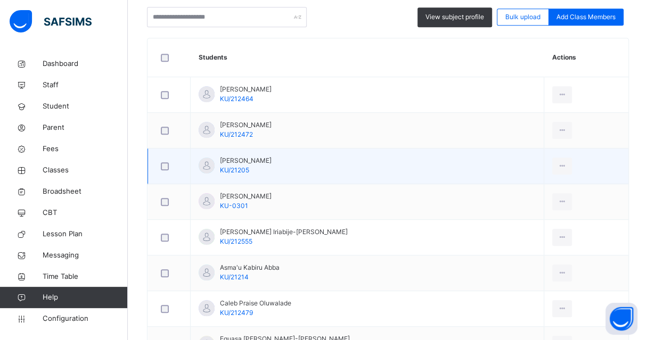
scroll to position [279, 0]
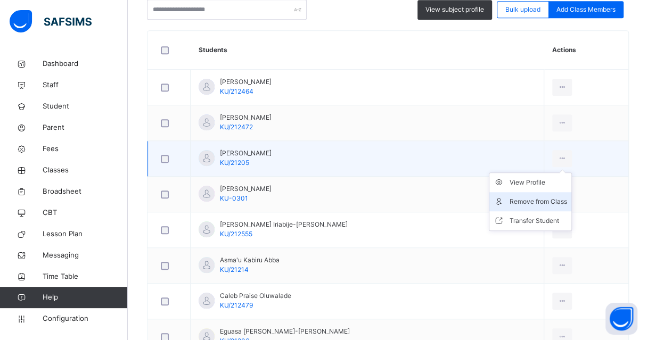
click at [519, 199] on div "Remove from Class" at bounding box center [537, 201] width 57 height 11
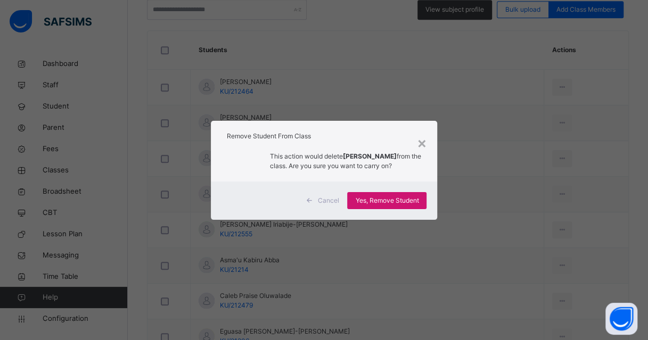
click at [401, 203] on span "Yes, Remove Student" at bounding box center [386, 201] width 63 height 10
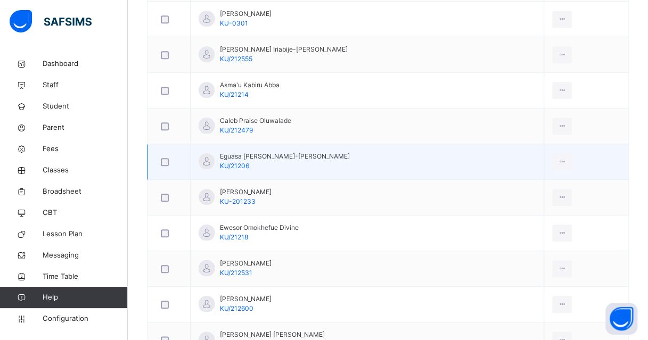
scroll to position [426, 0]
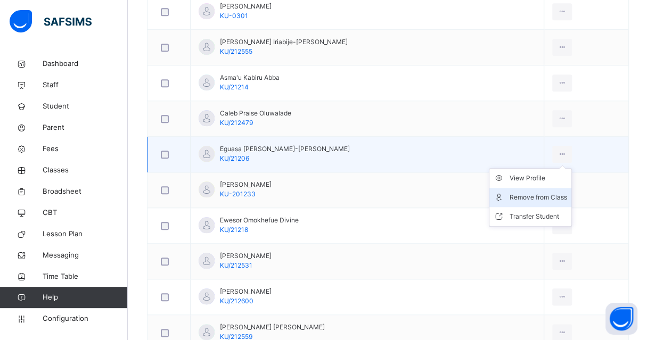
click at [531, 194] on div "Remove from Class" at bounding box center [537, 197] width 57 height 11
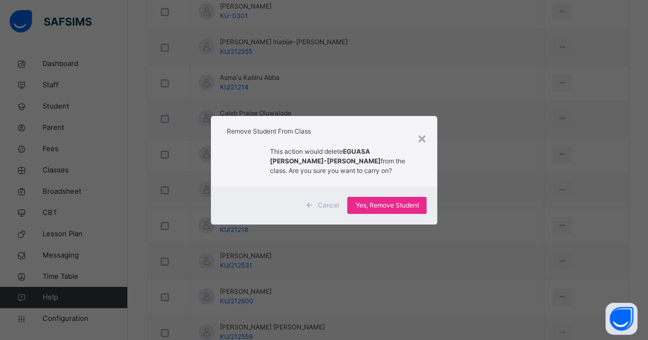
click at [398, 206] on span "Yes, Remove Student" at bounding box center [386, 206] width 63 height 10
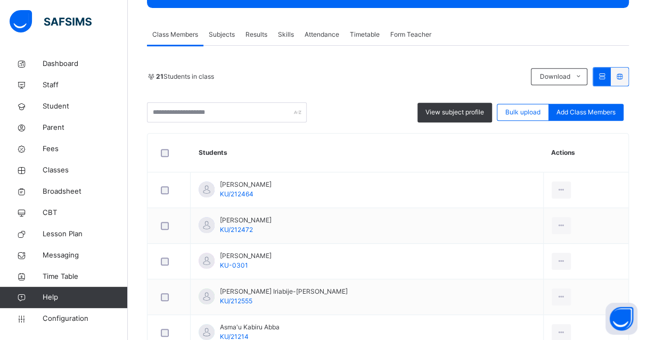
scroll to position [101, 0]
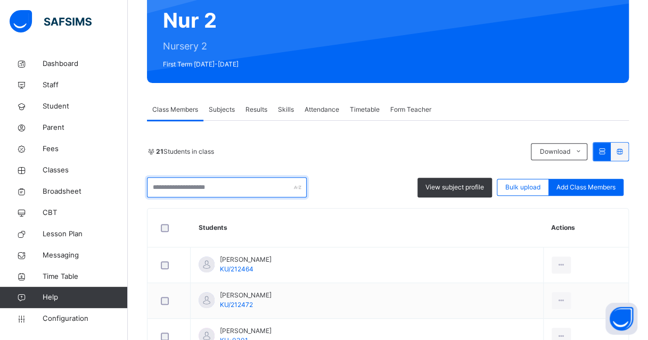
click at [247, 186] on input "text" at bounding box center [227, 187] width 160 height 20
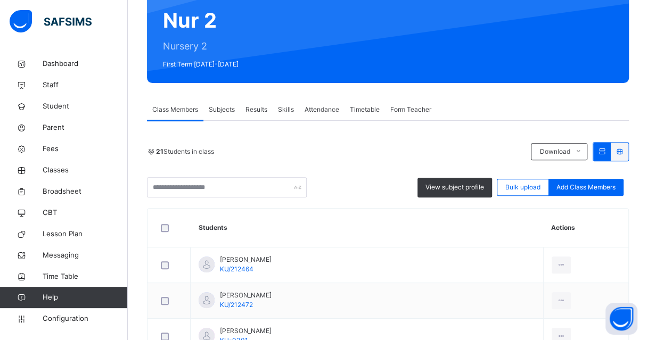
click at [306, 158] on div "21 Students in class Download Pdf Report Excel Report" at bounding box center [388, 151] width 482 height 19
click at [324, 111] on span "Attendance" at bounding box center [321, 110] width 35 height 10
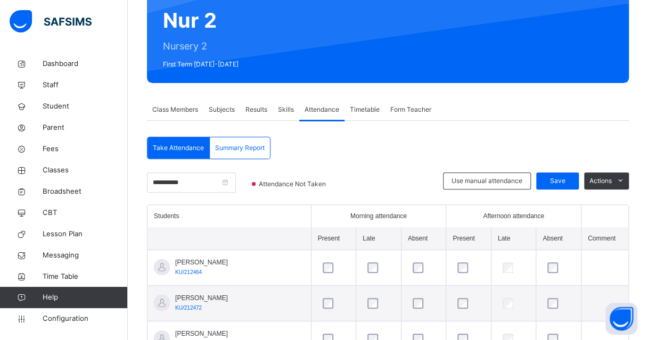
click at [178, 101] on div "Class Members" at bounding box center [175, 109] width 56 height 21
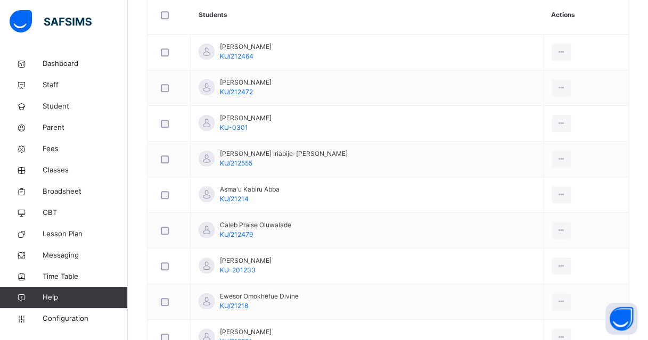
scroll to position [208, 0]
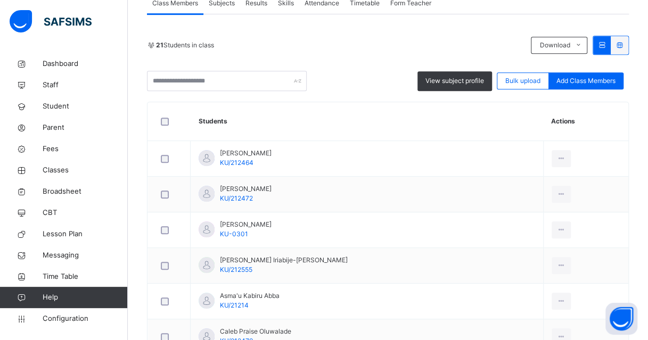
click at [152, 43] on icon at bounding box center [151, 45] width 9 height 10
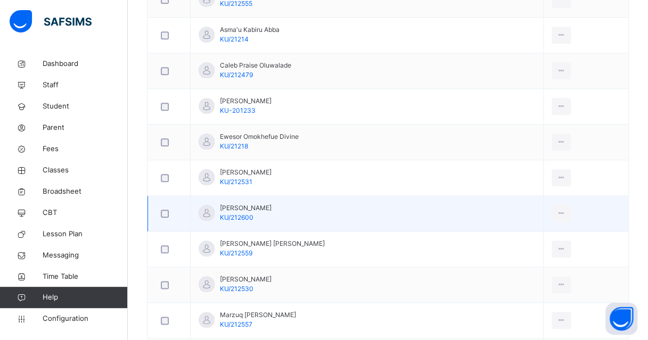
scroll to position [527, 0]
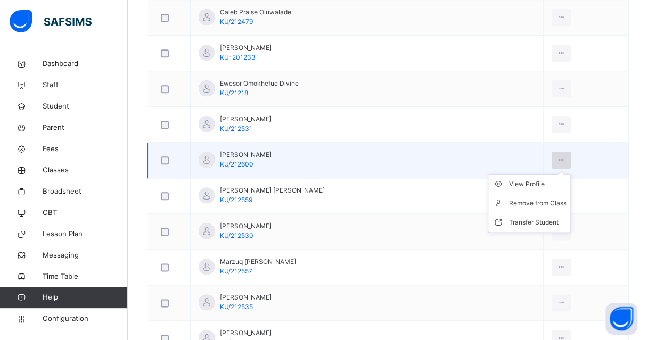
click at [556, 157] on div at bounding box center [561, 160] width 20 height 17
click at [529, 198] on div "Remove from Class" at bounding box center [536, 203] width 57 height 11
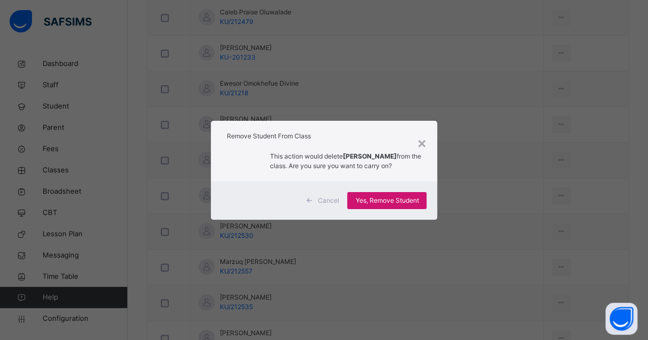
click at [412, 201] on span "Yes, Remove Student" at bounding box center [386, 201] width 63 height 10
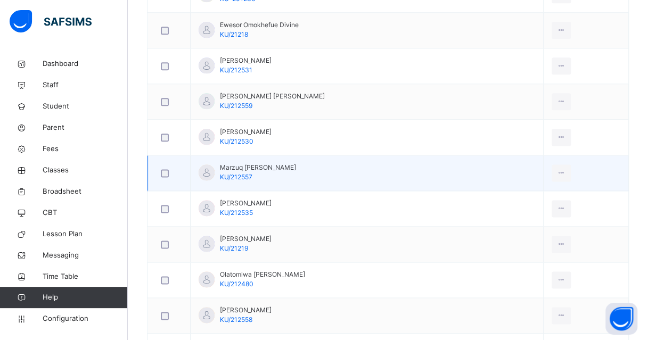
scroll to position [639, 0]
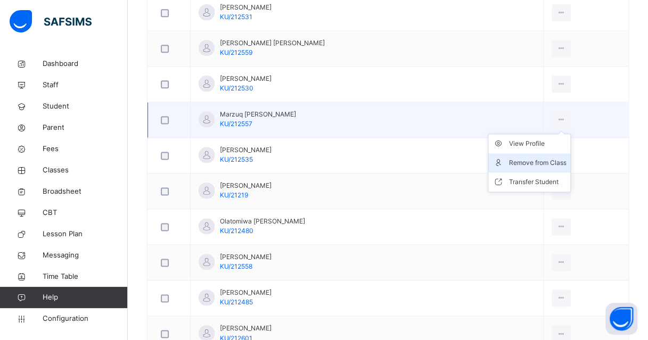
click at [533, 159] on div "Remove from Class" at bounding box center [536, 163] width 57 height 11
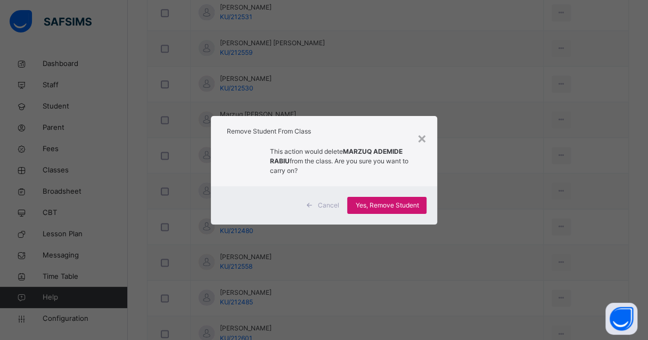
click at [393, 205] on span "Yes, Remove Student" at bounding box center [386, 206] width 63 height 10
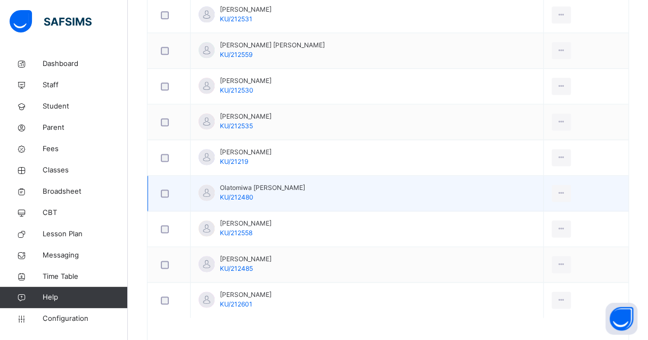
scroll to position [669, 0]
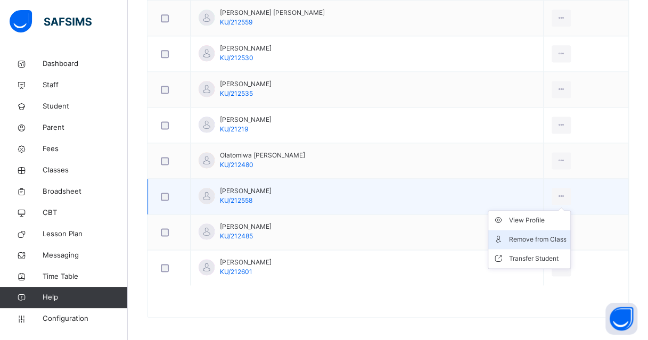
click at [530, 237] on div "Remove from Class" at bounding box center [536, 239] width 57 height 11
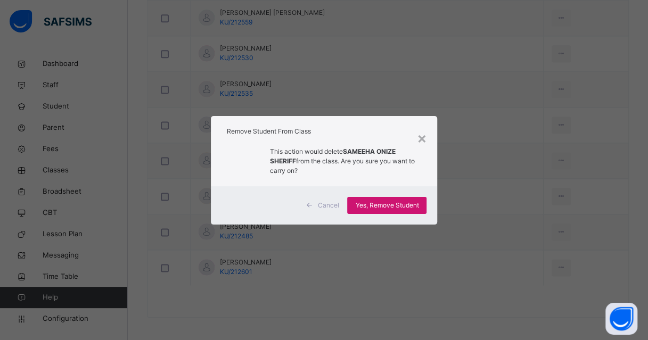
click at [384, 204] on span "Yes, Remove Student" at bounding box center [386, 206] width 63 height 10
click at [385, 204] on div "Yes, Remove Student" at bounding box center [386, 205] width 79 height 17
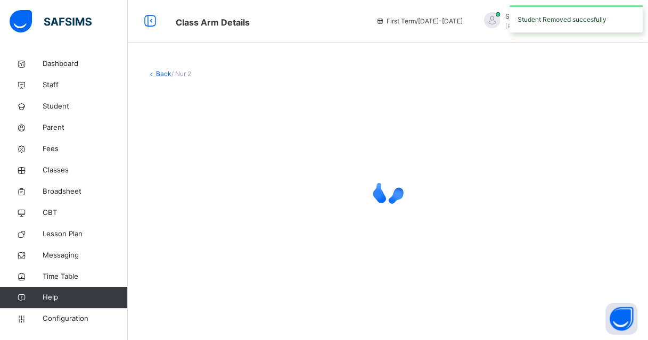
scroll to position [0, 0]
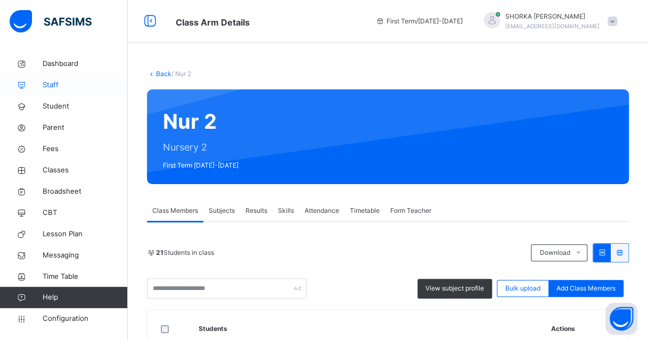
click at [56, 85] on span "Staff" at bounding box center [85, 85] width 85 height 11
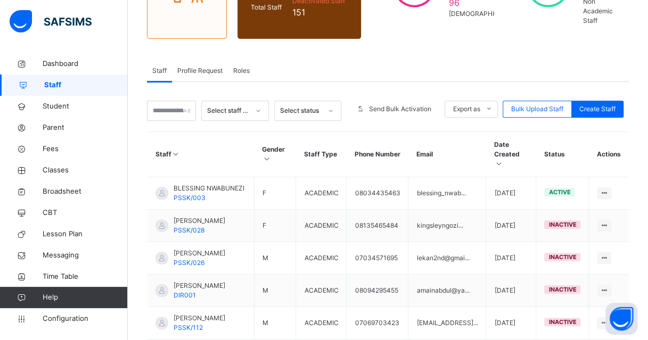
scroll to position [160, 0]
drag, startPoint x: 203, startPoint y: 69, endPoint x: 201, endPoint y: 75, distance: 6.4
click at [203, 69] on span "Profile Request" at bounding box center [199, 70] width 45 height 10
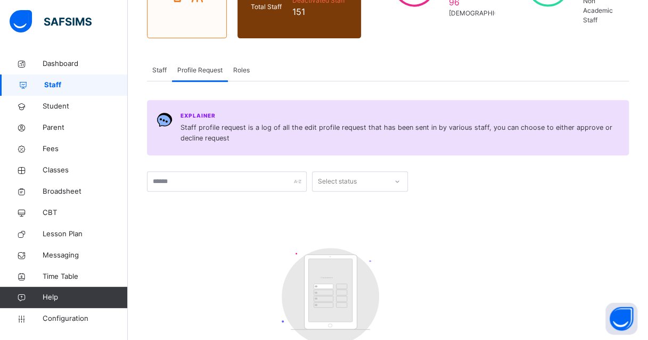
click at [156, 73] on span "Staff" at bounding box center [159, 70] width 14 height 10
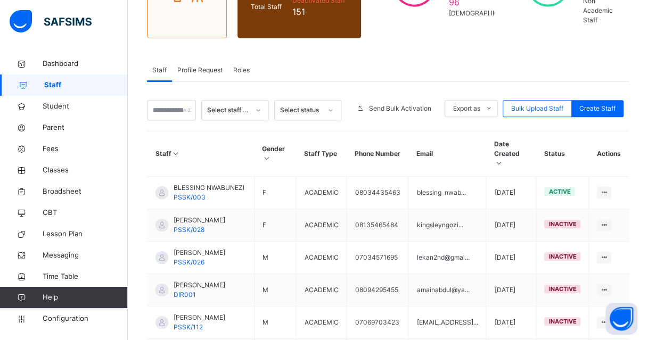
click at [236, 67] on span "Roles" at bounding box center [241, 70] width 16 height 10
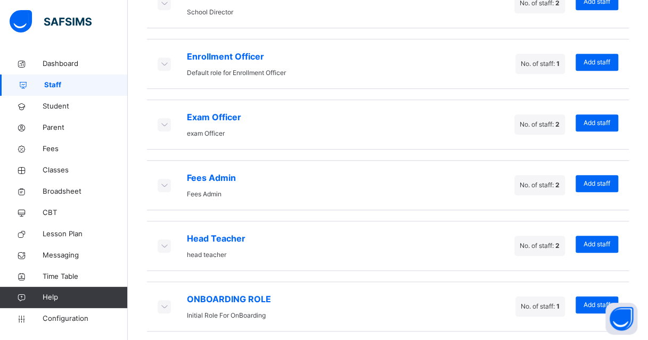
scroll to position [378, 0]
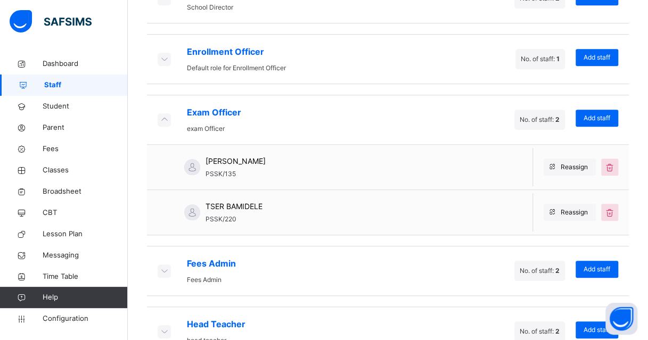
scroll to position [378, 0]
click at [164, 117] on icon at bounding box center [164, 119] width 12 height 11
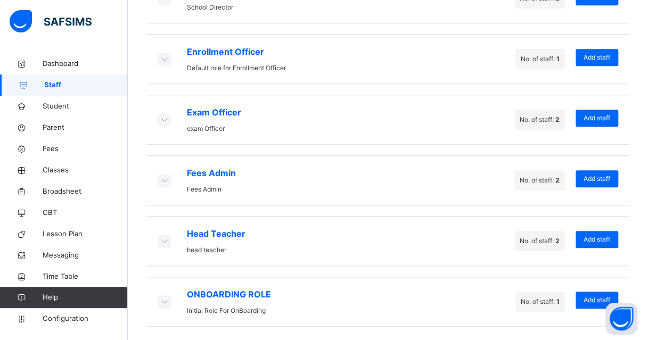
click at [162, 239] on icon at bounding box center [164, 240] width 12 height 11
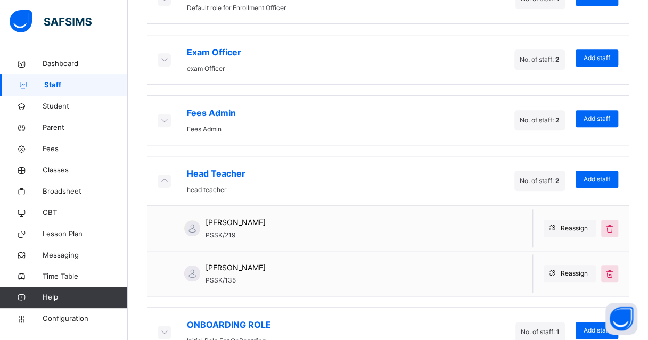
scroll to position [361, 0]
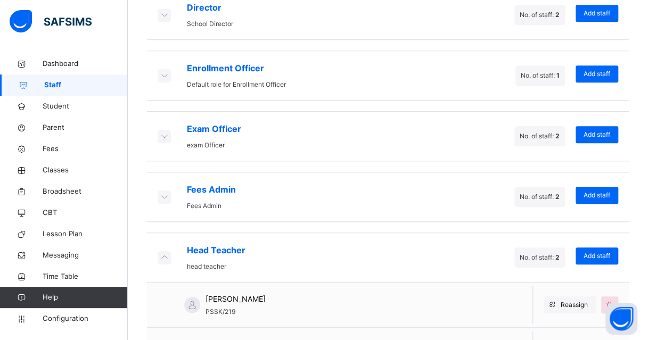
click at [167, 254] on icon at bounding box center [164, 257] width 12 height 11
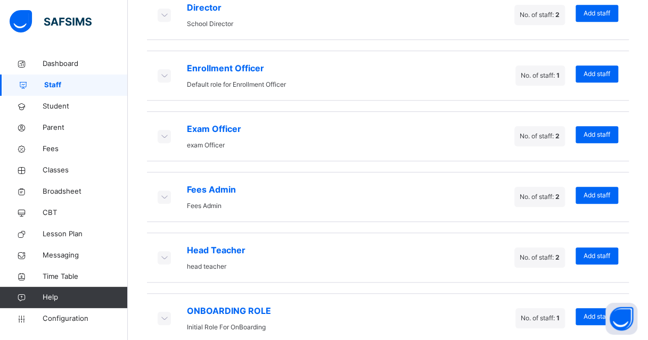
scroll to position [308, 0]
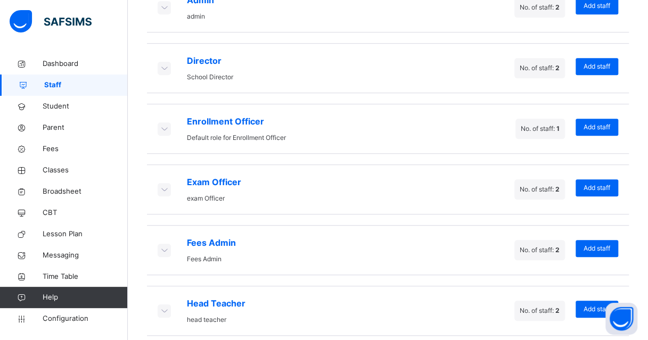
click at [167, 64] on icon at bounding box center [164, 67] width 12 height 11
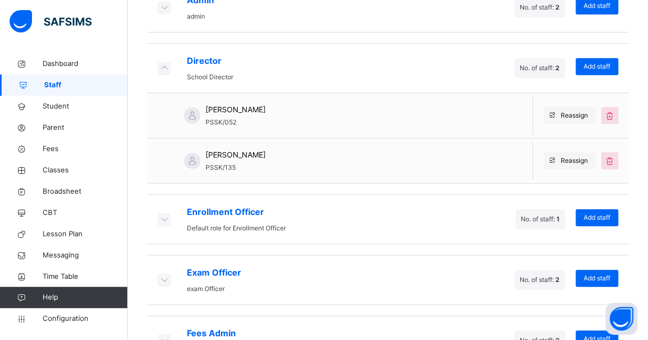
click at [167, 64] on icon at bounding box center [164, 67] width 12 height 11
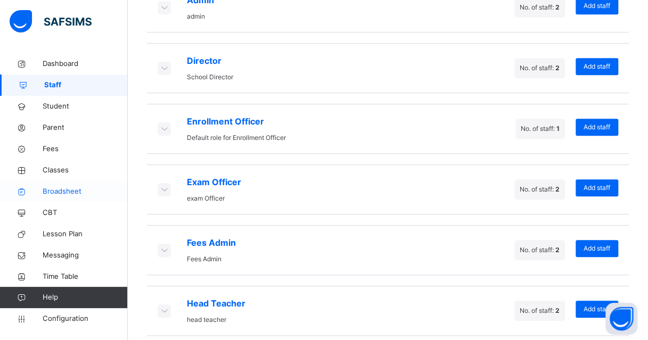
scroll to position [378, 0]
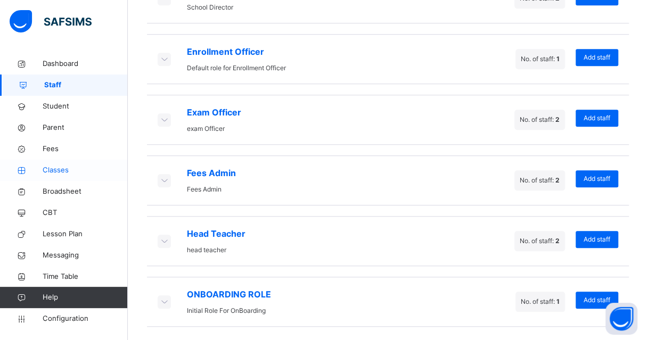
click at [52, 169] on span "Classes" at bounding box center [85, 170] width 85 height 11
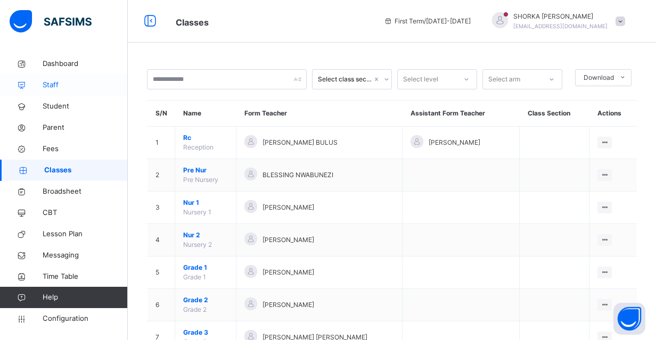
click at [55, 85] on span "Staff" at bounding box center [85, 85] width 85 height 11
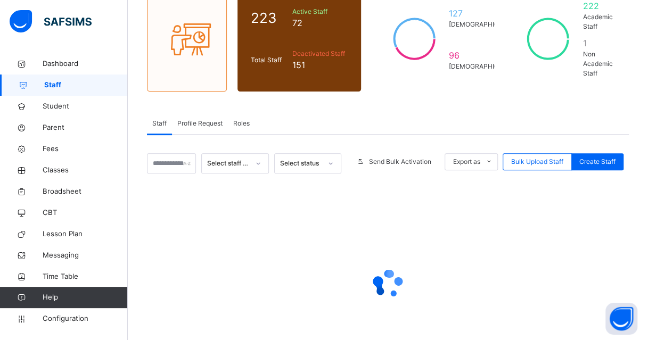
scroll to position [160, 0]
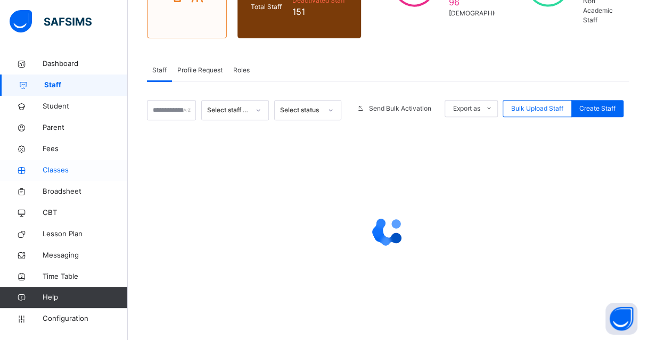
click at [61, 172] on span "Classes" at bounding box center [85, 170] width 85 height 11
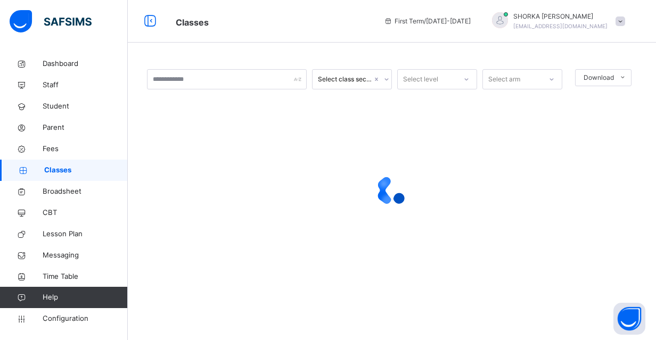
click at [75, 172] on span "Classes" at bounding box center [86, 170] width 84 height 11
click at [77, 189] on span "Broadsheet" at bounding box center [85, 191] width 85 height 11
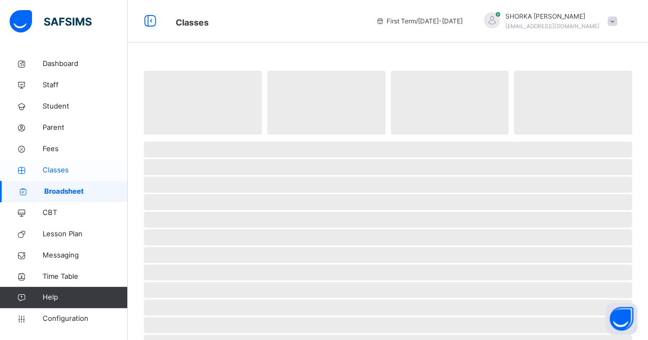
click at [81, 172] on span "Classes" at bounding box center [85, 170] width 85 height 11
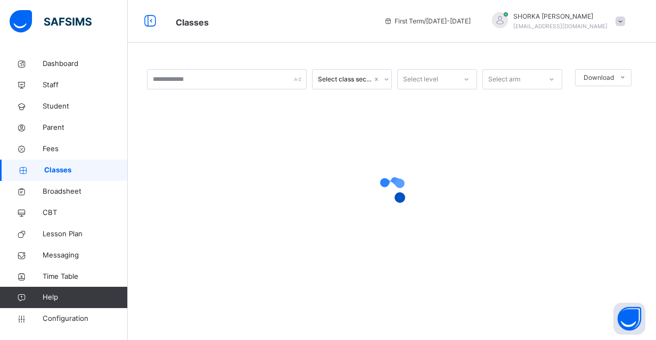
click at [302, 35] on div "Classes First Term / [DATE]-[DATE] SHORKA [PERSON_NAME] [EMAIL_ADDRESS][DOMAIN_…" at bounding box center [328, 21] width 656 height 43
click at [330, 28] on span "Classes" at bounding box center [272, 22] width 192 height 18
click at [263, 164] on div at bounding box center [392, 190] width 490 height 202
click at [54, 151] on span "Fees" at bounding box center [85, 149] width 85 height 11
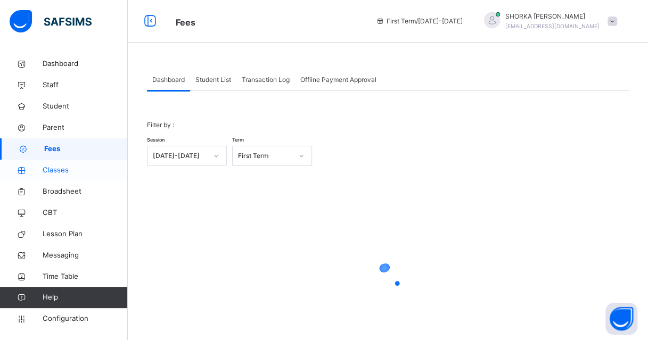
click at [69, 174] on span "Classes" at bounding box center [85, 170] width 85 height 11
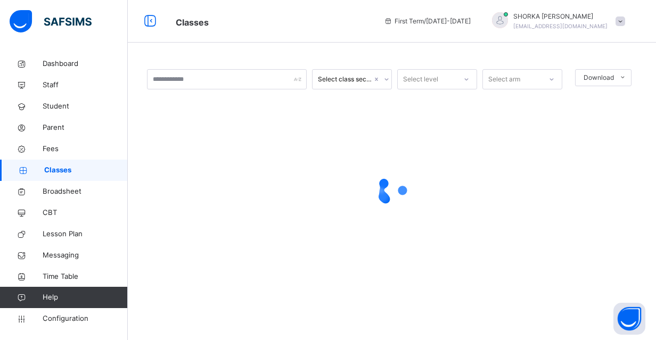
click at [620, 21] on span at bounding box center [620, 21] width 10 height 10
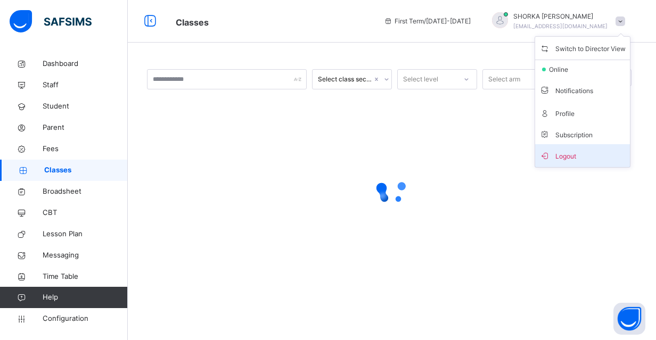
click at [570, 151] on span "Logout" at bounding box center [582, 155] width 86 height 14
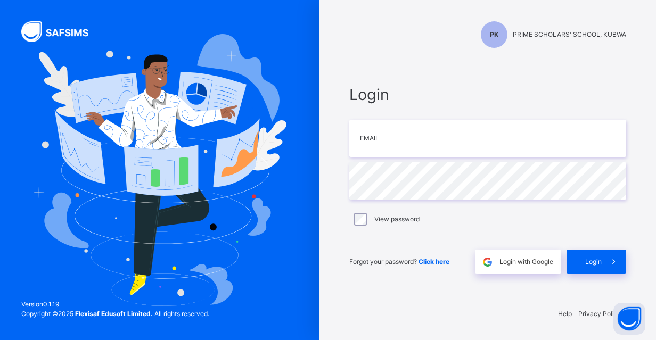
type input "**********"
click at [581, 263] on div "Login" at bounding box center [596, 262] width 60 height 24
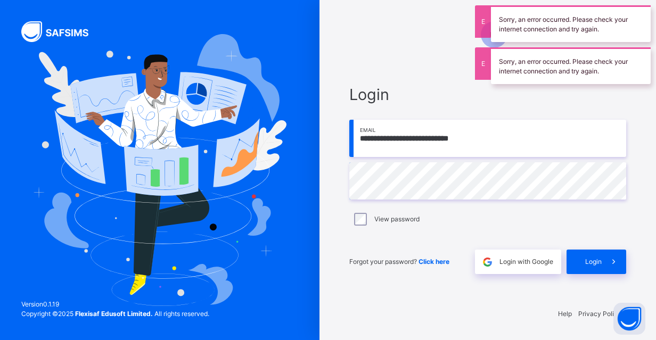
click at [609, 264] on icon at bounding box center [613, 262] width 11 height 12
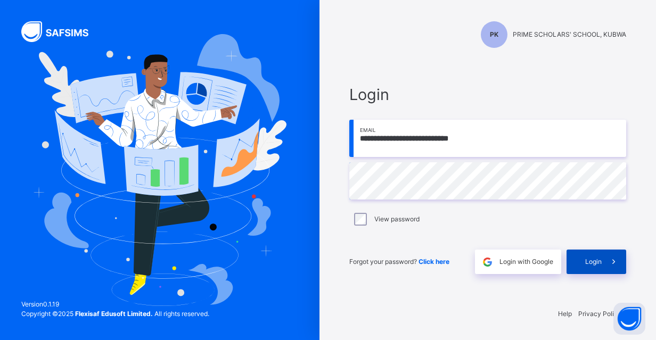
click at [594, 260] on span "Login" at bounding box center [593, 262] width 16 height 10
click at [599, 262] on span "Login" at bounding box center [593, 262] width 16 height 10
click at [417, 40] on div "PK PRIME SCHOLARS' SCHOOL, KUBWA" at bounding box center [487, 34] width 277 height 27
click at [614, 270] on span at bounding box center [613, 262] width 24 height 24
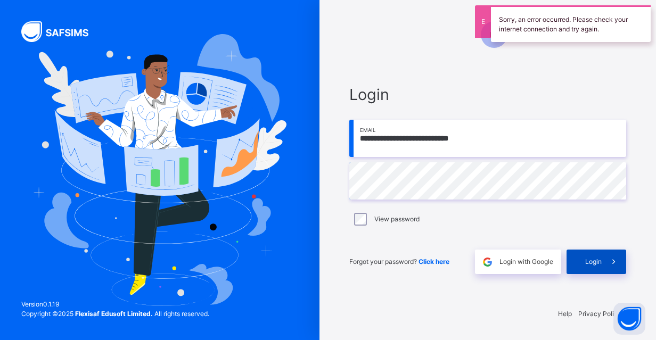
click at [588, 261] on span "Login" at bounding box center [593, 262] width 16 height 10
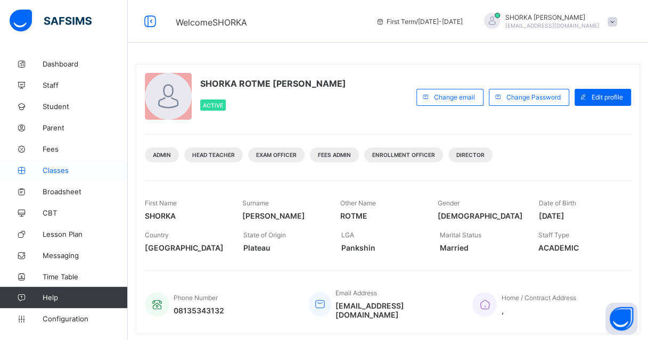
click at [62, 171] on span "Classes" at bounding box center [85, 170] width 85 height 9
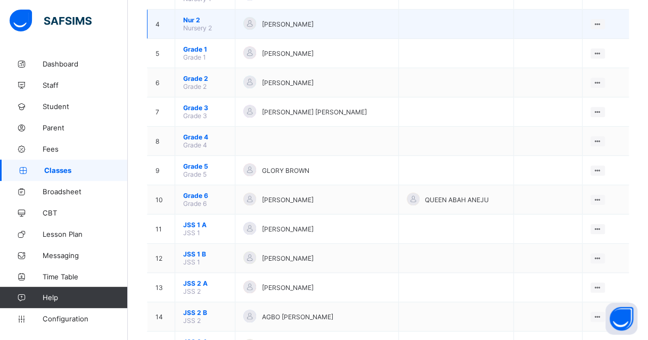
scroll to position [266, 0]
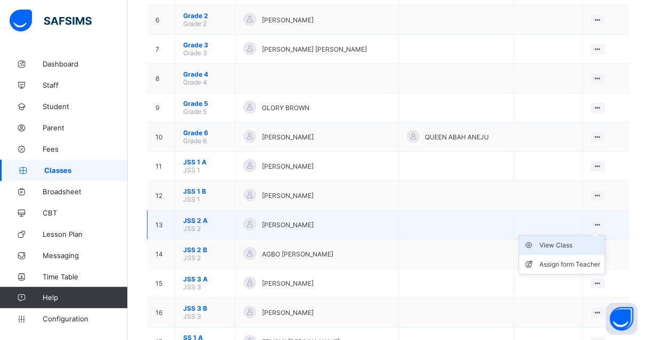
click at [573, 240] on div "View Class" at bounding box center [569, 245] width 61 height 11
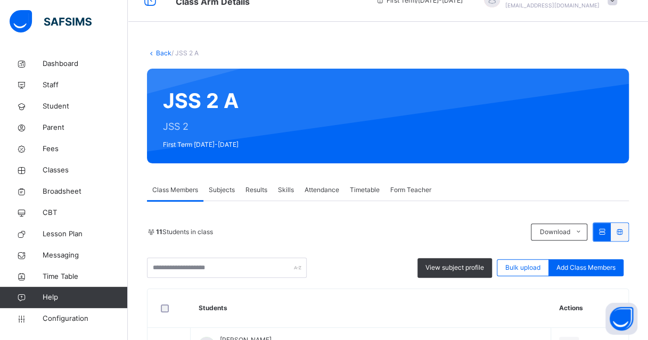
scroll to position [106, 0]
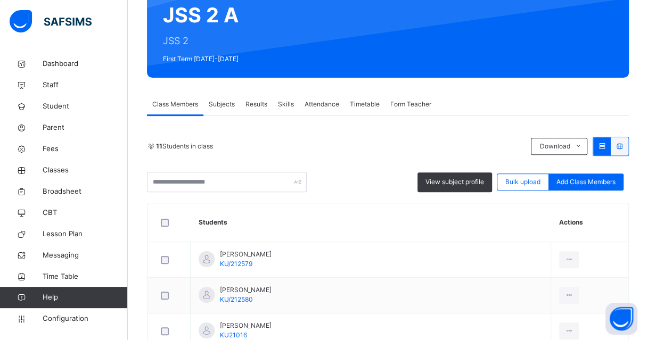
click at [222, 106] on span "Subjects" at bounding box center [222, 105] width 26 height 10
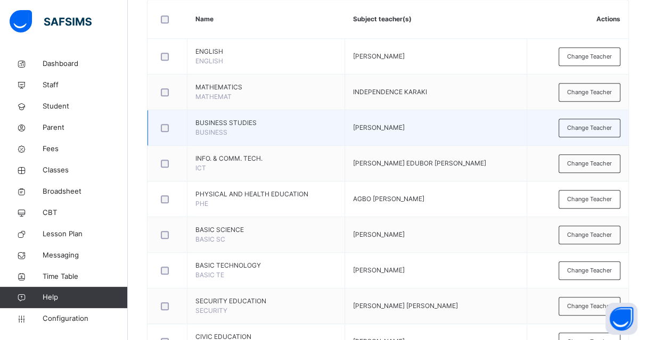
scroll to position [160, 0]
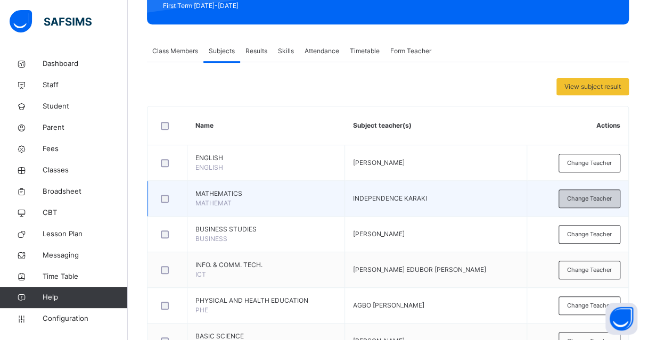
click at [591, 192] on div "Change Teacher" at bounding box center [589, 198] width 62 height 19
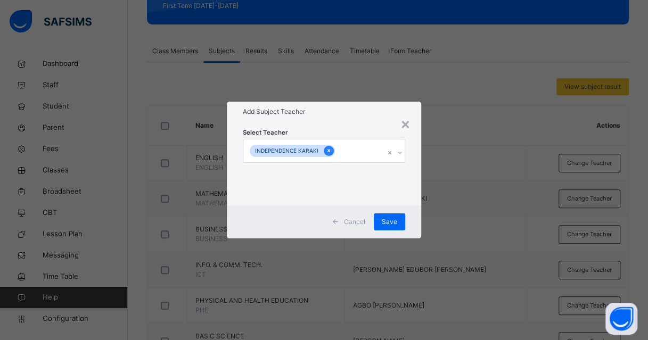
click at [327, 150] on icon at bounding box center [328, 151] width 3 height 3
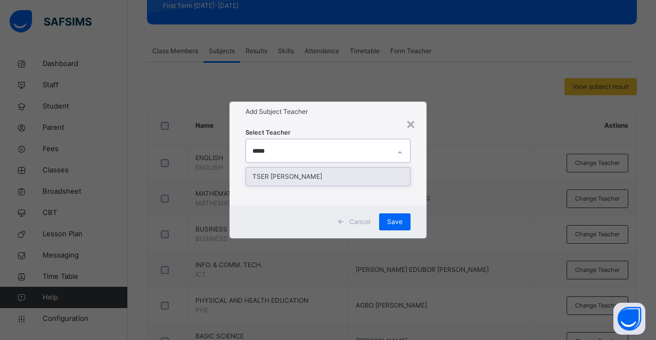
type input "******"
click at [302, 178] on div "TSER [PERSON_NAME]" at bounding box center [328, 177] width 164 height 18
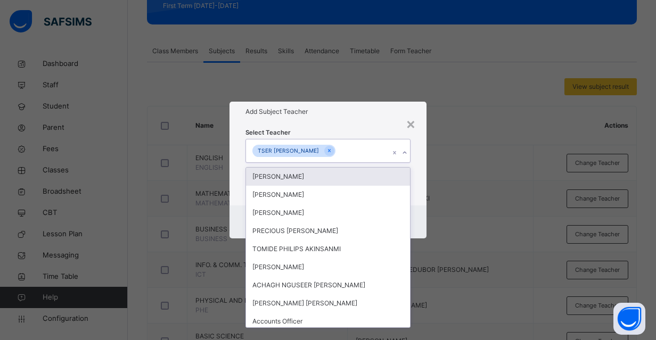
click at [372, 123] on div "Select Teacher option TSER [PERSON_NAME], selected. option [PERSON_NAME] focuse…" at bounding box center [327, 163] width 197 height 83
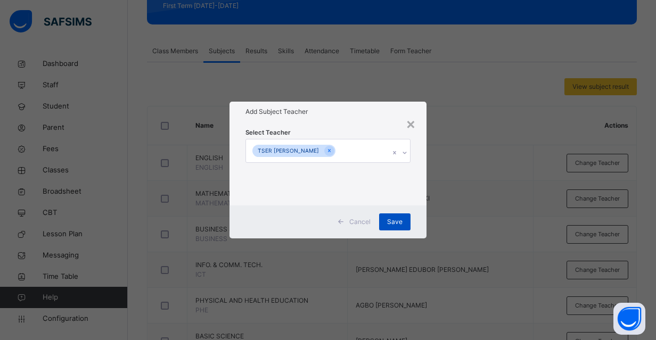
click at [402, 215] on div "Save" at bounding box center [394, 221] width 31 height 17
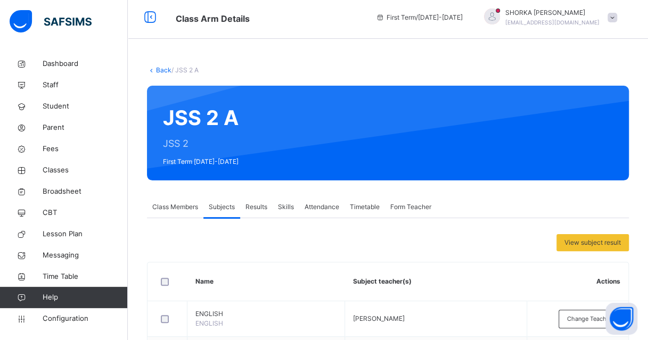
scroll to position [53, 0]
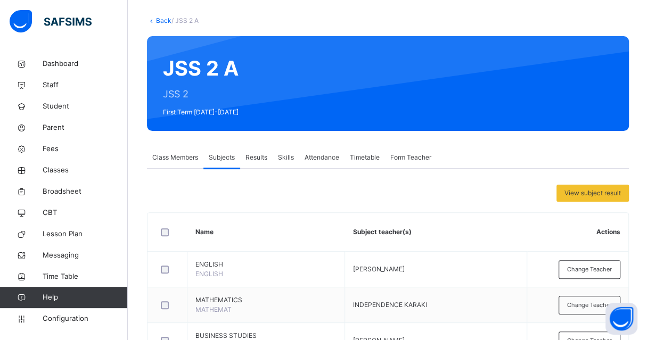
click at [168, 160] on span "Class Members" at bounding box center [175, 158] width 46 height 10
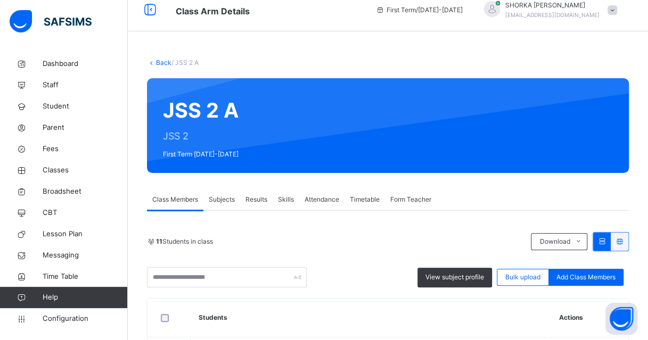
scroll to position [0, 0]
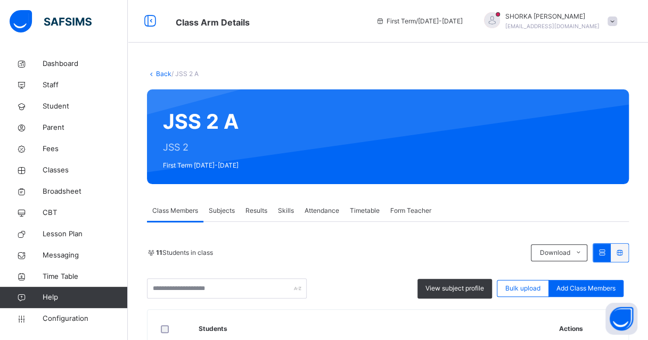
click at [154, 75] on icon at bounding box center [151, 74] width 9 height 8
click at [166, 73] on link "Back" at bounding box center [163, 74] width 15 height 8
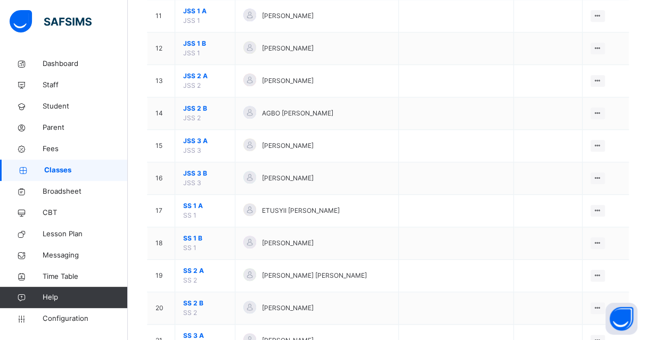
scroll to position [479, 0]
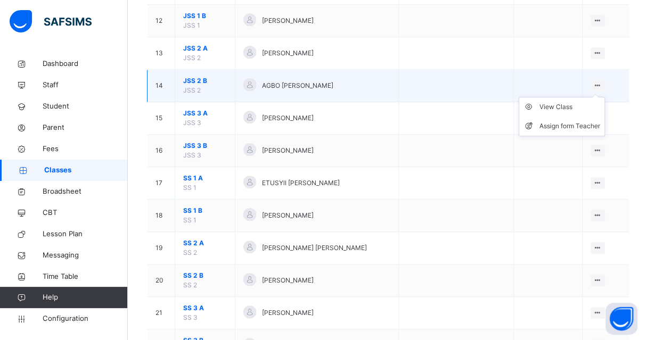
click at [574, 100] on ul "View Class Assign form Teacher" at bounding box center [561, 116] width 86 height 39
click at [572, 102] on div "View Class" at bounding box center [569, 107] width 61 height 11
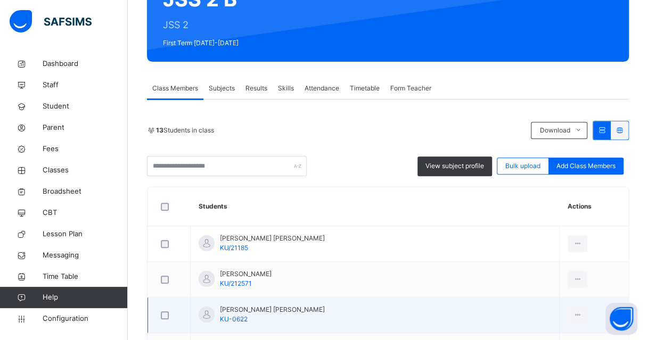
scroll to position [106, 0]
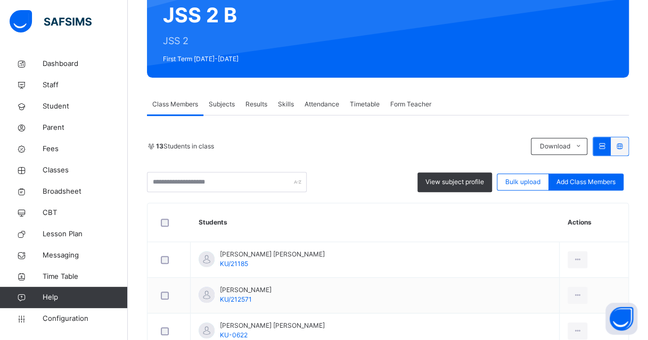
click at [231, 109] on div "Subjects" at bounding box center [221, 104] width 37 height 21
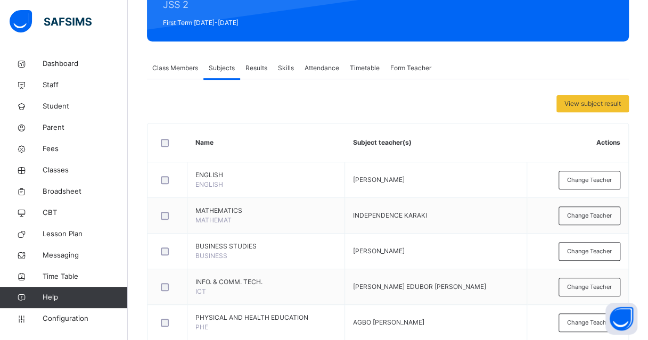
scroll to position [266, 0]
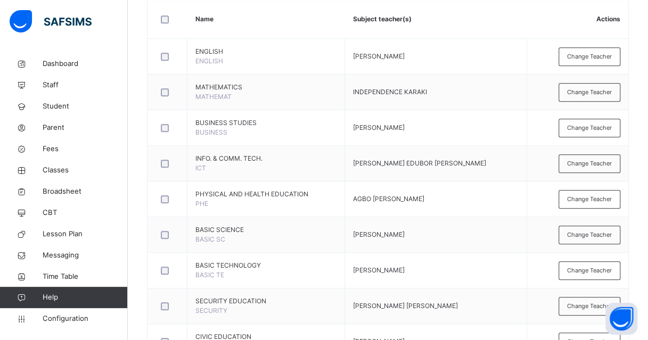
click at [603, 93] on span "Change Teacher" at bounding box center [589, 92] width 45 height 9
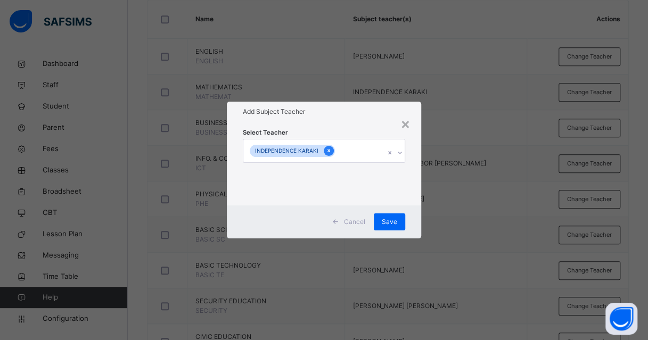
click at [328, 151] on icon at bounding box center [329, 150] width 6 height 7
click at [328, 151] on div "Select subject teacher's name" at bounding box center [297, 151] width 90 height 20
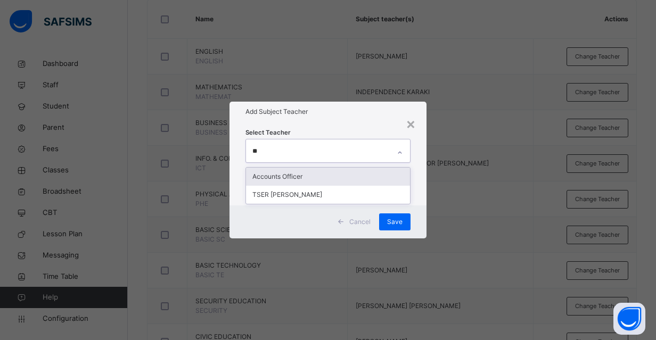
type input "***"
click at [327, 176] on div "TSER [PERSON_NAME]" at bounding box center [328, 177] width 164 height 18
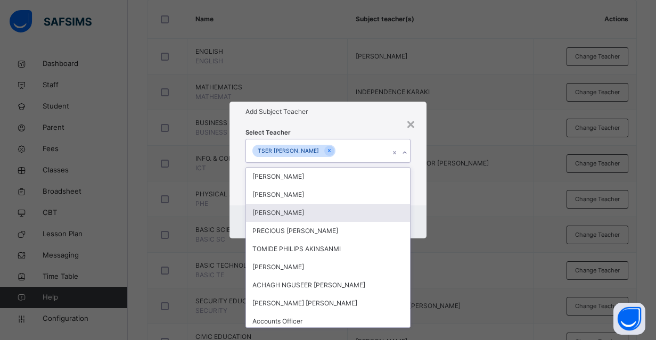
click at [357, 104] on div "Add Subject Teacher" at bounding box center [327, 112] width 197 height 20
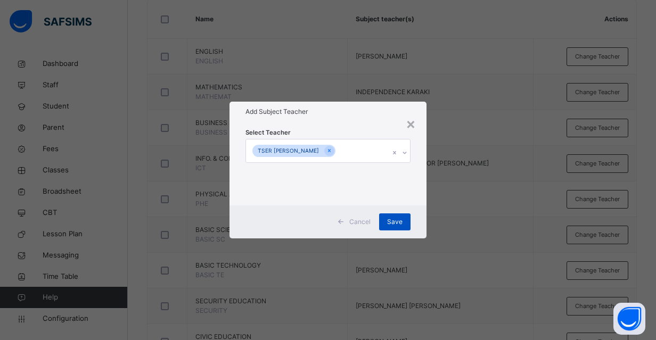
click at [385, 219] on div "Save" at bounding box center [394, 221] width 31 height 17
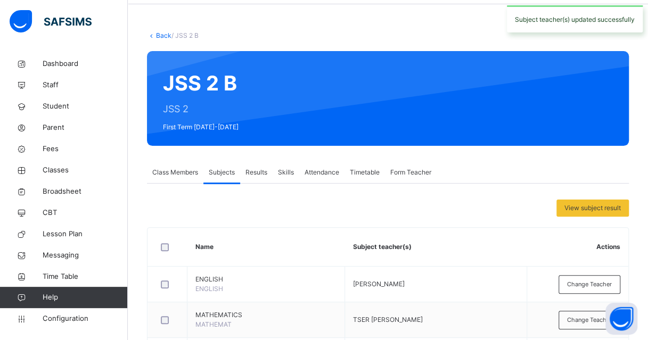
scroll to position [0, 0]
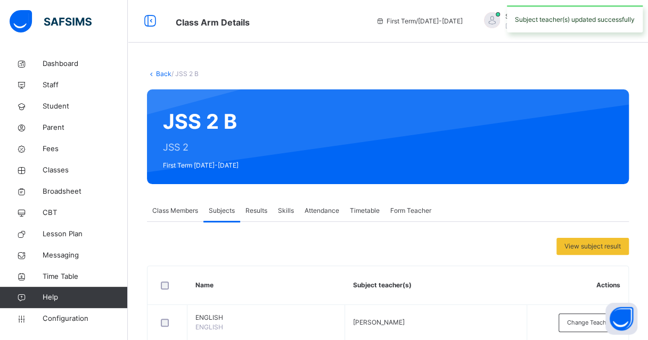
click at [162, 76] on link "Back" at bounding box center [163, 74] width 15 height 8
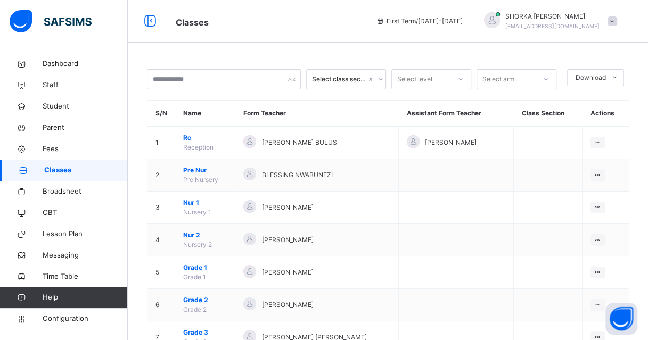
click at [284, 38] on div "Classes First Term / 2025-2026 SHORKA JOEL Shorkajoelshorka92@gmail.com" at bounding box center [324, 21] width 648 height 43
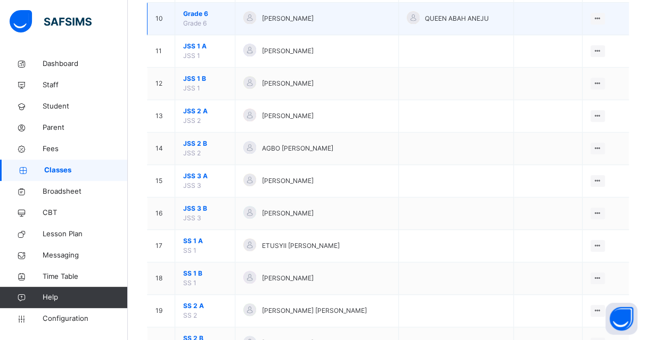
scroll to position [523, 0]
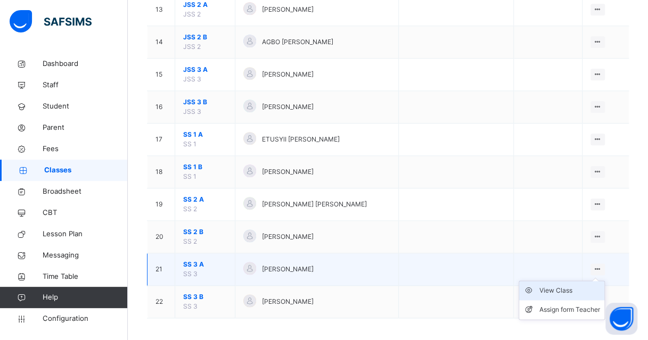
click at [575, 286] on div "View Class" at bounding box center [569, 290] width 61 height 11
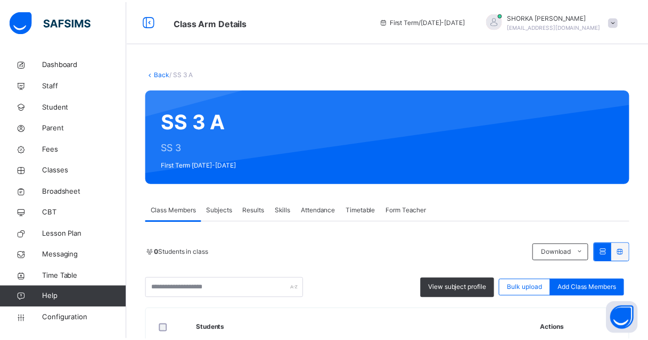
scroll to position [106, 0]
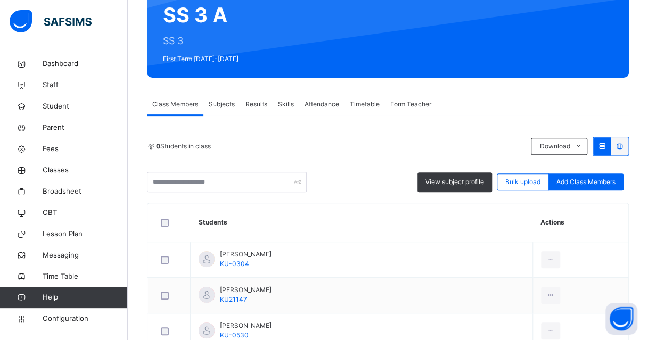
click at [228, 109] on div "Subjects" at bounding box center [221, 104] width 37 height 21
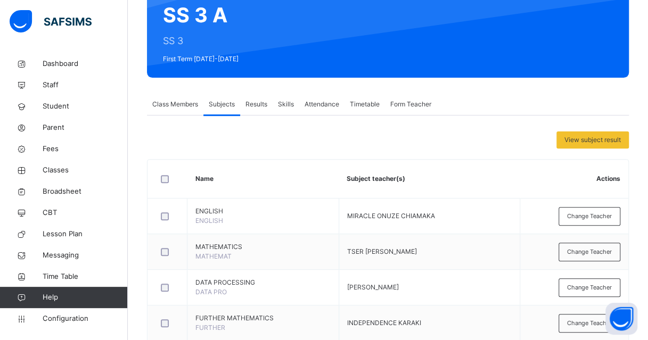
click at [596, 319] on span "Change Teacher" at bounding box center [589, 323] width 45 height 9
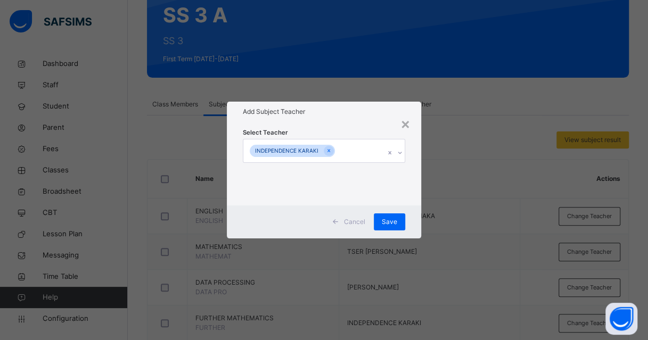
scroll to position [319, 0]
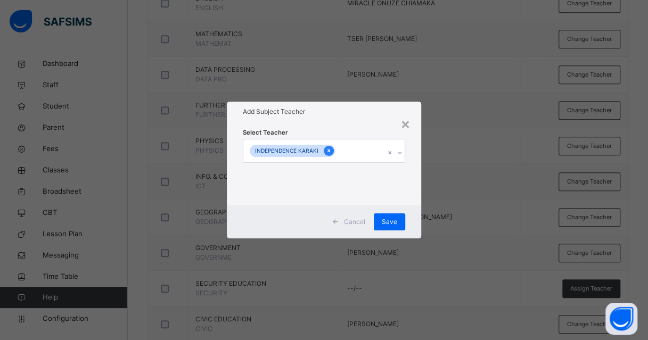
click at [326, 152] on icon at bounding box center [329, 150] width 6 height 7
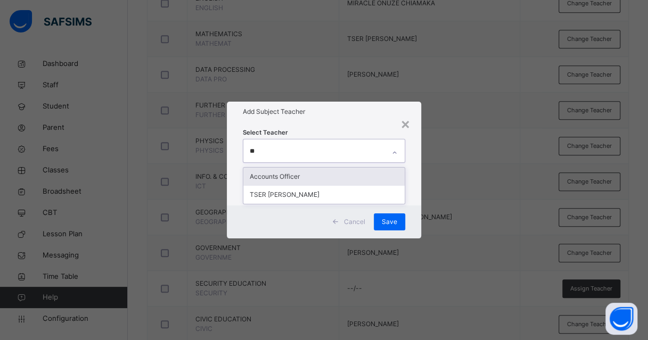
type input "***"
click at [335, 177] on div "TSER LUPER BAMIDELE" at bounding box center [323, 177] width 161 height 18
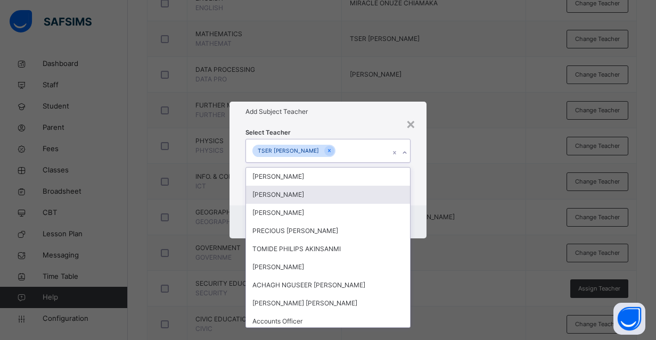
click at [365, 120] on div "Add Subject Teacher" at bounding box center [327, 112] width 197 height 20
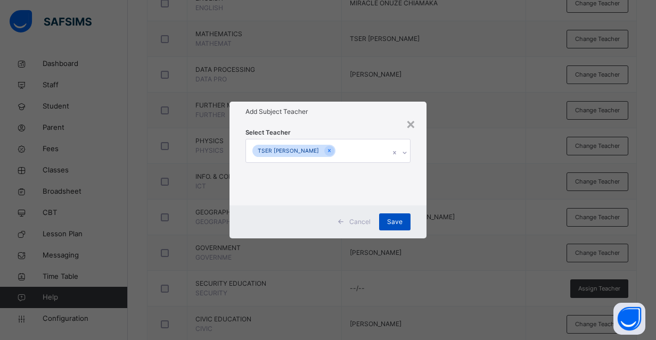
click at [396, 218] on span "Save" at bounding box center [394, 222] width 15 height 10
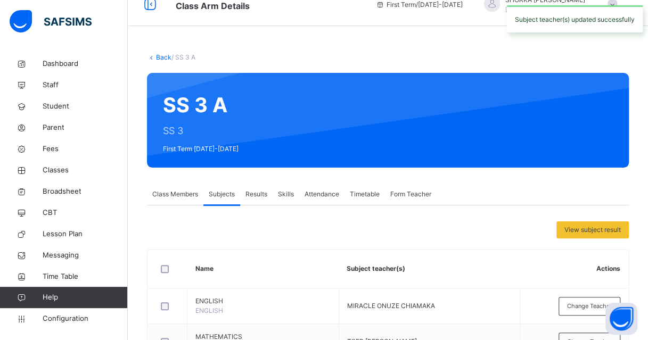
scroll to position [0, 0]
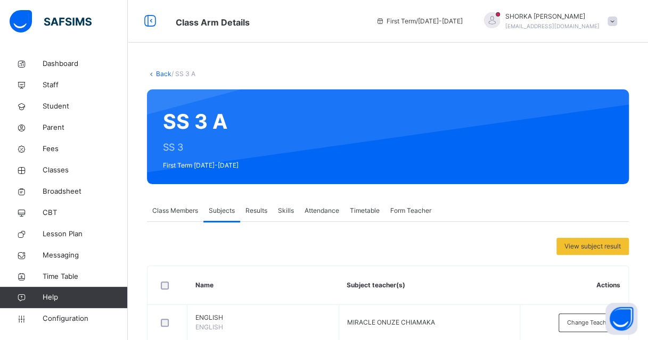
click at [164, 75] on link "Back" at bounding box center [163, 74] width 15 height 8
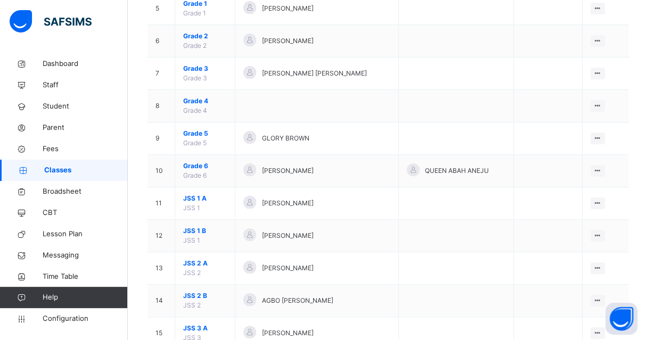
scroll to position [523, 0]
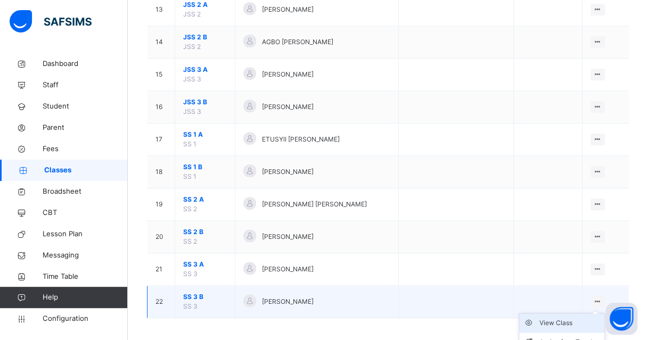
click at [557, 323] on div "View Class" at bounding box center [569, 323] width 61 height 11
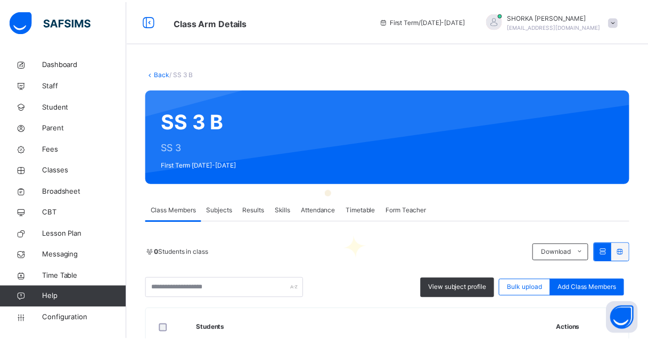
scroll to position [160, 0]
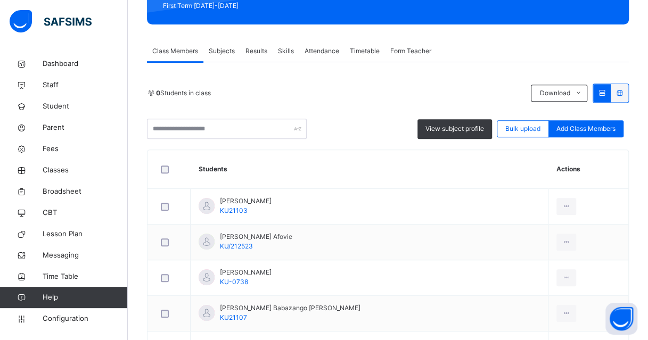
click at [221, 54] on span "Subjects" at bounding box center [222, 51] width 26 height 10
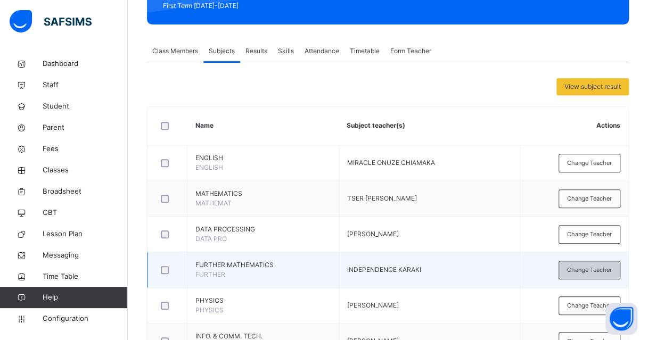
scroll to position [266, 0]
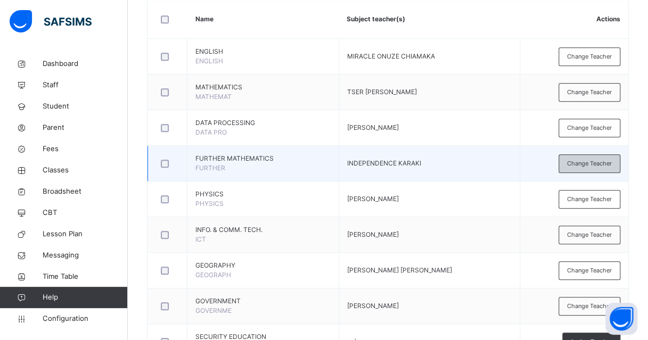
click at [578, 162] on span "Change Teacher" at bounding box center [589, 163] width 45 height 9
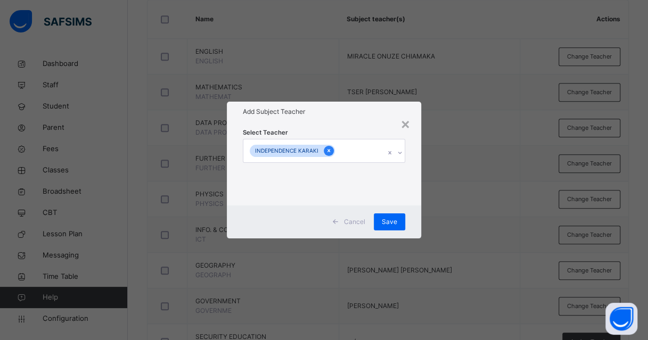
click at [326, 150] on icon at bounding box center [329, 150] width 6 height 7
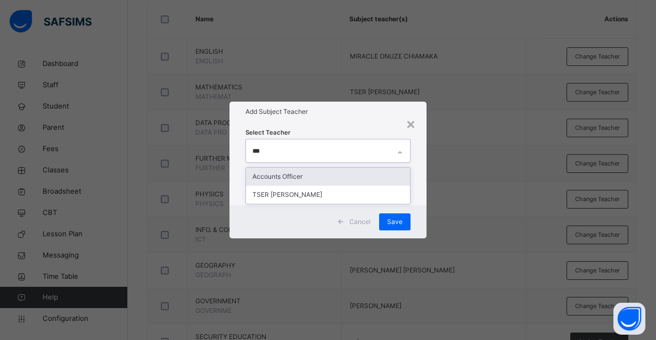
type input "****"
click at [312, 181] on div "TSER LUPER BAMIDELE" at bounding box center [328, 177] width 164 height 18
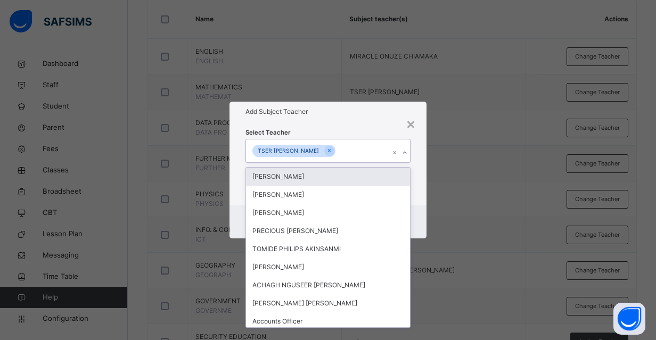
click at [367, 121] on div "Add Subject Teacher" at bounding box center [327, 112] width 197 height 20
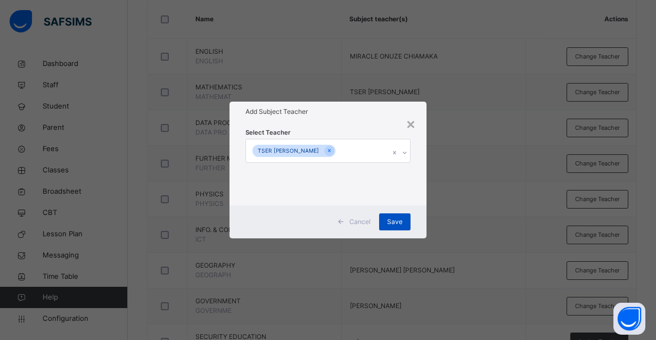
click at [404, 217] on div "Save" at bounding box center [394, 221] width 31 height 17
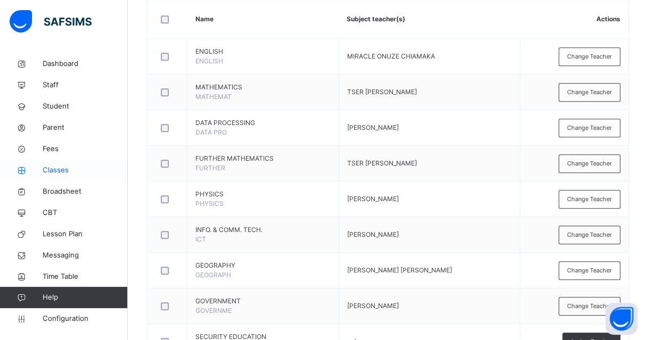
click at [60, 167] on span "Classes" at bounding box center [85, 170] width 85 height 11
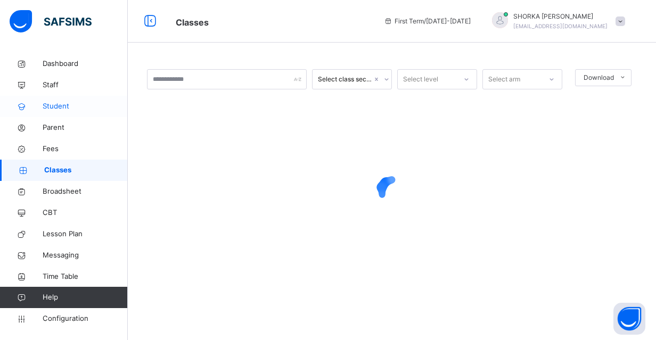
click at [56, 108] on span "Student" at bounding box center [85, 106] width 85 height 11
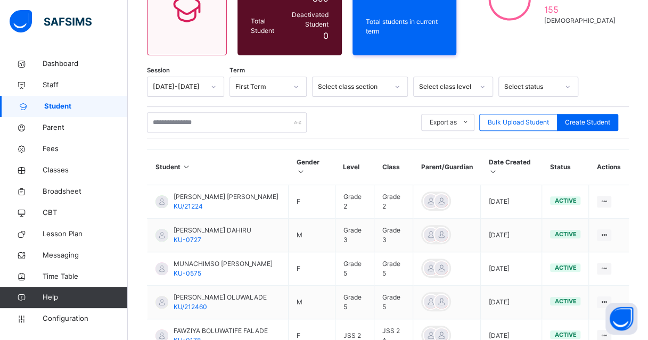
scroll to position [136, 0]
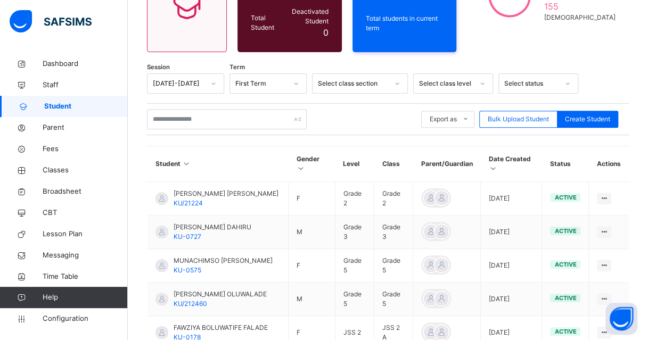
click at [498, 164] on icon at bounding box center [493, 168] width 9 height 8
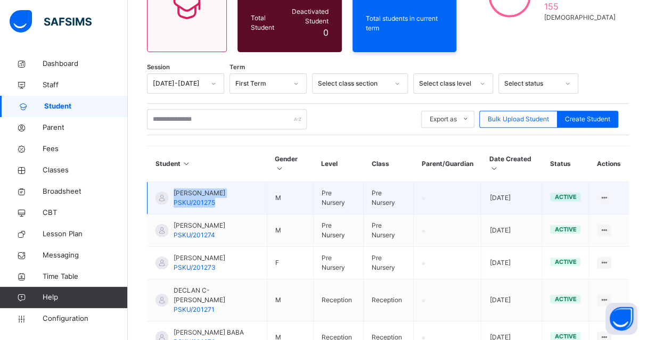
drag, startPoint x: 216, startPoint y: 191, endPoint x: 170, endPoint y: 194, distance: 46.4
click at [170, 194] on div "JEFFREY ESOSUOTA PSKU/201275" at bounding box center [190, 197] width 70 height 19
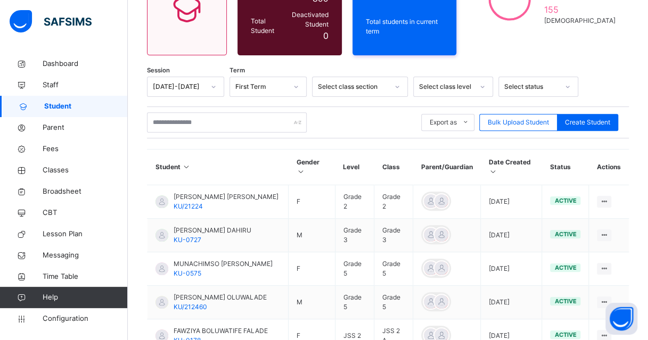
scroll to position [136, 0]
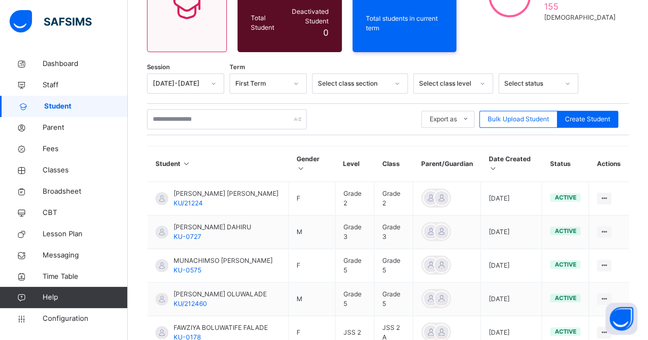
click at [498, 164] on icon at bounding box center [493, 168] width 9 height 8
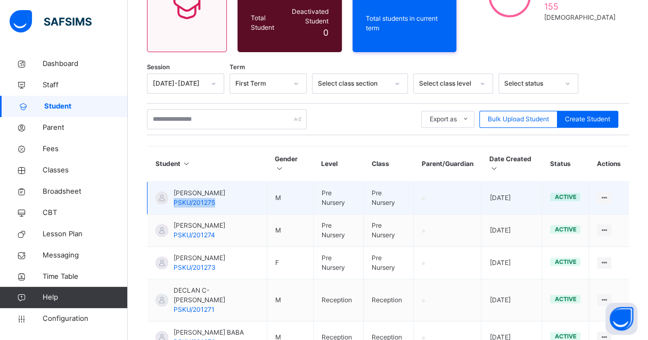
drag, startPoint x: 234, startPoint y: 194, endPoint x: 171, endPoint y: 195, distance: 62.8
click at [171, 195] on div "JEFFREY ESOSUOTA PSKU/201275" at bounding box center [190, 197] width 70 height 19
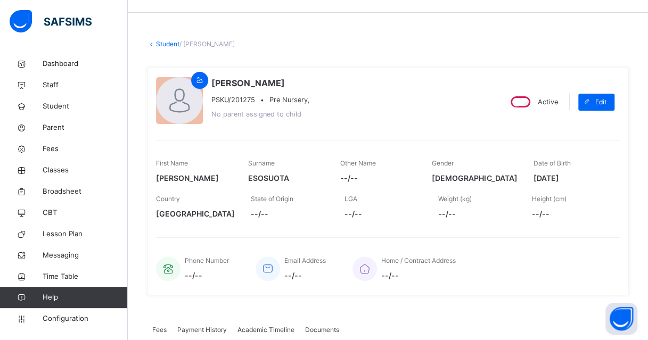
scroll to position [30, 0]
drag, startPoint x: 253, startPoint y: 103, endPoint x: 208, endPoint y: 102, distance: 45.8
click at [208, 102] on div "JEFFREY ESOSUOTA PSKU/201275 • Pre Nursery, No parent assigned to child" at bounding box center [324, 102] width 336 height 51
copy span "PSKU/201275"
click at [59, 171] on span "Classes" at bounding box center [85, 170] width 85 height 11
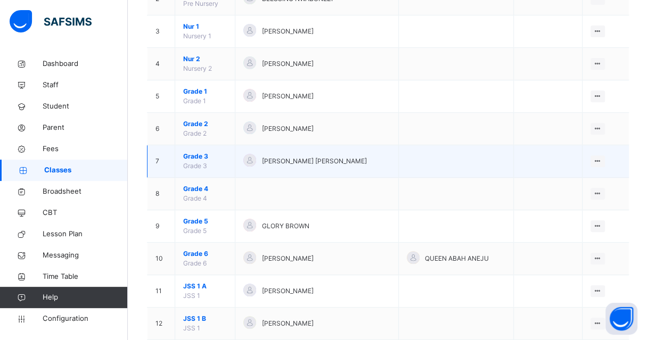
scroll to position [160, 0]
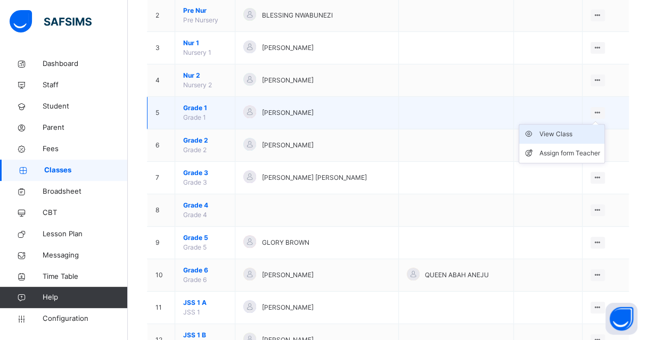
click at [585, 135] on div "View Class" at bounding box center [569, 134] width 61 height 11
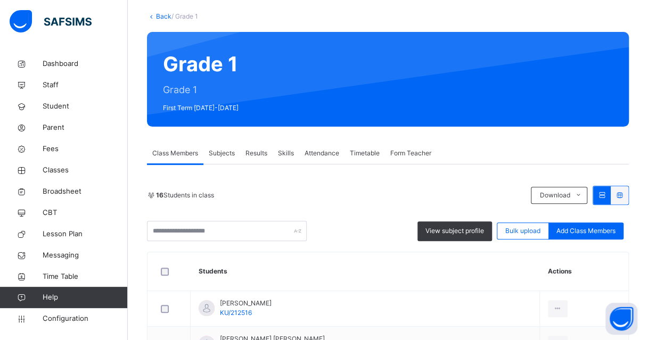
scroll to position [48, 0]
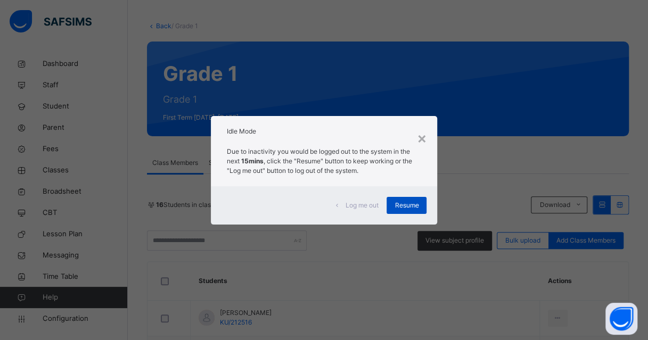
click at [415, 205] on span "Resume" at bounding box center [406, 206] width 24 height 10
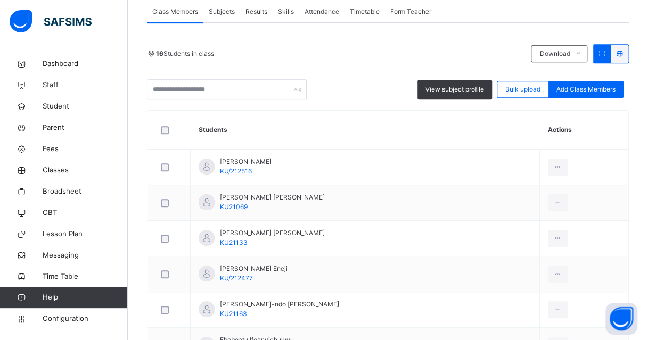
scroll to position [101, 0]
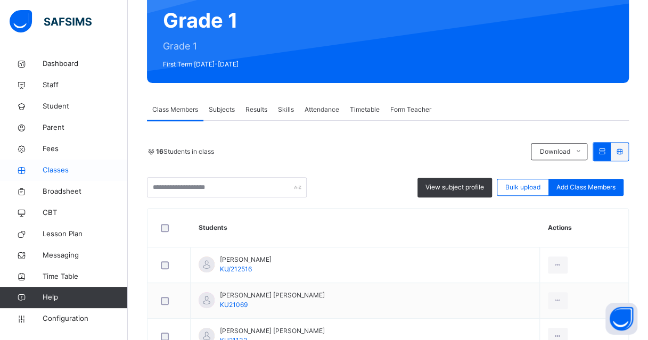
click at [65, 175] on span "Classes" at bounding box center [85, 170] width 85 height 11
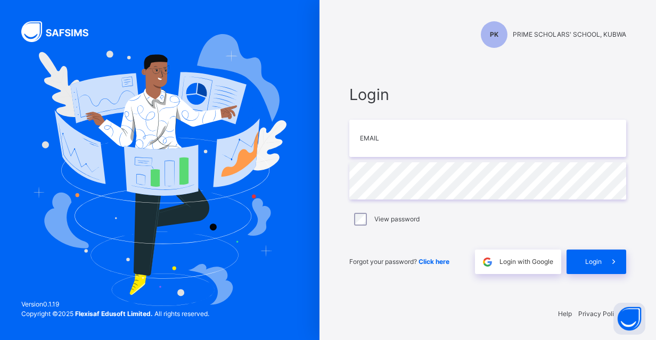
type input "**********"
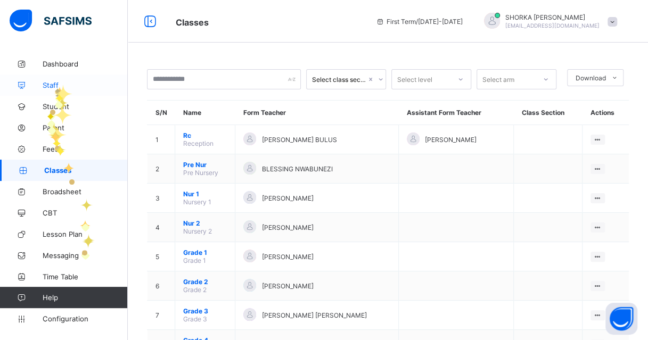
click at [53, 81] on span "Staff" at bounding box center [85, 85] width 85 height 9
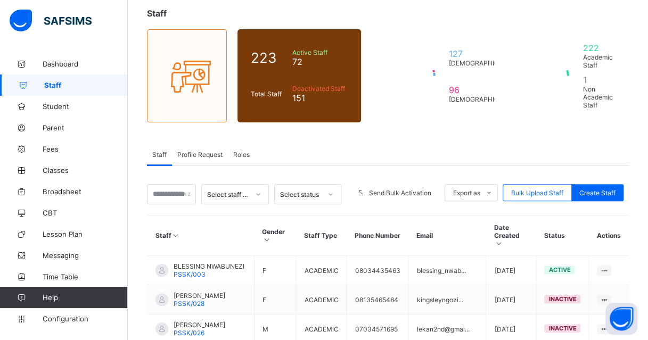
scroll to position [106, 0]
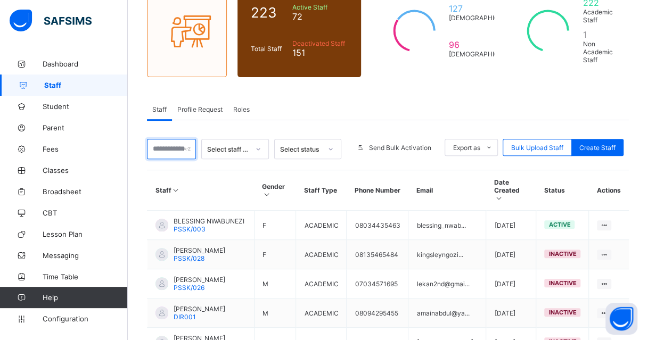
click at [169, 144] on input "text" at bounding box center [171, 149] width 49 height 20
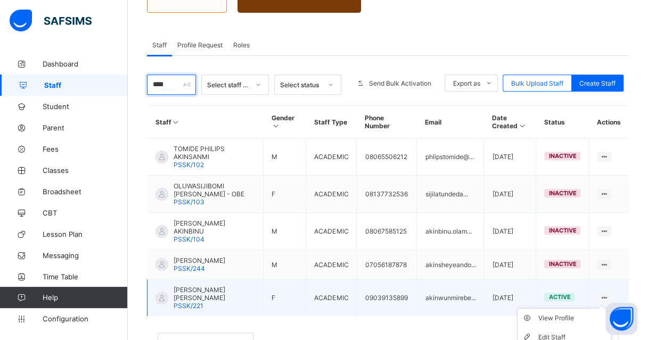
scroll to position [191, 0]
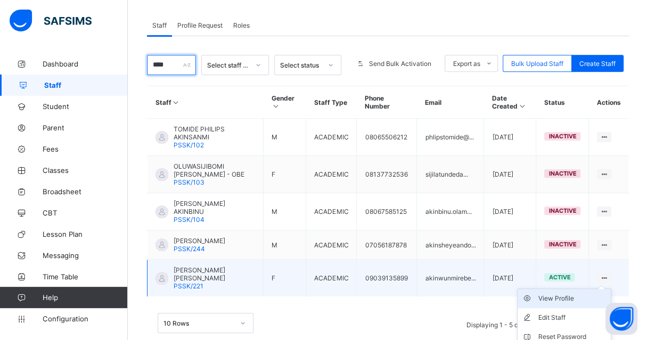
type input "****"
click at [564, 293] on div "View Profile" at bounding box center [571, 298] width 69 height 11
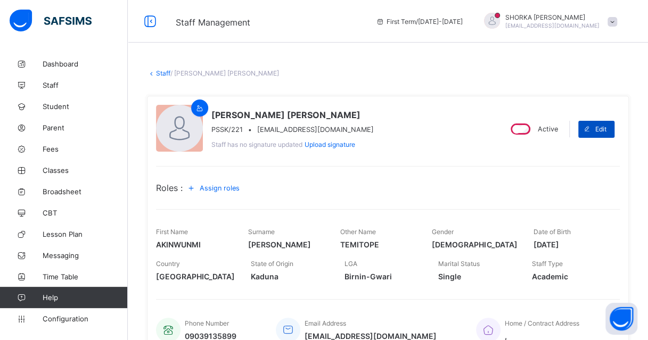
click at [606, 128] on span "Edit" at bounding box center [600, 129] width 11 height 8
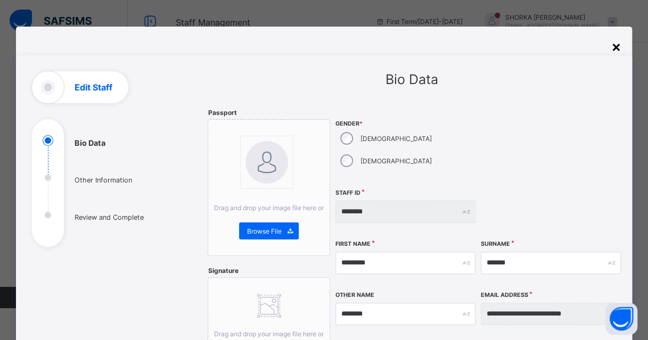
click at [617, 48] on div "×" at bounding box center [616, 46] width 10 height 18
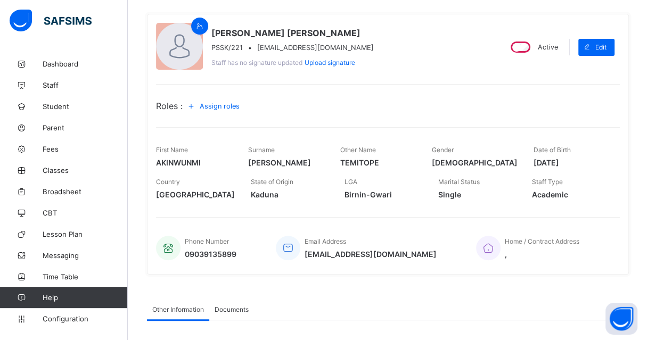
scroll to position [81, 0]
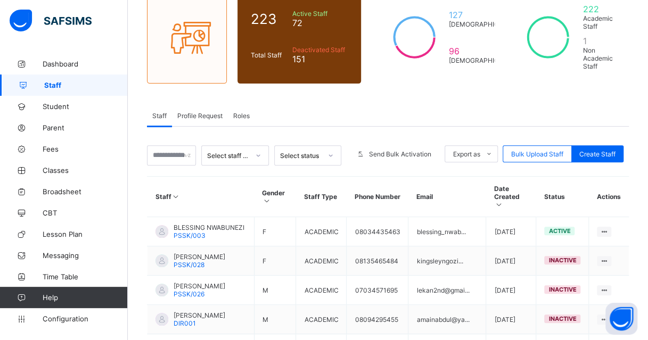
scroll to position [96, 0]
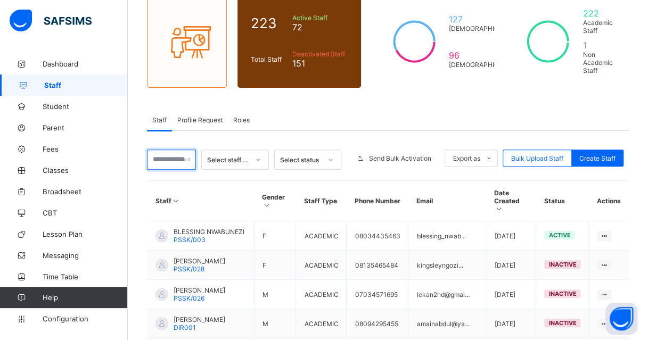
click at [175, 150] on input "text" at bounding box center [171, 160] width 49 height 20
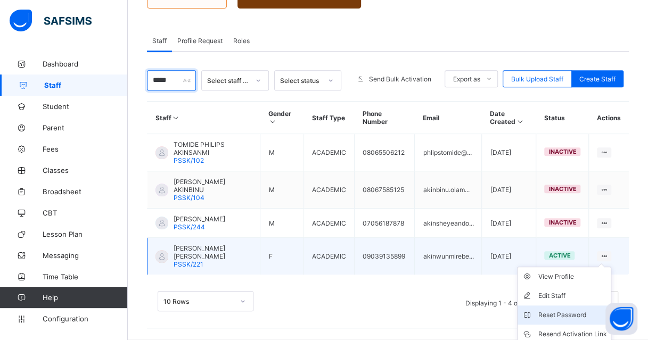
scroll to position [213, 0]
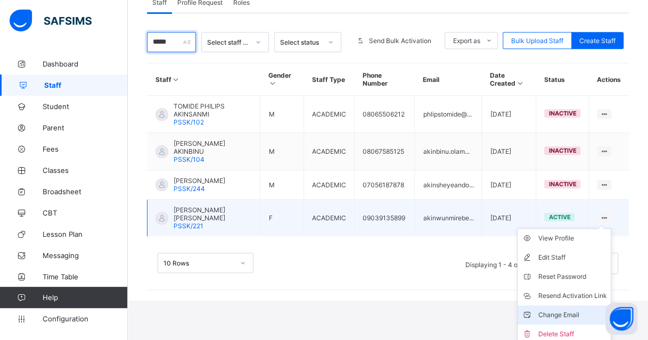
type input "*****"
click at [554, 311] on div "Change Email" at bounding box center [571, 315] width 69 height 11
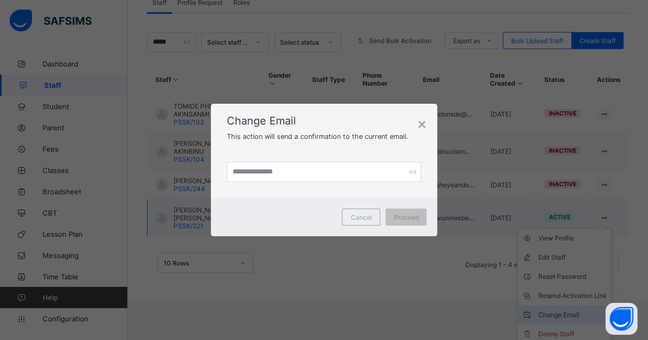
scroll to position [169, 0]
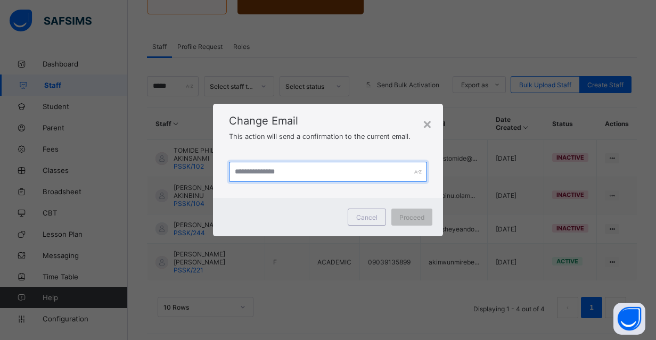
click at [341, 173] on input "text" at bounding box center [327, 172] width 197 height 20
paste input "**********"
type input "**********"
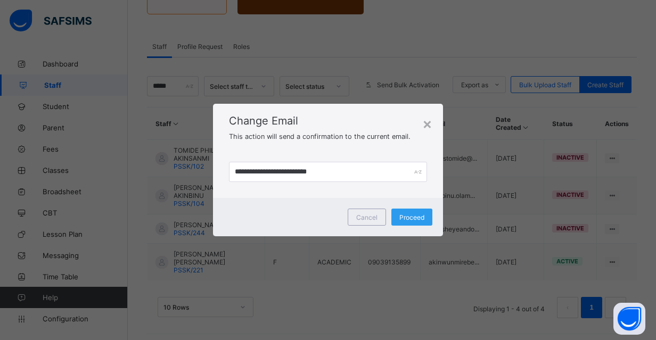
click at [417, 217] on span "Proceed" at bounding box center [411, 217] width 25 height 8
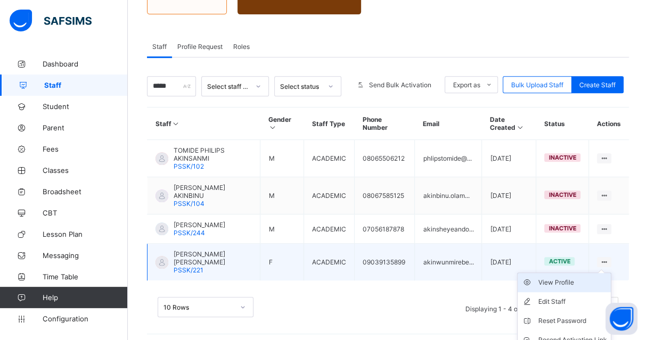
click at [579, 278] on div "View Profile" at bounding box center [571, 282] width 69 height 11
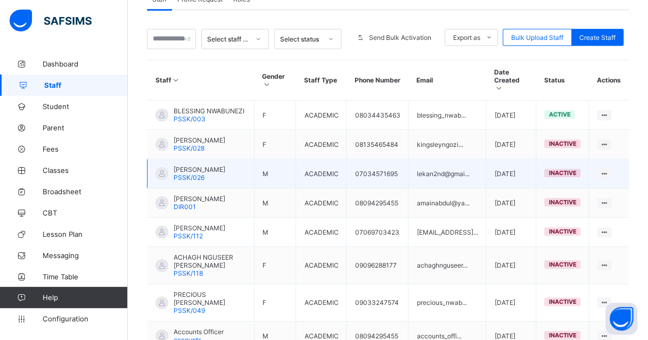
scroll to position [340, 0]
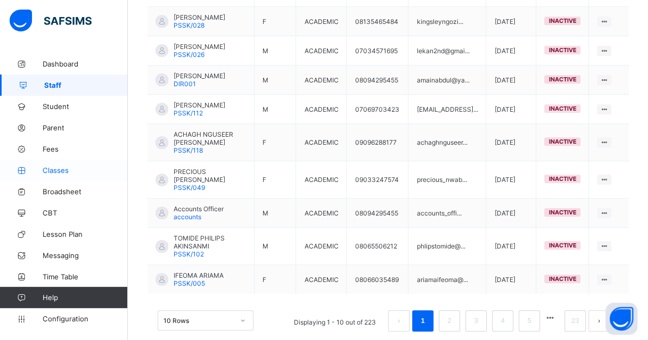
drag, startPoint x: 50, startPoint y: 168, endPoint x: 67, endPoint y: 167, distance: 17.1
click at [50, 168] on span "Classes" at bounding box center [85, 170] width 85 height 9
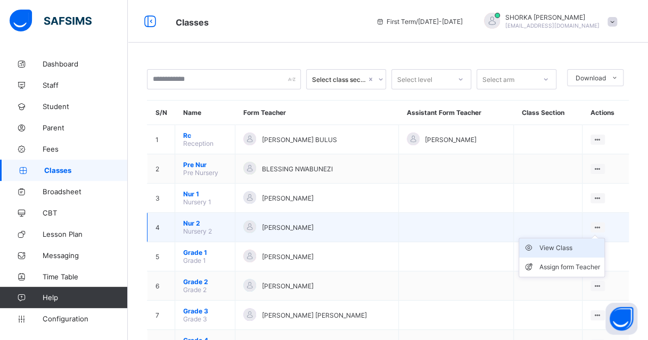
click at [564, 244] on div "View Class" at bounding box center [569, 248] width 61 height 11
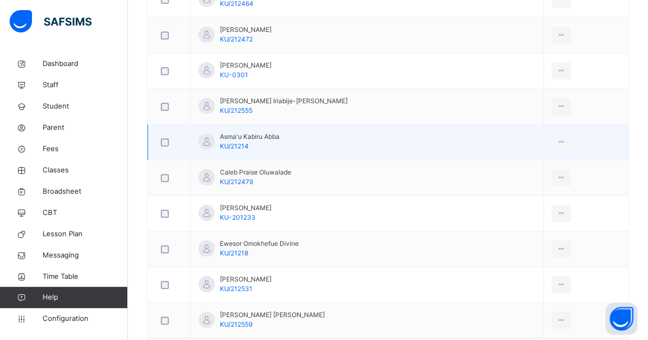
scroll to position [314, 0]
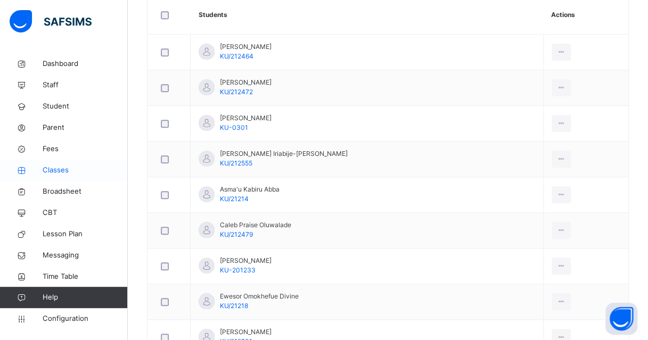
click at [64, 171] on span "Classes" at bounding box center [85, 170] width 85 height 11
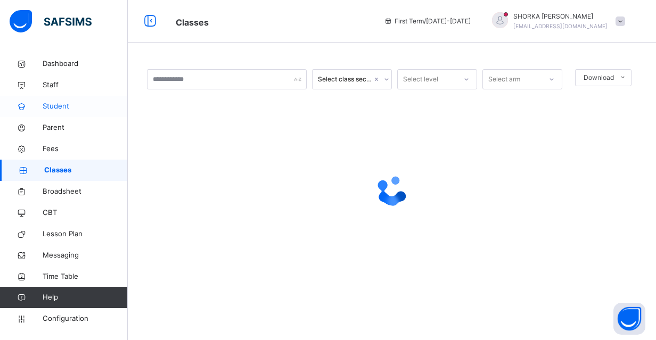
click at [58, 103] on span "Student" at bounding box center [85, 106] width 85 height 11
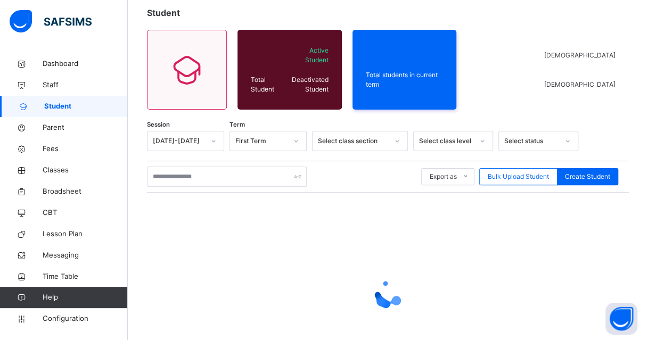
scroll to position [53, 0]
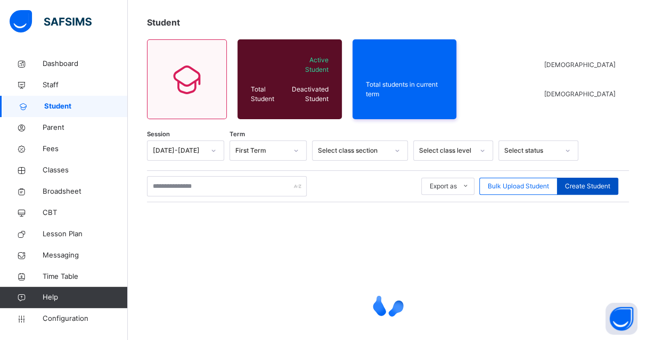
click at [584, 191] on span "Create Student" at bounding box center [587, 186] width 45 height 10
select select "**"
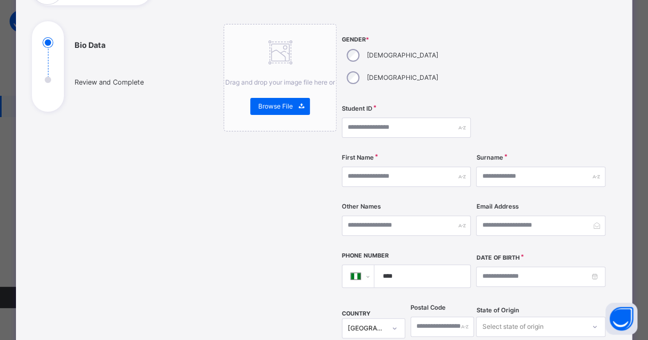
scroll to position [106, 0]
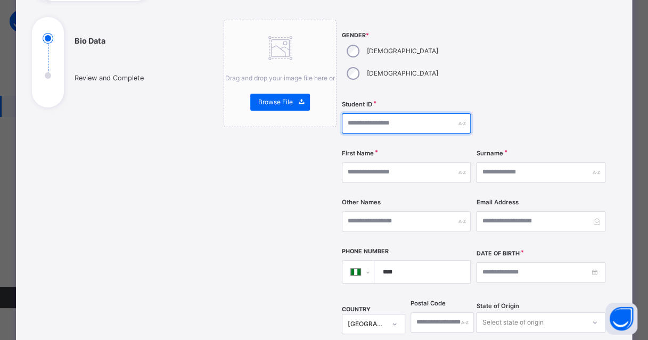
click at [418, 113] on input "text" at bounding box center [406, 123] width 129 height 20
paste input "**********"
type input "**********"
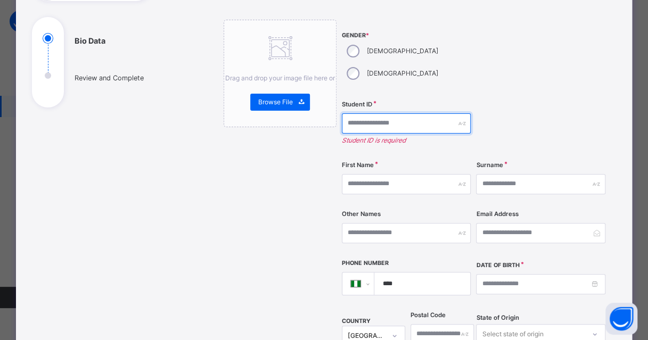
paste input "**********"
type input "**********"
paste input "**********"
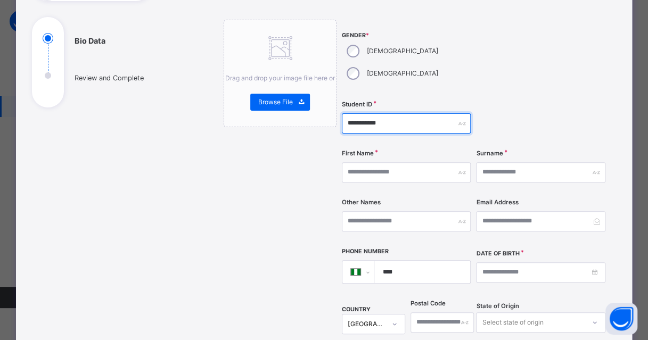
type input "**********"
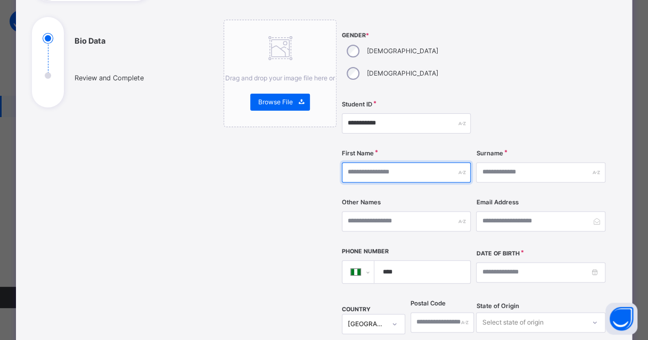
drag, startPoint x: 435, startPoint y: 155, endPoint x: 150, endPoint y: 145, distance: 285.9
click at [435, 162] on input "text" at bounding box center [406, 172] width 129 height 20
type input "********"
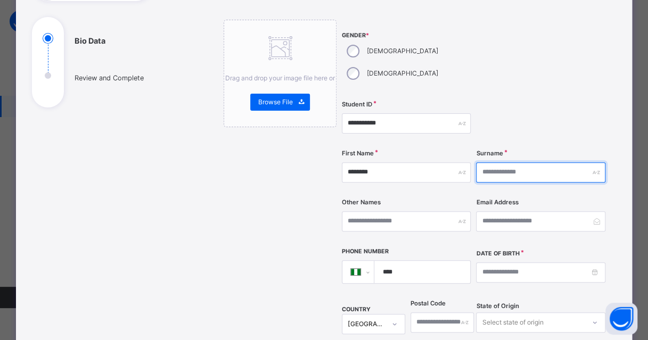
click at [511, 162] on input "text" at bounding box center [540, 172] width 129 height 20
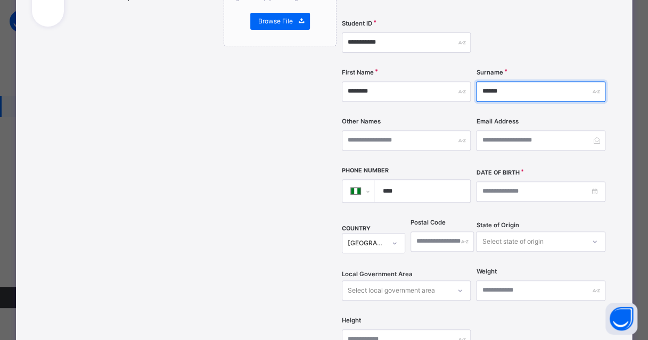
scroll to position [213, 0]
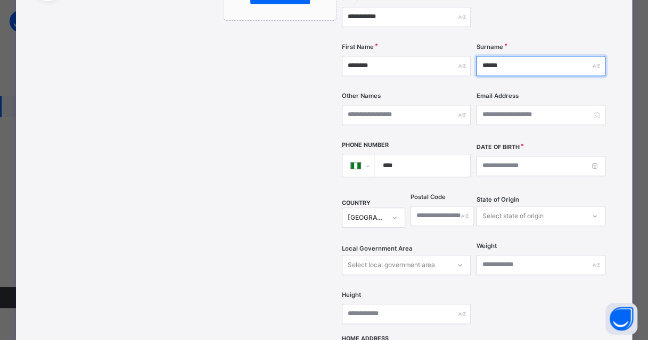
type input "******"
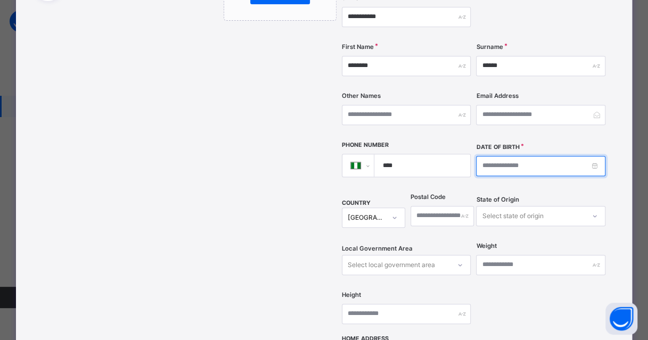
click at [516, 156] on input at bounding box center [540, 166] width 129 height 20
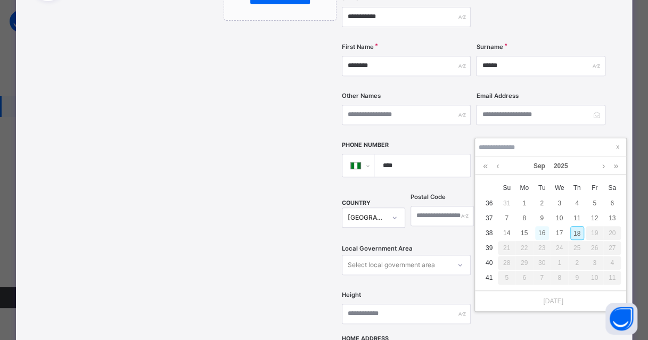
click at [543, 234] on div "16" at bounding box center [542, 233] width 14 height 14
type input "**********"
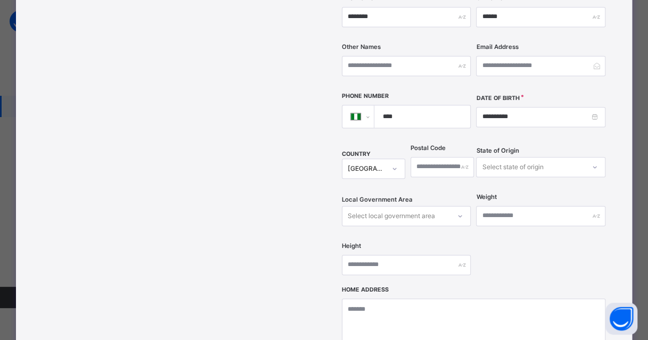
scroll to position [475, 0]
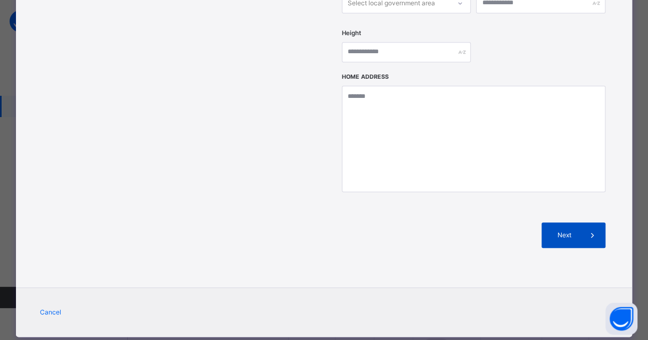
click at [559, 222] on div "Next" at bounding box center [573, 235] width 64 height 26
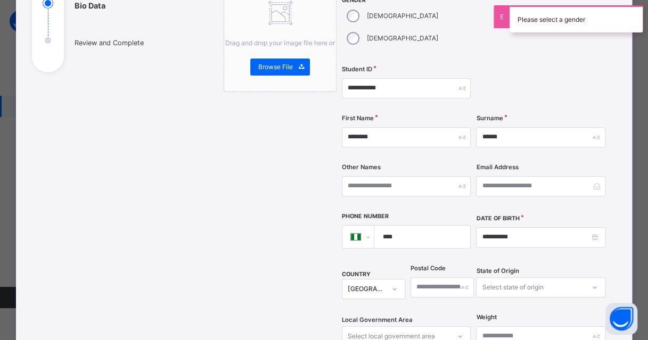
scroll to position [102, 0]
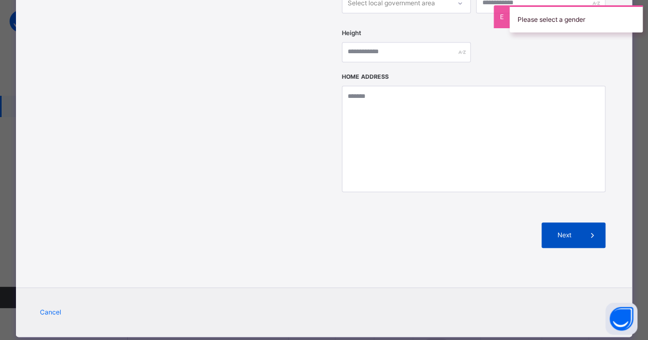
click at [594, 229] on icon at bounding box center [592, 235] width 12 height 13
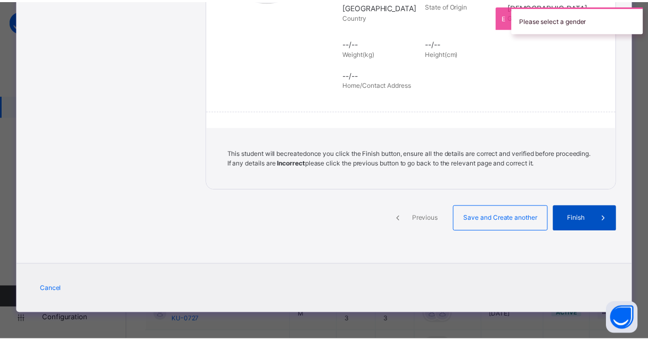
scroll to position [244, 0]
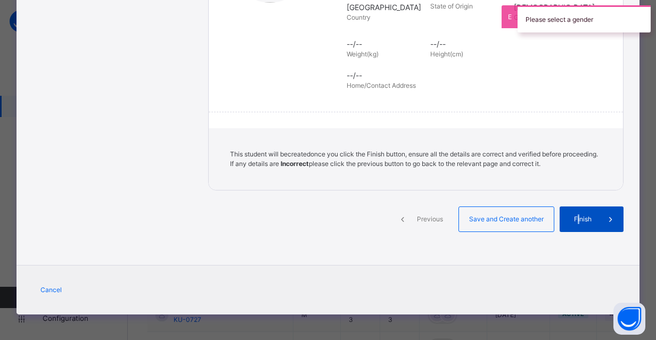
click at [576, 224] on div "Finish" at bounding box center [591, 219] width 64 height 26
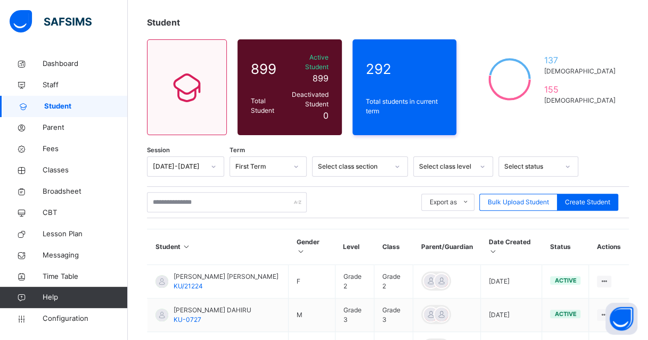
click at [498, 247] on icon at bounding box center [493, 251] width 9 height 8
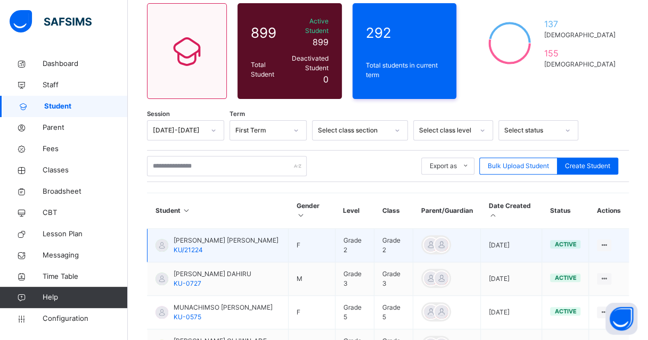
scroll to position [106, 0]
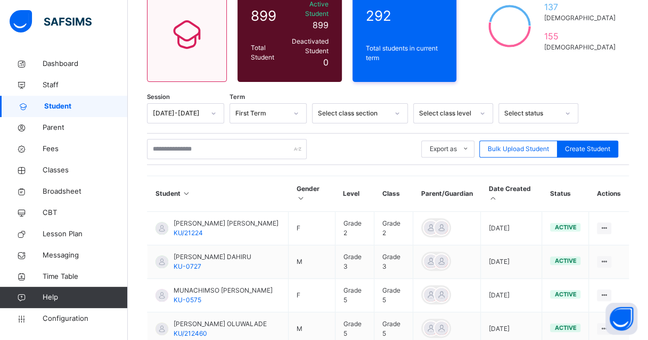
click at [498, 194] on icon at bounding box center [493, 198] width 9 height 8
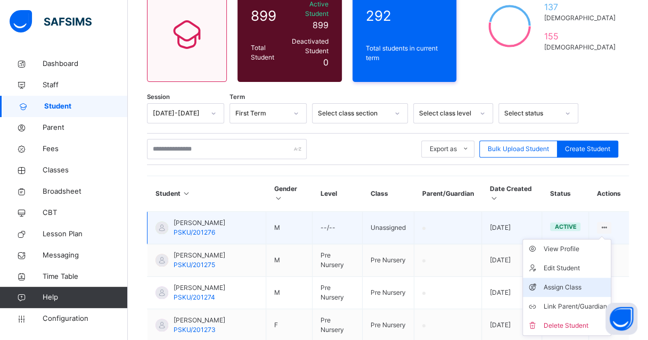
click at [574, 282] on div "Assign Class" at bounding box center [574, 287] width 63 height 11
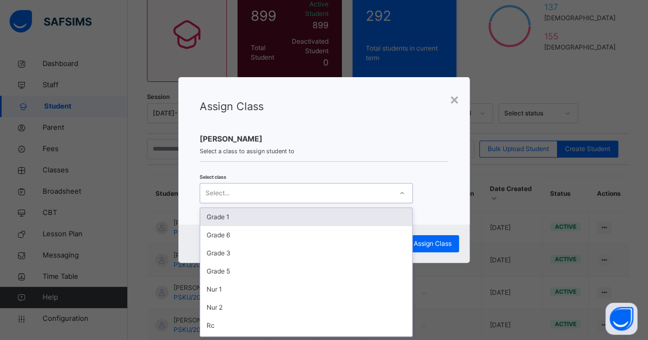
click at [390, 190] on div "Select..." at bounding box center [306, 193] width 213 height 20
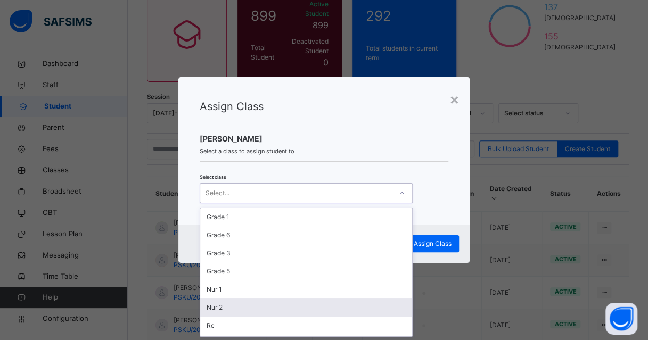
click at [230, 305] on div "Nur 2" at bounding box center [306, 308] width 212 height 18
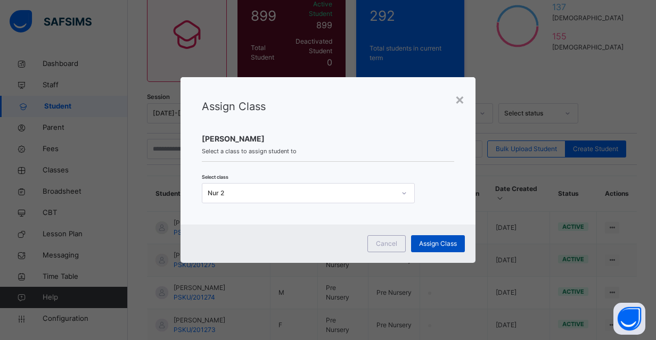
click at [445, 250] on div "Assign Class" at bounding box center [438, 243] width 54 height 17
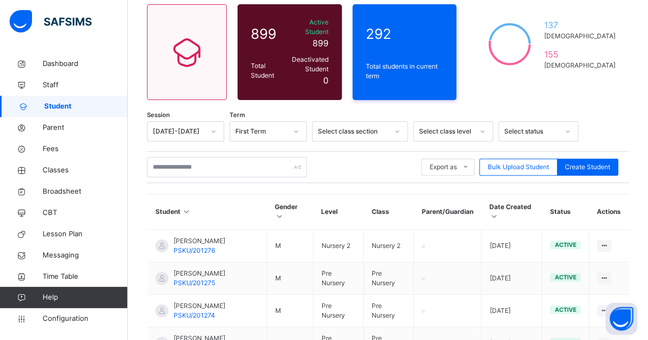
scroll to position [106, 0]
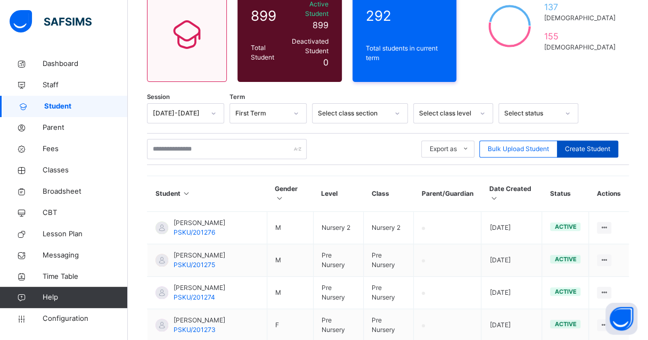
click at [594, 144] on span "Create Student" at bounding box center [587, 149] width 45 height 10
select select "**"
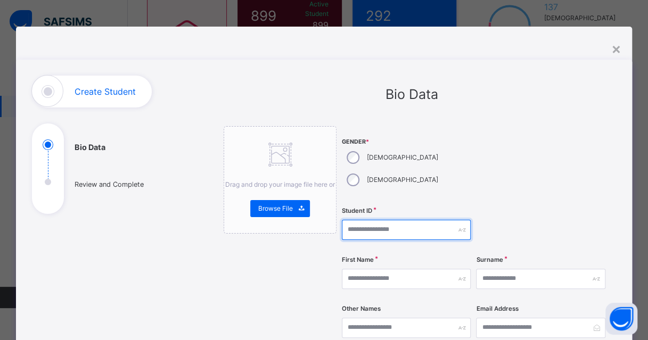
click at [383, 220] on input "text" at bounding box center [406, 230] width 129 height 20
paste input "**********"
type input "**********"
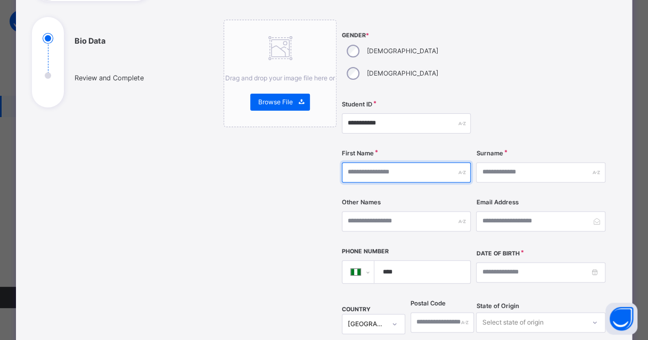
click at [397, 162] on input "text" at bounding box center [406, 172] width 129 height 20
type input "*********"
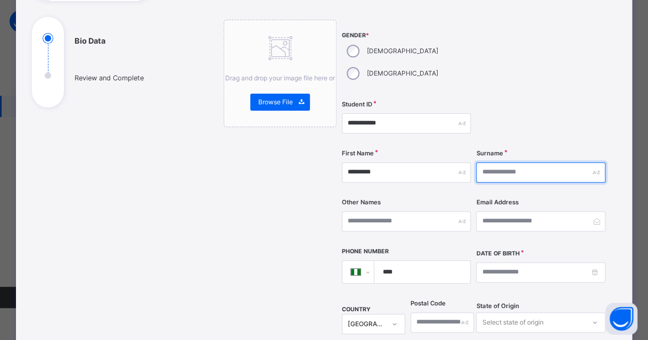
click at [500, 162] on input "text" at bounding box center [540, 172] width 129 height 20
type input "******"
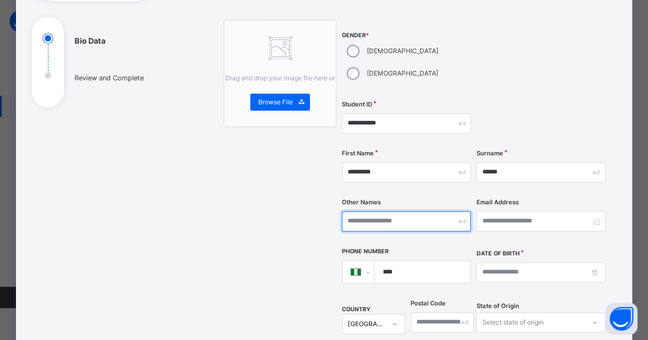
click at [399, 211] on input "text" at bounding box center [406, 221] width 129 height 20
type input "*****"
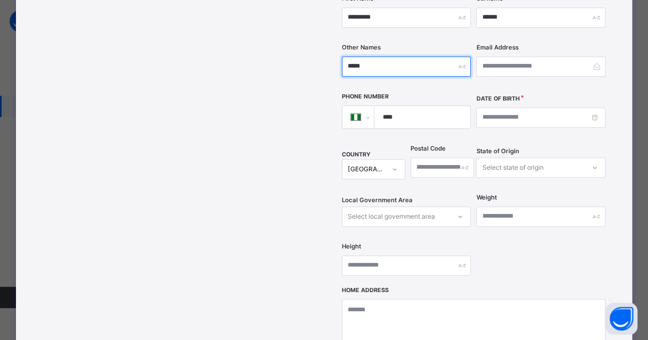
scroll to position [213, 0]
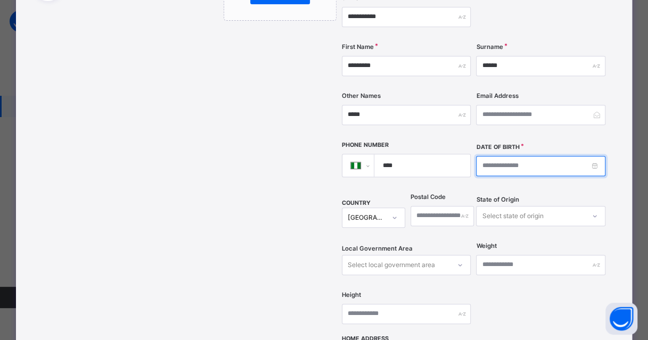
click at [529, 156] on input at bounding box center [540, 166] width 129 height 20
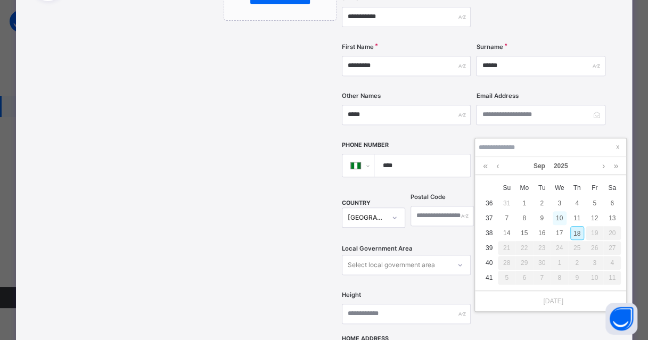
click at [566, 219] on div "10" at bounding box center [559, 218] width 14 height 14
type input "**********"
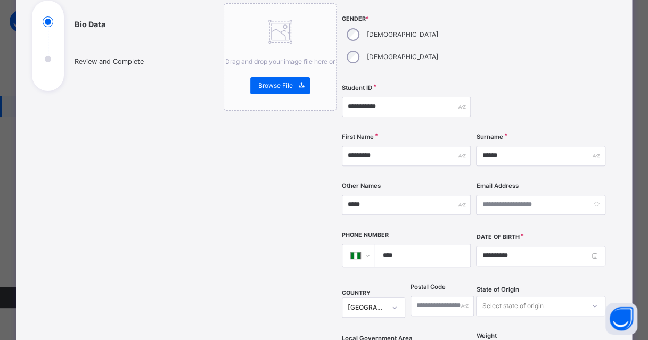
scroll to position [53, 0]
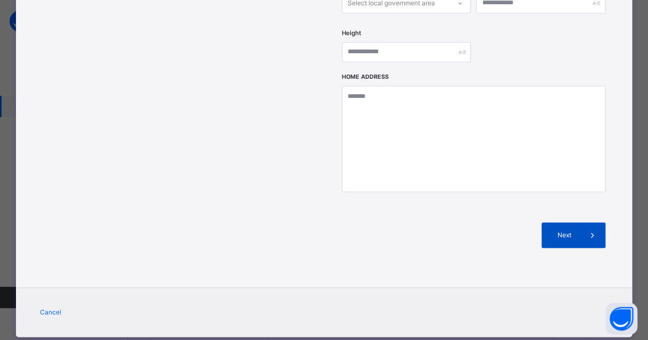
click at [591, 229] on icon at bounding box center [592, 235] width 12 height 13
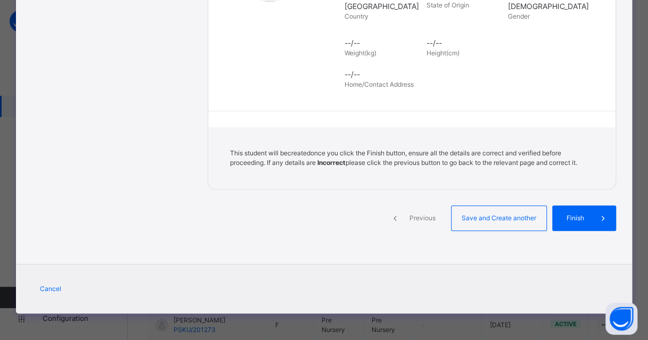
scroll to position [244, 0]
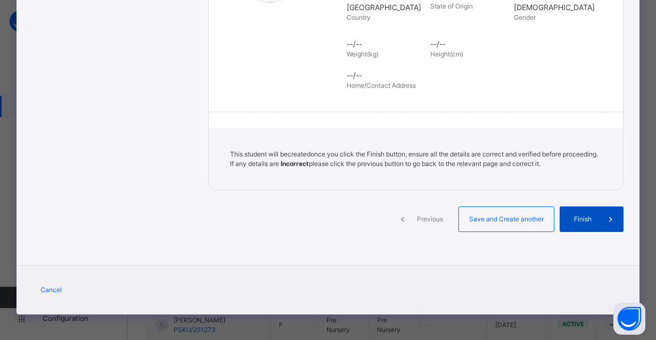
click at [592, 223] on div "Finish" at bounding box center [591, 219] width 64 height 26
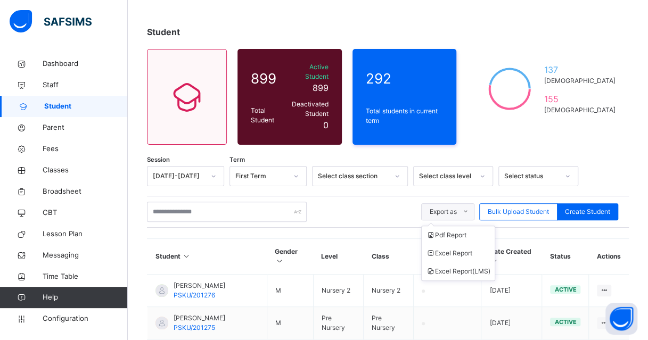
scroll to position [53, 0]
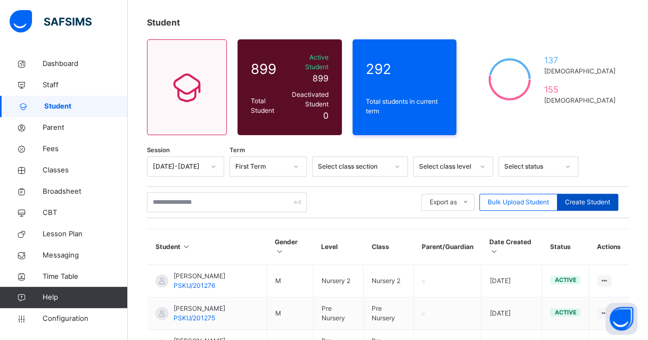
click at [592, 197] on span "Create Student" at bounding box center [587, 202] width 45 height 10
select select "**"
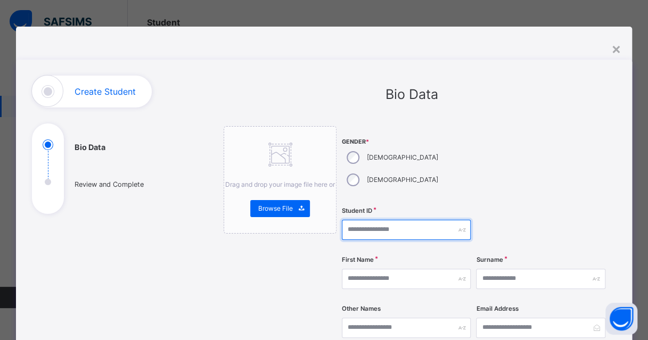
click at [366, 220] on input "text" at bounding box center [406, 230] width 129 height 20
click at [375, 220] on input "text" at bounding box center [406, 230] width 129 height 20
paste input "**********"
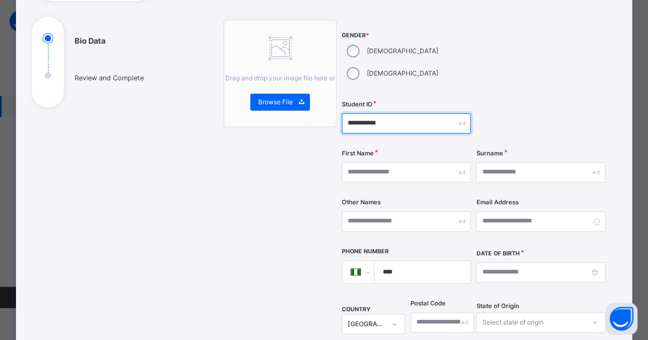
type input "**********"
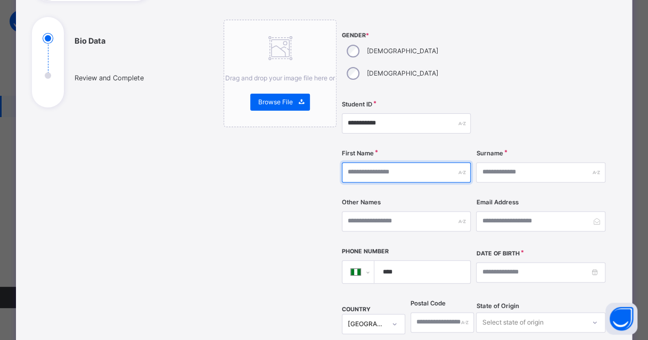
click at [408, 162] on input "text" at bounding box center [406, 172] width 129 height 20
type input "*********"
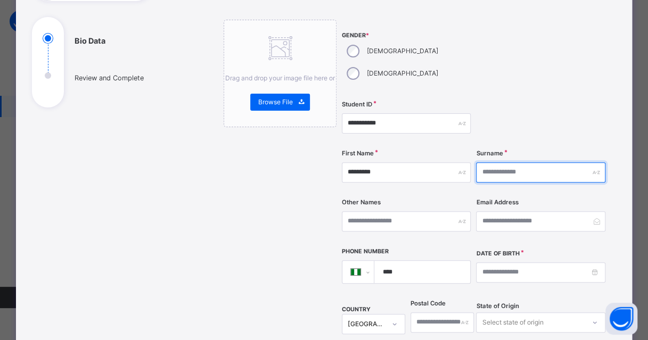
click at [506, 162] on input "text" at bounding box center [540, 172] width 129 height 20
type input "********"
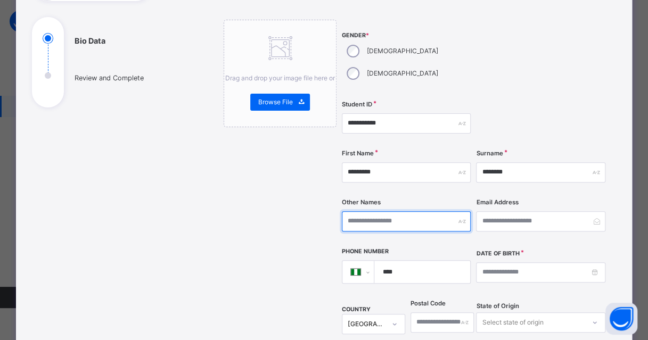
click at [401, 211] on input "text" at bounding box center [406, 221] width 129 height 20
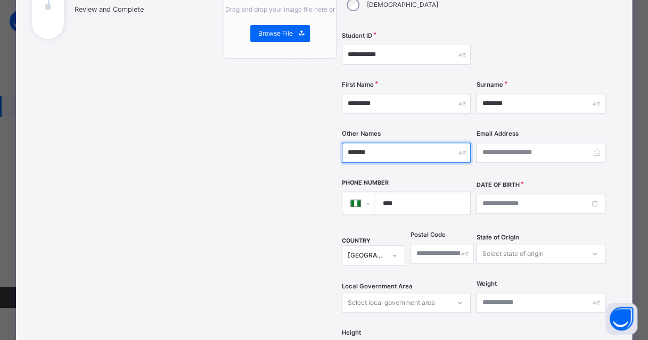
scroll to position [213, 0]
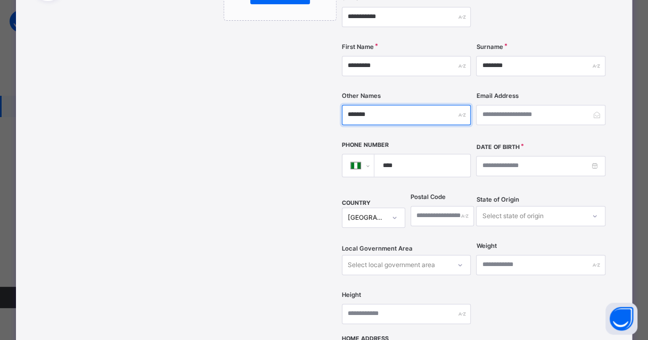
type input "*******"
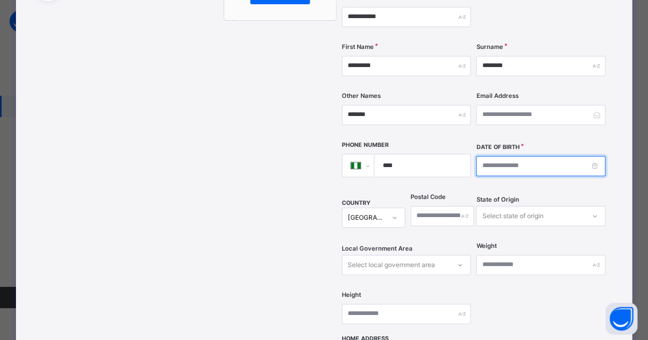
click at [512, 156] on input at bounding box center [540, 166] width 129 height 20
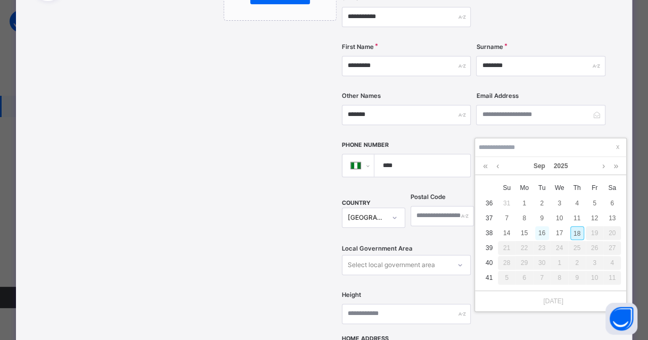
click at [544, 237] on div "16" at bounding box center [542, 233] width 14 height 14
type input "**********"
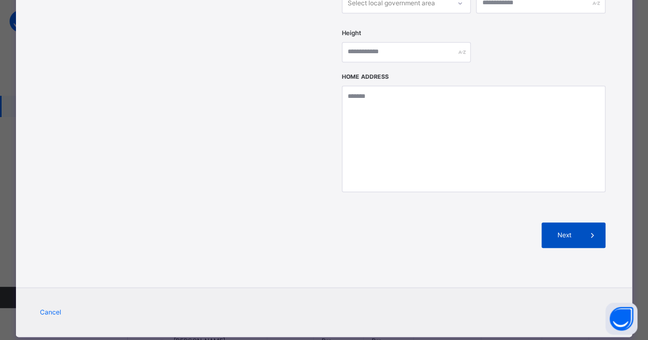
click at [562, 222] on div "Next" at bounding box center [573, 235] width 64 height 26
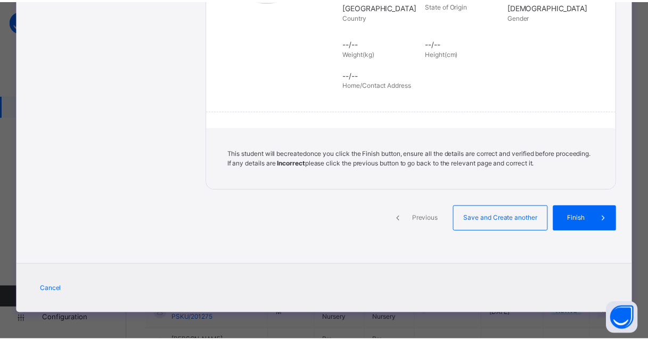
scroll to position [244, 0]
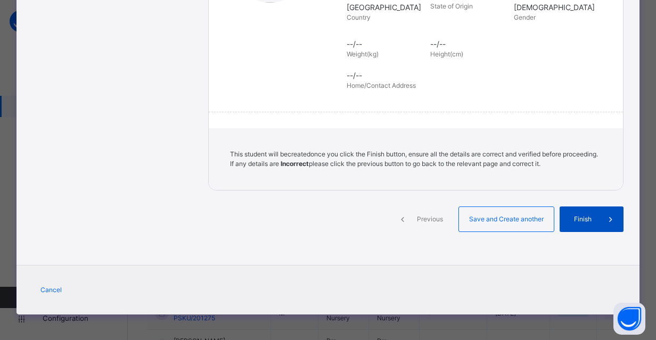
click at [568, 216] on span "Finish" at bounding box center [582, 219] width 30 height 10
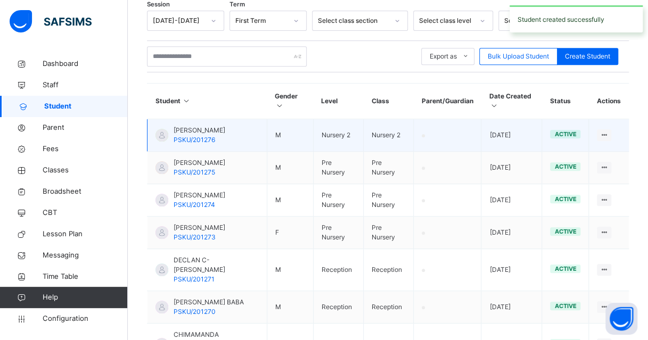
scroll to position [213, 0]
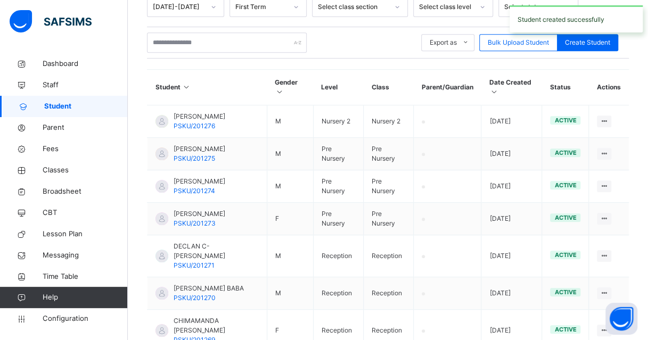
click at [498, 88] on icon at bounding box center [493, 92] width 9 height 8
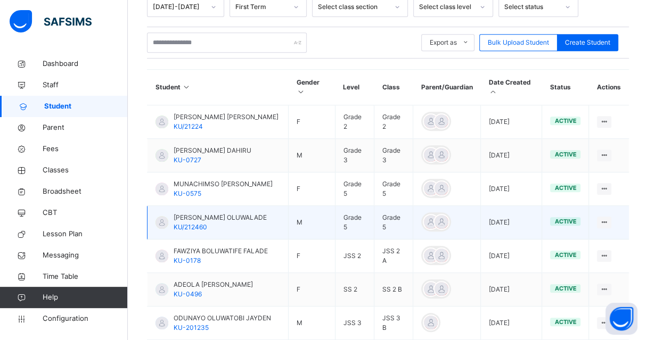
scroll to position [106, 0]
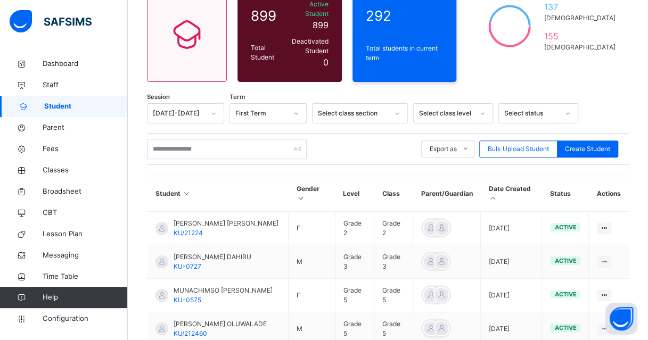
click at [497, 194] on icon at bounding box center [493, 198] width 9 height 8
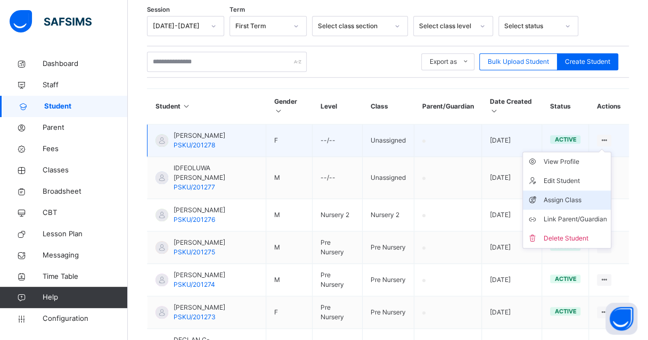
scroll to position [213, 0]
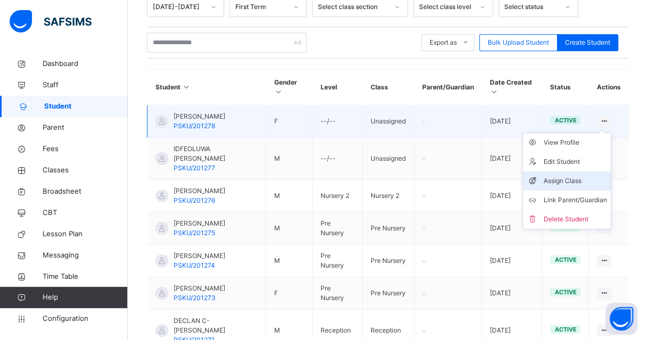
click at [590, 176] on div "Assign Class" at bounding box center [574, 181] width 63 height 11
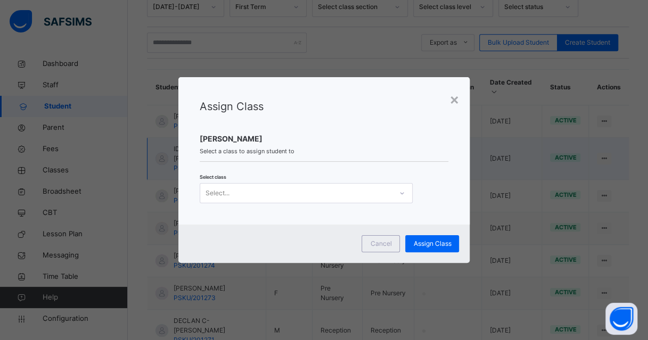
drag, startPoint x: 456, startPoint y: 102, endPoint x: 607, endPoint y: 138, distance: 155.3
click at [456, 102] on div "×" at bounding box center [454, 99] width 10 height 22
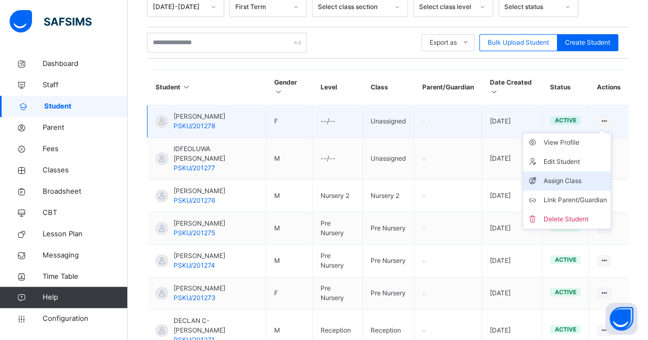
click at [576, 177] on div "Assign Class" at bounding box center [574, 181] width 63 height 11
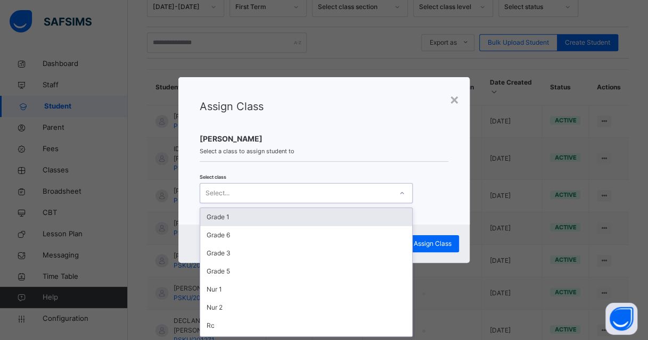
click at [303, 185] on div "Select..." at bounding box center [306, 193] width 213 height 20
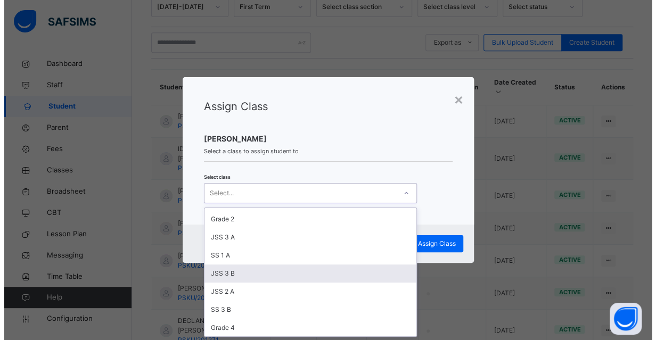
scroll to position [269, 0]
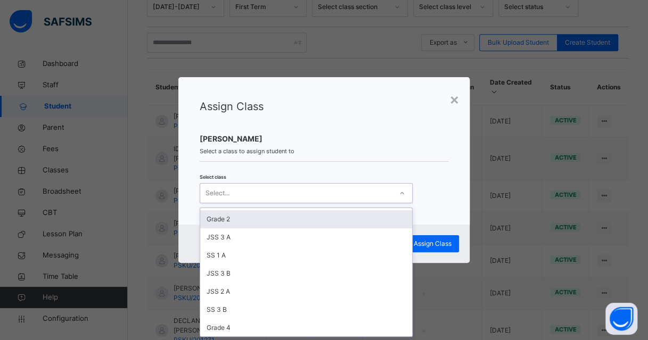
click at [225, 221] on div "Grade 2" at bounding box center [306, 219] width 212 height 18
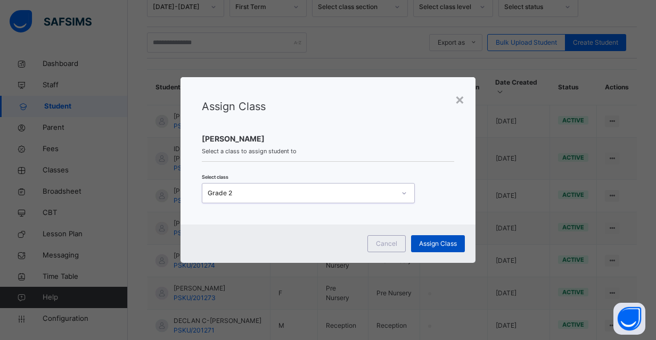
click at [441, 243] on span "Assign Class" at bounding box center [438, 244] width 38 height 10
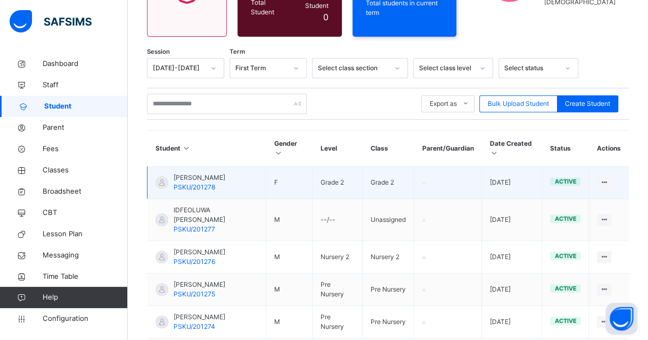
scroll to position [160, 0]
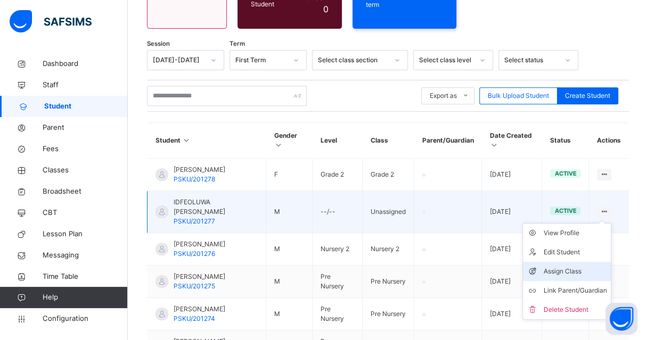
click at [569, 266] on div "Assign Class" at bounding box center [574, 271] width 63 height 11
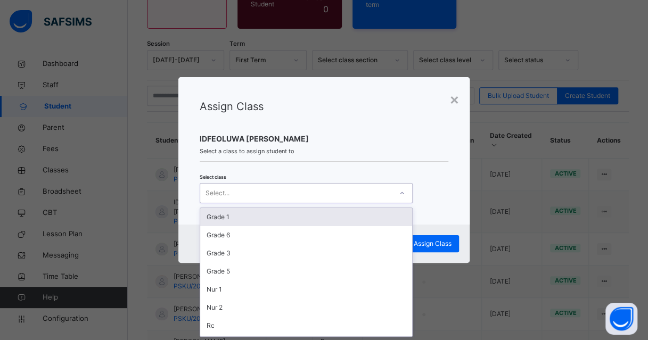
click at [306, 187] on div "Select..." at bounding box center [296, 193] width 192 height 16
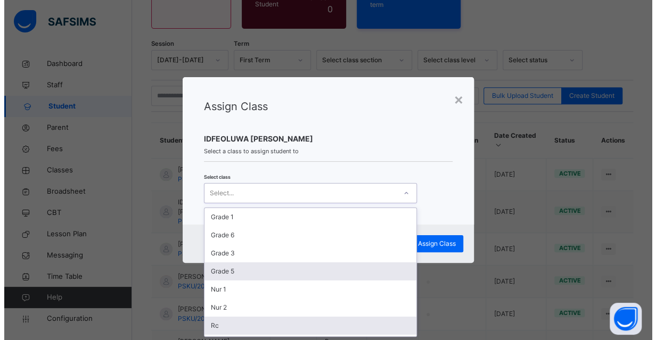
scroll to position [269, 0]
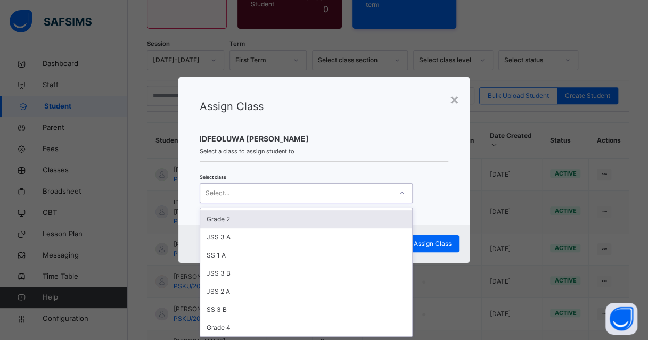
click at [231, 218] on div "Grade 2" at bounding box center [306, 219] width 212 height 18
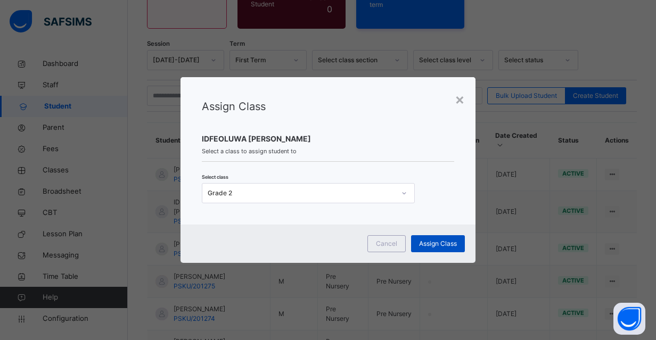
click at [435, 239] on span "Assign Class" at bounding box center [438, 244] width 38 height 10
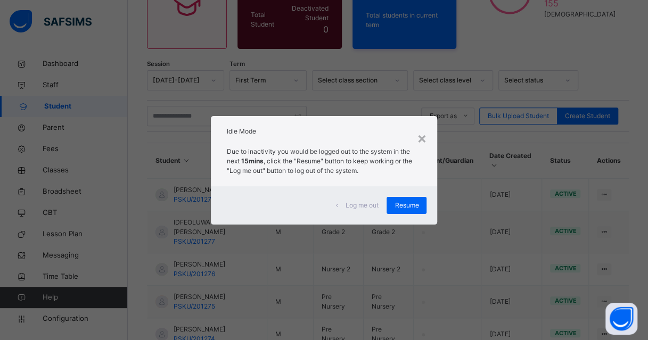
scroll to position [160, 0]
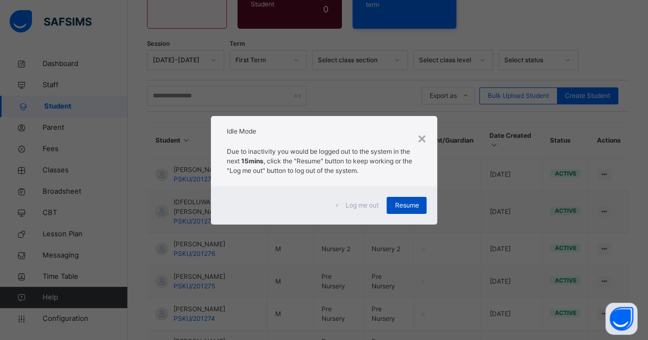
click at [409, 203] on span "Resume" at bounding box center [406, 206] width 24 height 10
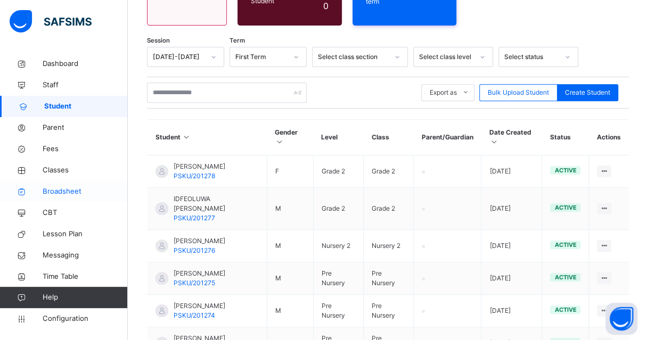
scroll to position [213, 0]
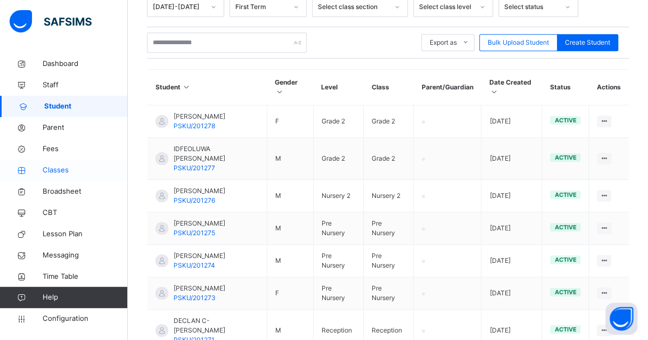
click at [56, 169] on span "Classes" at bounding box center [85, 170] width 85 height 11
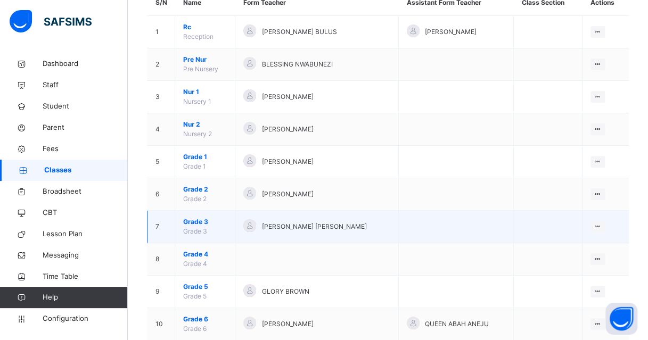
scroll to position [106, 0]
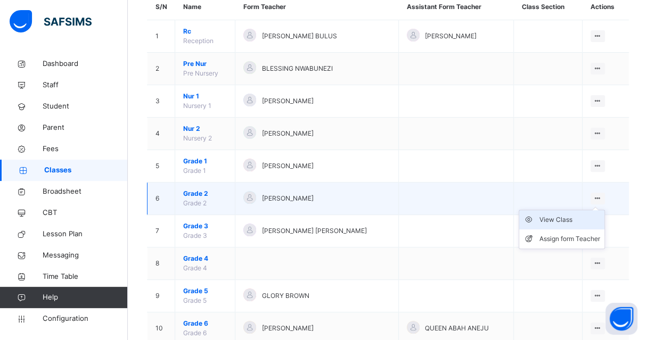
click at [589, 218] on div "View Class" at bounding box center [569, 219] width 61 height 11
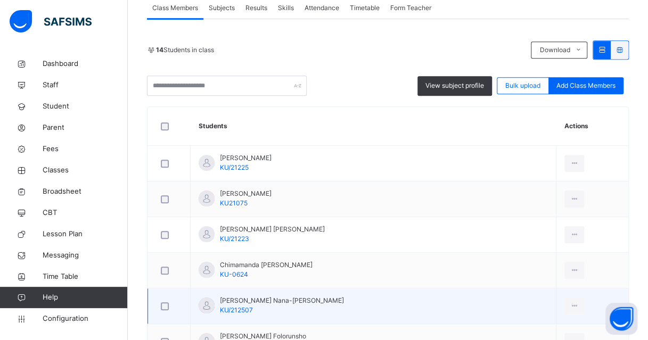
scroll to position [160, 0]
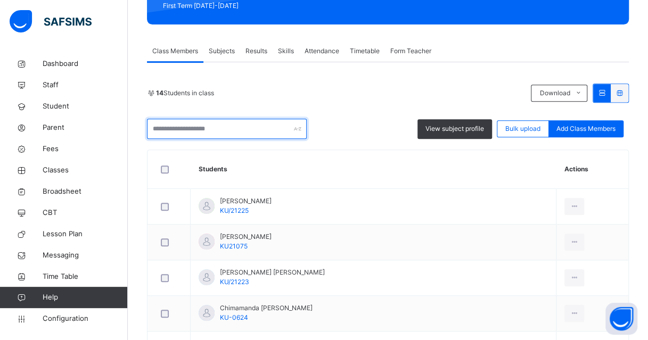
click at [234, 134] on input "text" at bounding box center [227, 129] width 160 height 20
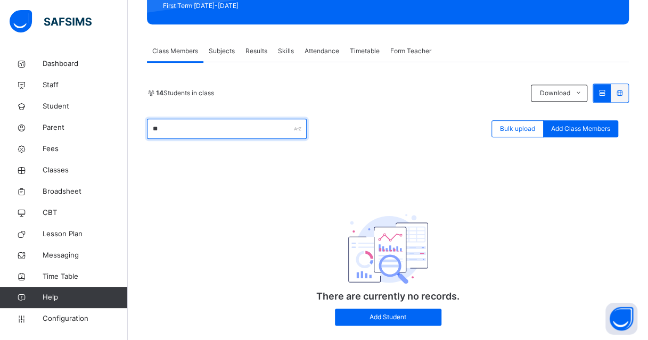
type input "*"
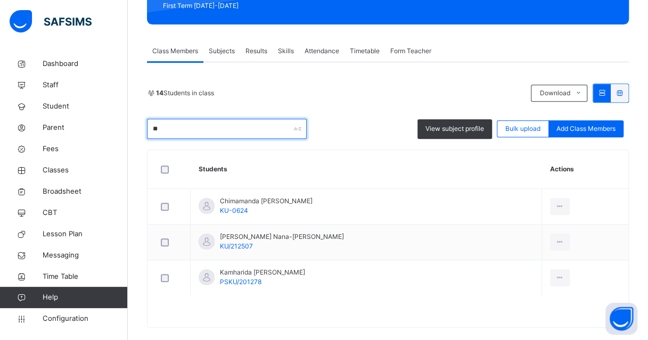
type input "*"
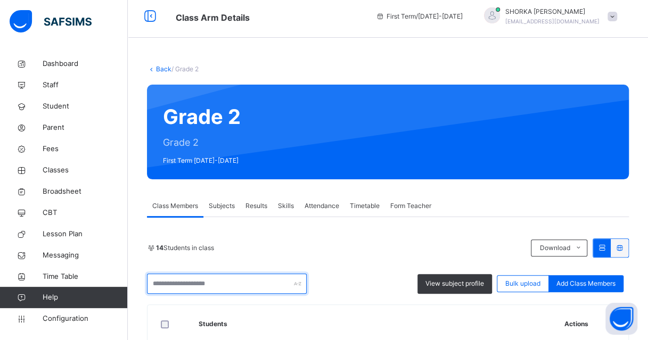
scroll to position [0, 0]
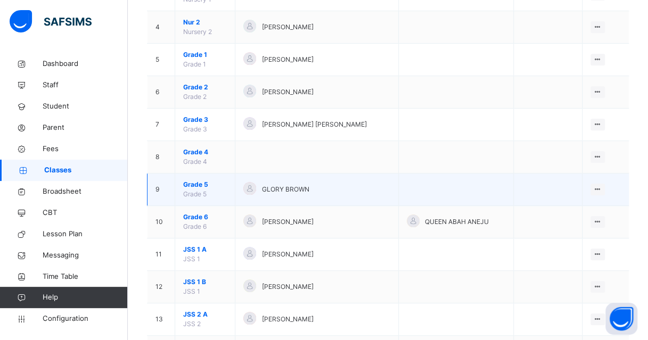
scroll to position [266, 0]
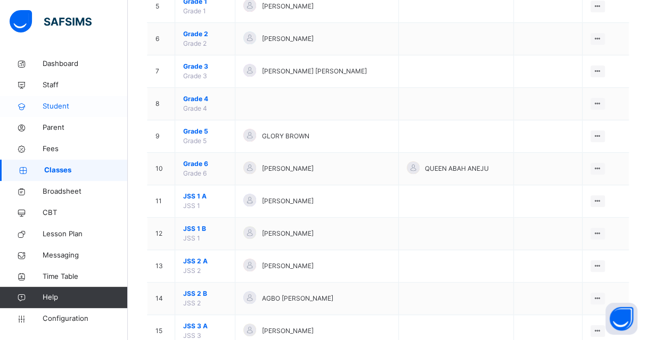
click at [56, 105] on span "Student" at bounding box center [85, 106] width 85 height 11
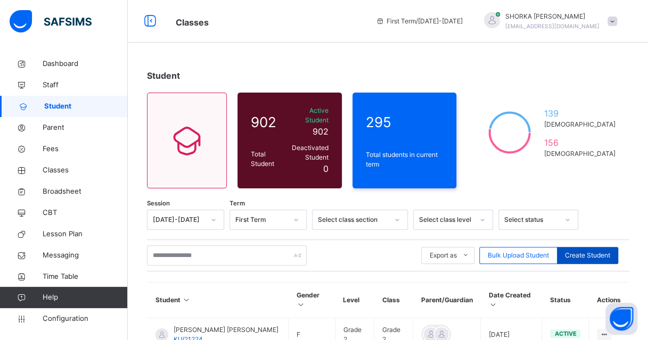
click at [605, 251] on span "Create Student" at bounding box center [587, 256] width 45 height 10
select select "**"
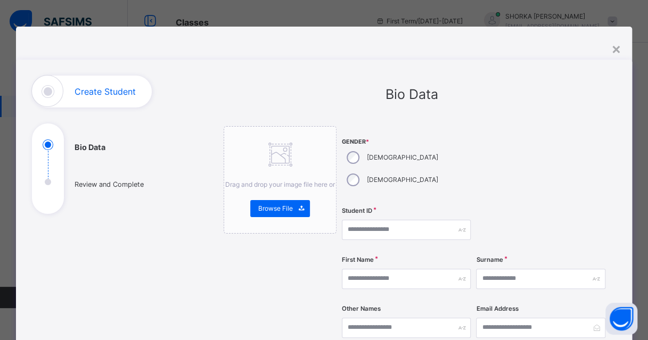
scroll to position [106, 0]
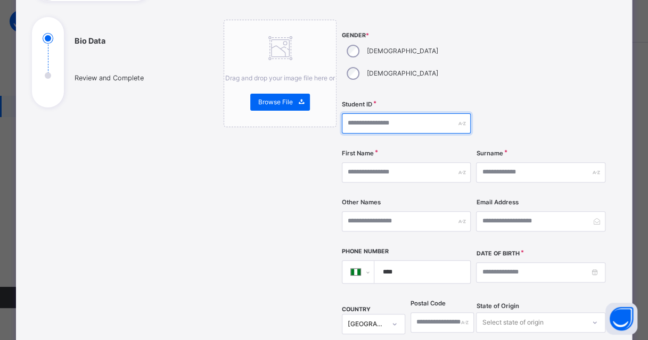
click at [396, 113] on input "text" at bounding box center [406, 123] width 129 height 20
paste input "**********"
type input "**********"
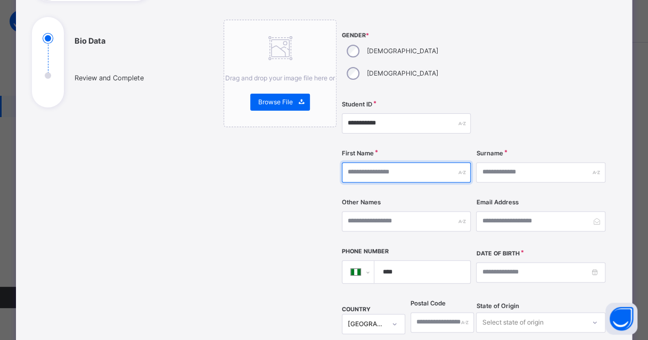
click at [400, 162] on input "text" at bounding box center [406, 172] width 129 height 20
type input "******"
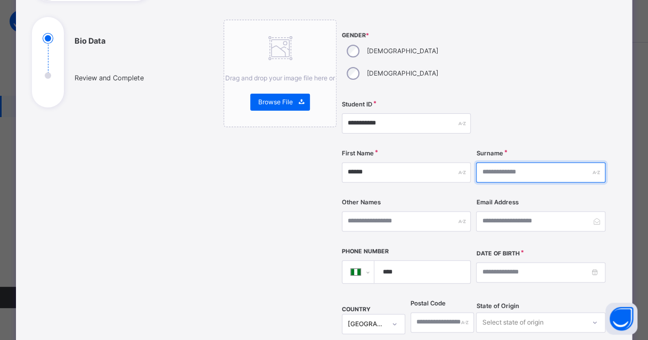
click at [518, 162] on input "text" at bounding box center [540, 172] width 129 height 20
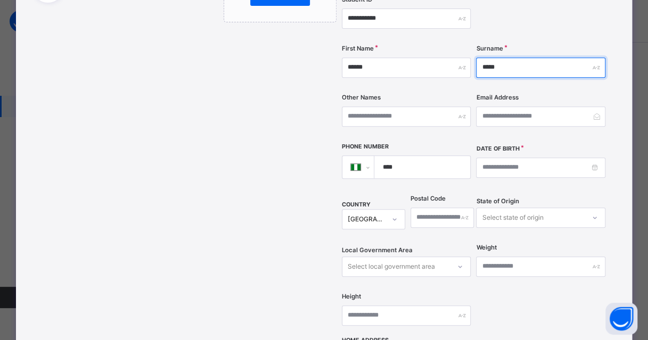
scroll to position [213, 0]
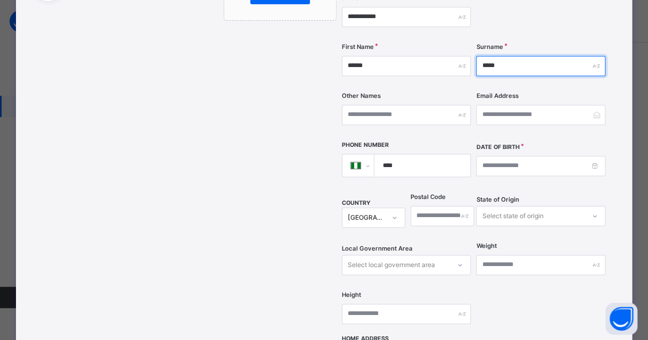
type input "*****"
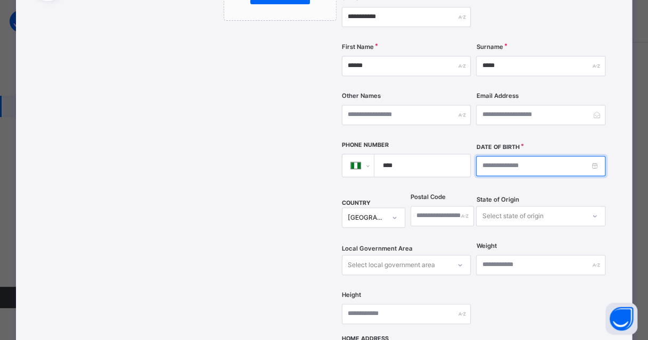
click at [510, 156] on input at bounding box center [540, 166] width 129 height 20
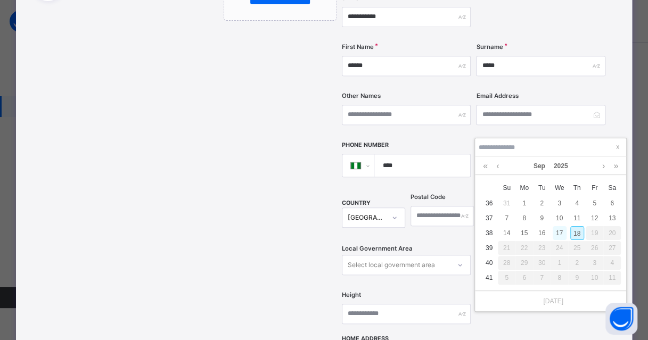
click at [556, 230] on div "17" at bounding box center [559, 233] width 14 height 14
type input "**********"
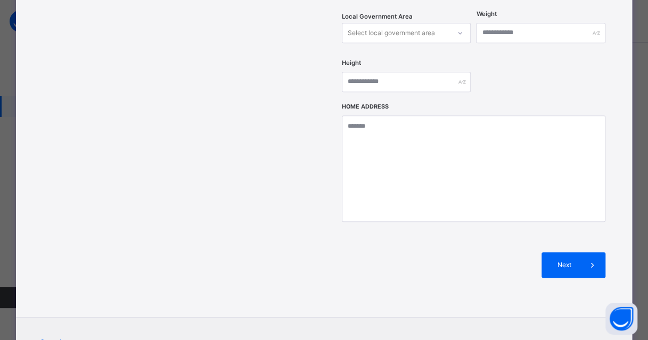
scroll to position [475, 0]
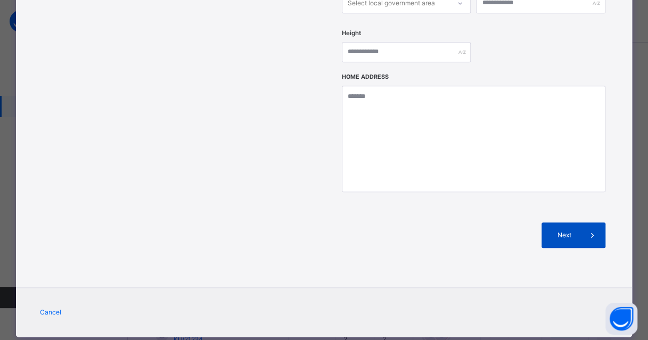
click at [570, 230] on span "Next" at bounding box center [564, 235] width 30 height 10
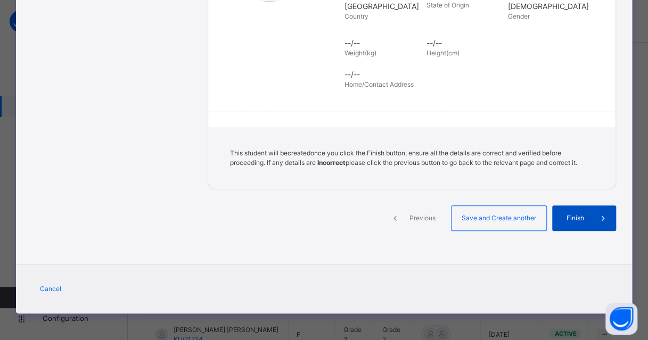
scroll to position [244, 0]
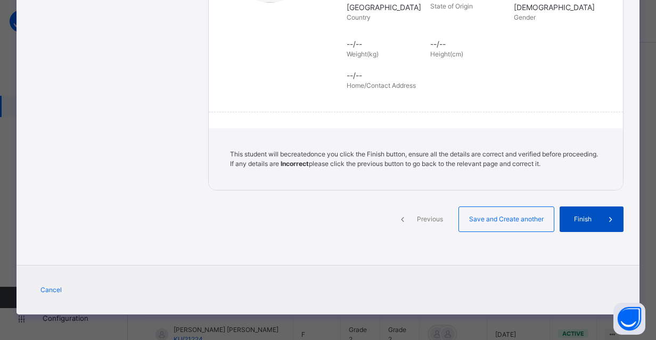
click at [607, 227] on span at bounding box center [611, 219] width 26 height 26
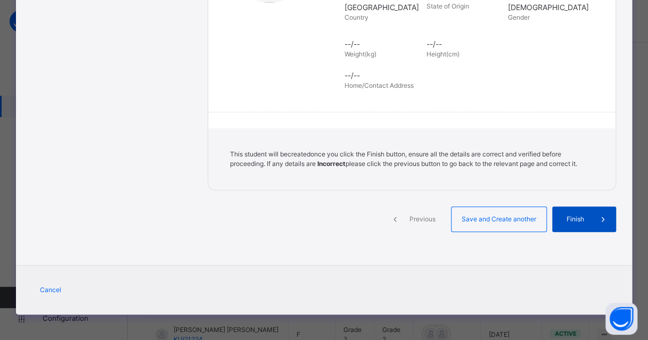
click at [588, 220] on span "Finish" at bounding box center [575, 219] width 30 height 10
click at [583, 222] on span "Finish" at bounding box center [575, 219] width 30 height 10
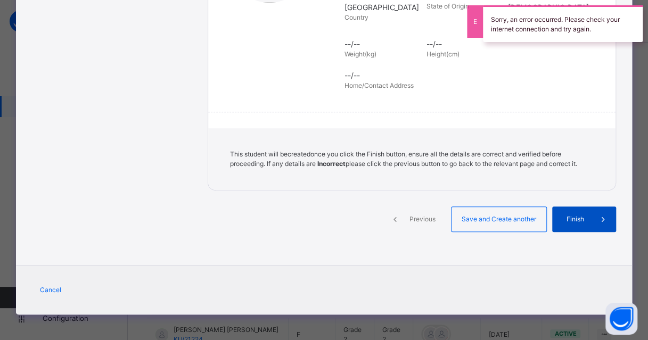
click at [596, 220] on span at bounding box center [603, 219] width 26 height 26
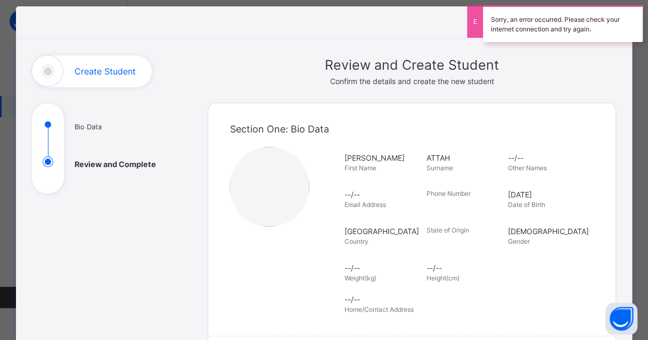
scroll to position [0, 0]
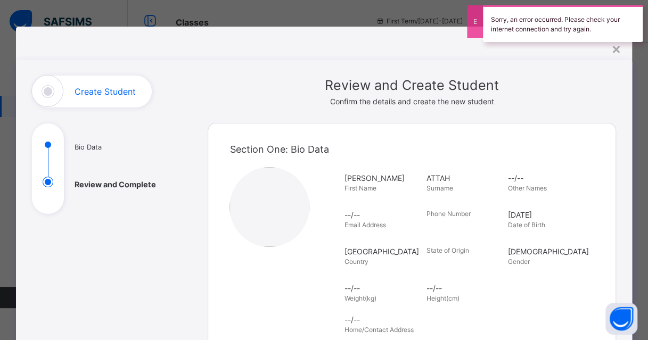
click at [619, 47] on div "Sorry, an error occurred. Please check your internet connection and try again." at bounding box center [562, 23] width 170 height 47
click at [617, 48] on div "×" at bounding box center [616, 48] width 10 height 22
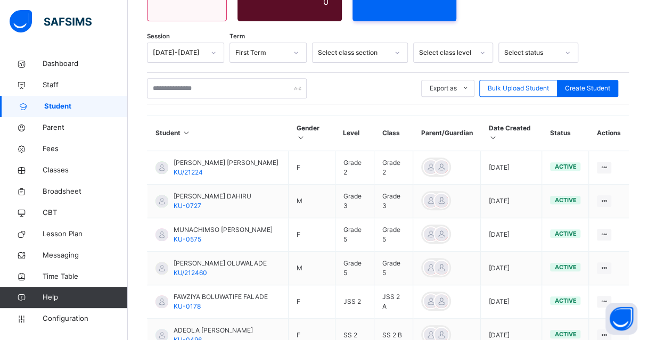
scroll to position [160, 0]
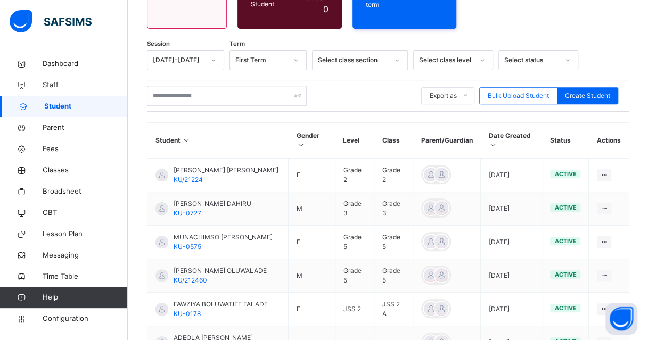
click at [497, 130] on th "Date Created" at bounding box center [511, 141] width 61 height 36
click at [495, 141] on icon at bounding box center [493, 145] width 9 height 8
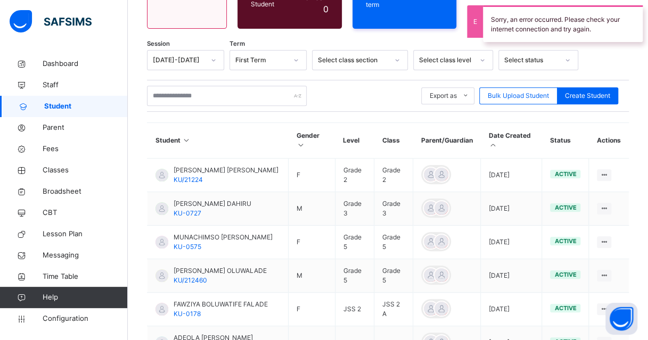
click at [497, 141] on icon at bounding box center [493, 145] width 9 height 8
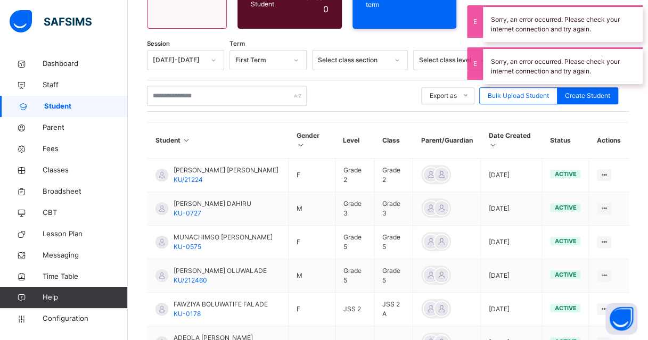
click at [497, 141] on icon at bounding box center [493, 145] width 9 height 8
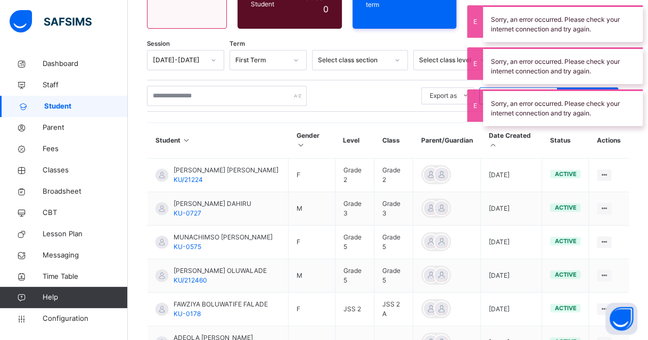
click at [497, 141] on icon at bounding box center [493, 145] width 9 height 8
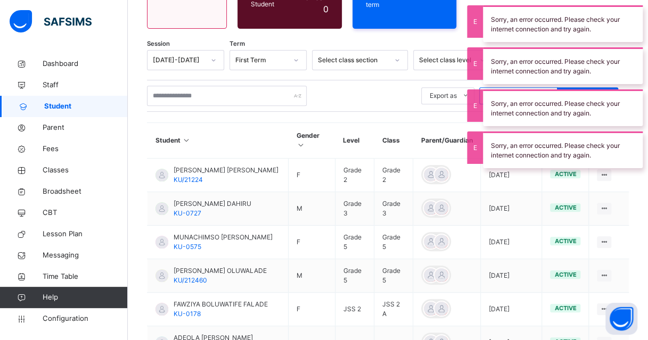
click at [497, 134] on div "Sorry, an error occurred. Please check your internet connection and try again." at bounding box center [563, 149] width 160 height 37
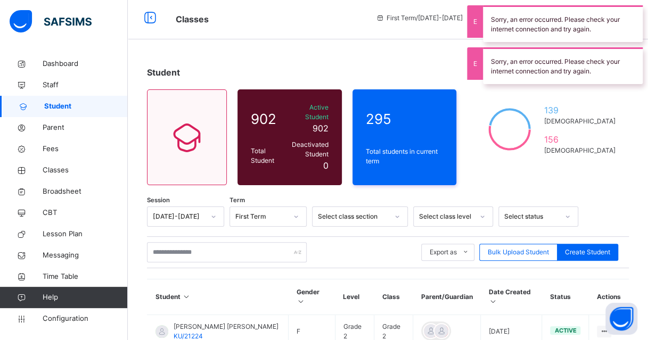
scroll to position [0, 0]
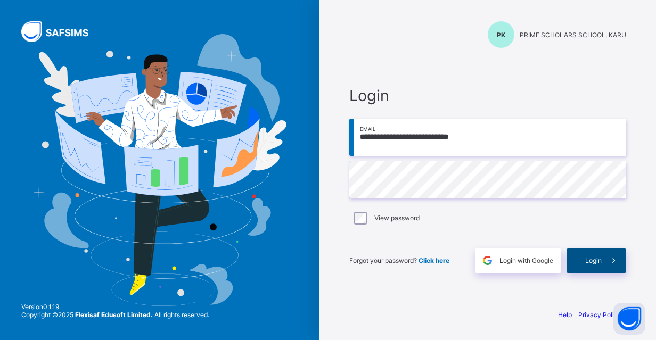
click at [605, 261] on span at bounding box center [613, 261] width 24 height 24
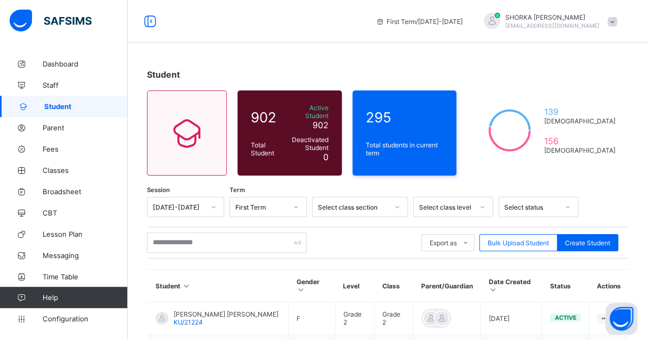
click at [617, 22] on span at bounding box center [612, 22] width 10 height 10
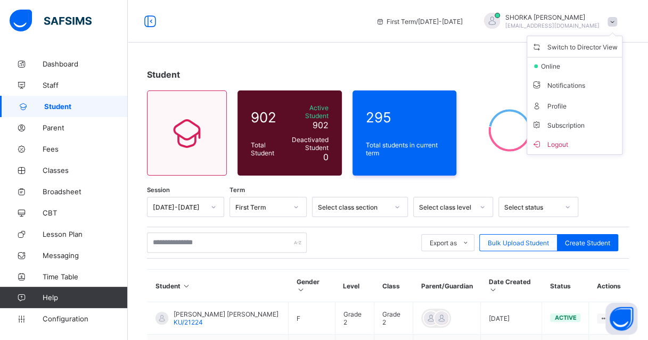
click at [617, 22] on span at bounding box center [612, 22] width 10 height 10
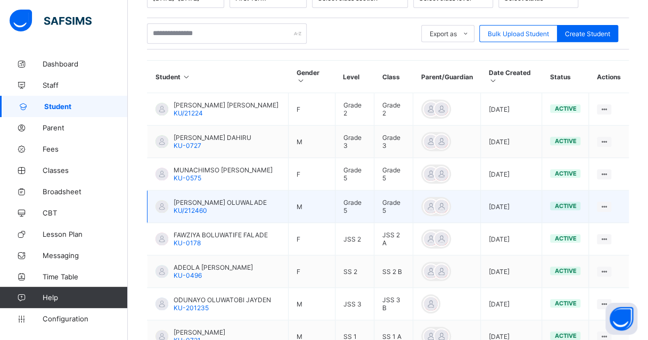
scroll to position [131, 0]
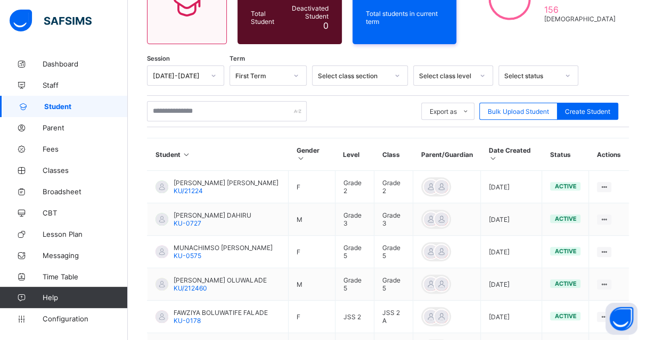
click at [497, 154] on icon at bounding box center [493, 158] width 9 height 8
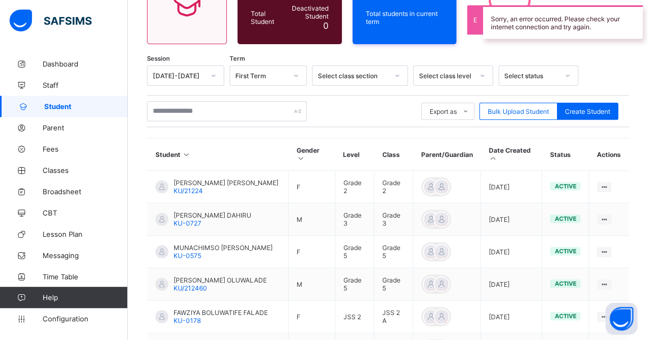
click at [497, 154] on icon at bounding box center [493, 158] width 9 height 8
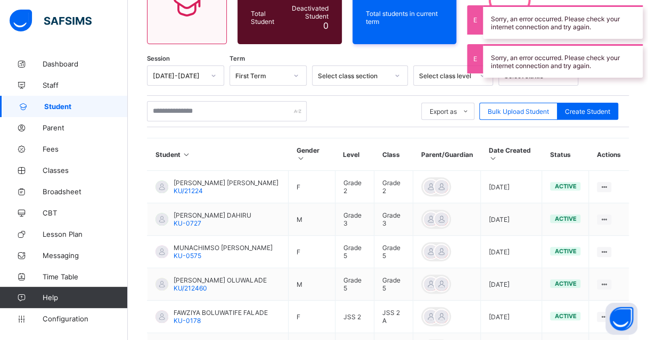
click at [497, 154] on icon at bounding box center [493, 158] width 9 height 8
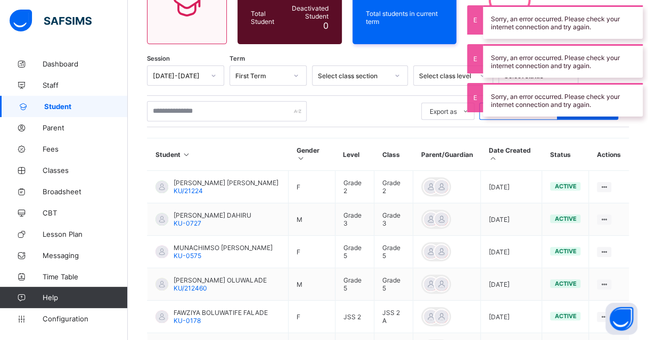
click at [357, 122] on div "Session [DATE]-[DATE] Term First Term Select class section Select class level S…" at bounding box center [388, 306] width 482 height 483
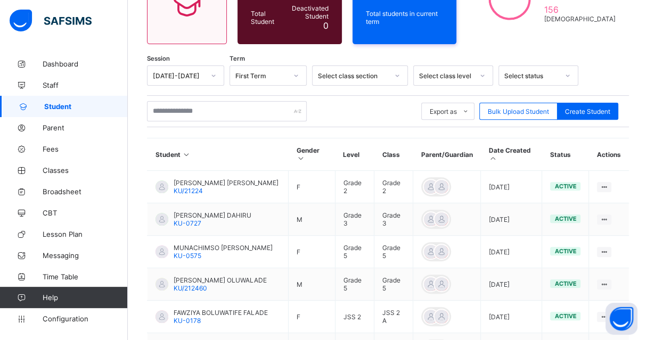
click at [216, 141] on th "Student" at bounding box center [217, 154] width 141 height 32
click at [587, 107] on span "Create Student" at bounding box center [587, 111] width 45 height 8
select select "**"
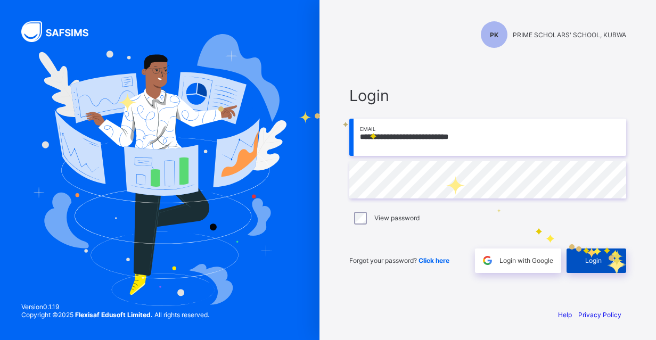
click at [606, 258] on span at bounding box center [613, 261] width 24 height 24
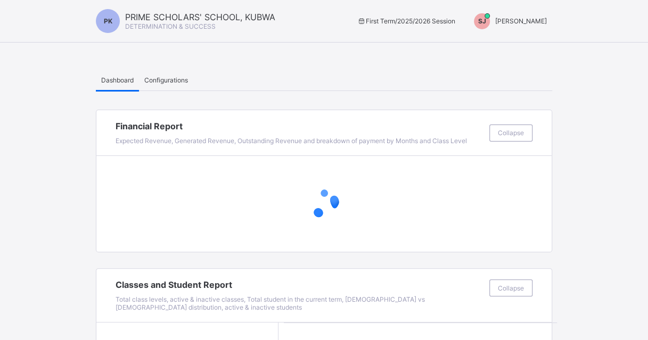
click at [552, 24] on div "SJ [PERSON_NAME]" at bounding box center [507, 21] width 89 height 16
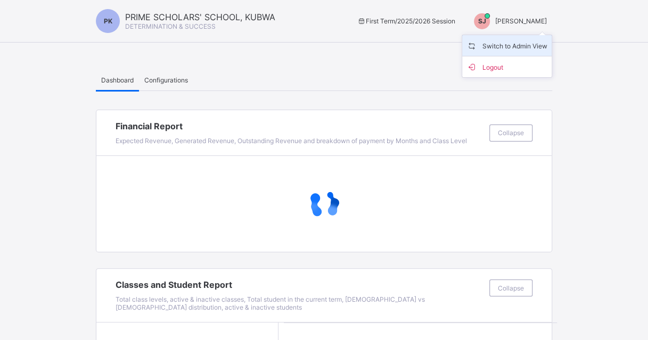
click at [533, 43] on span "Switch to Admin View" at bounding box center [506, 45] width 81 height 12
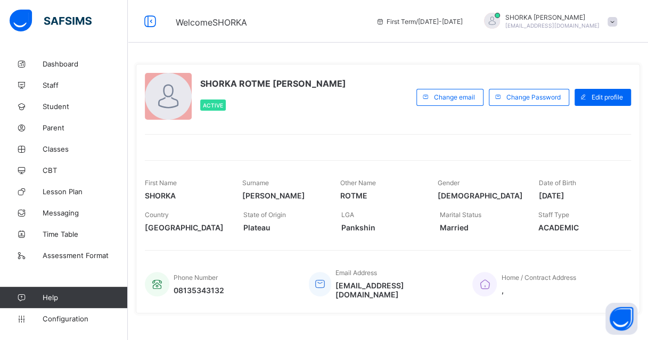
click at [347, 111] on div "SHORKA ROTME [PERSON_NAME] Active" at bounding box center [278, 97] width 266 height 48
click at [53, 150] on span "Classes" at bounding box center [85, 149] width 85 height 9
